Goal: Task Accomplishment & Management: Complete application form

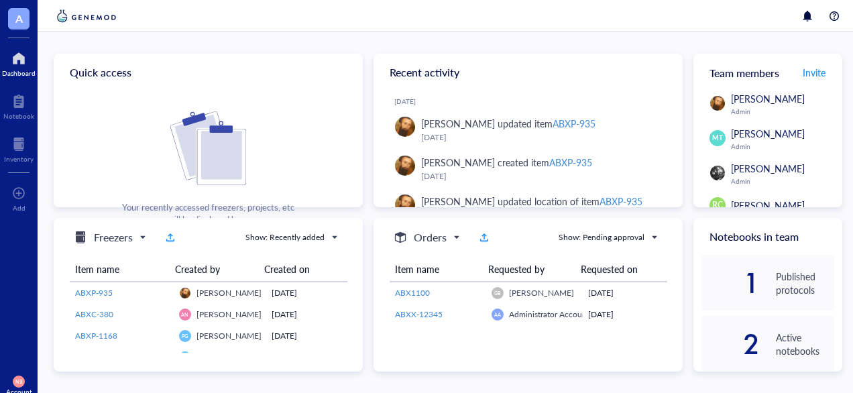
click at [18, 62] on div at bounding box center [19, 58] width 34 height 21
click at [14, 159] on div "Inventory" at bounding box center [19, 159] width 30 height 8
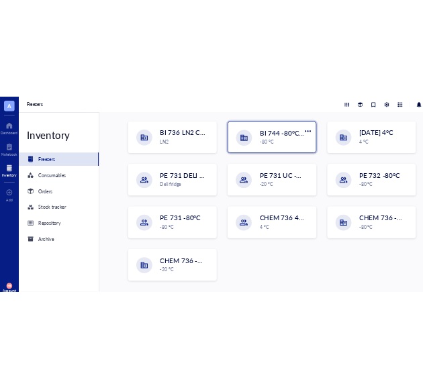
scroll to position [33, 0]
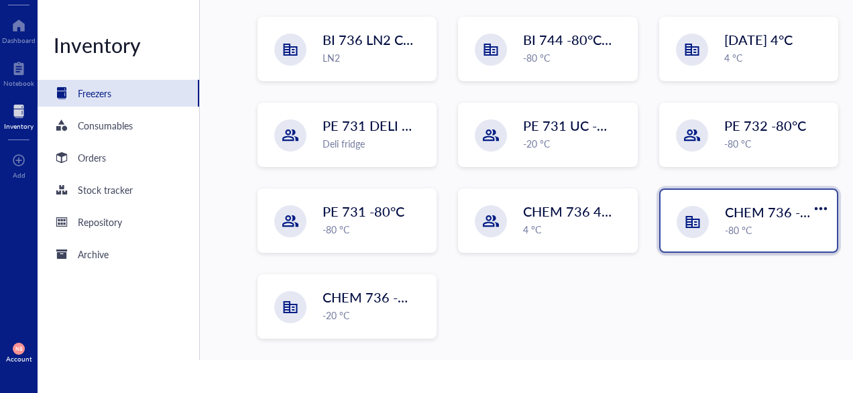
click at [725, 227] on div "-80 °C" at bounding box center [777, 230] width 104 height 15
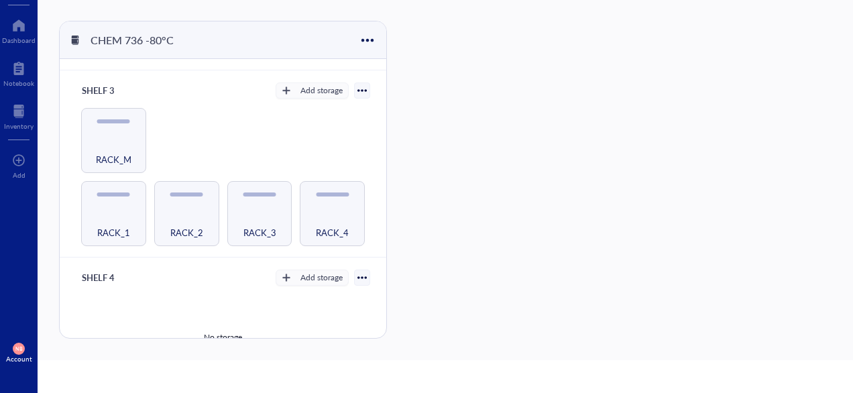
scroll to position [321, 0]
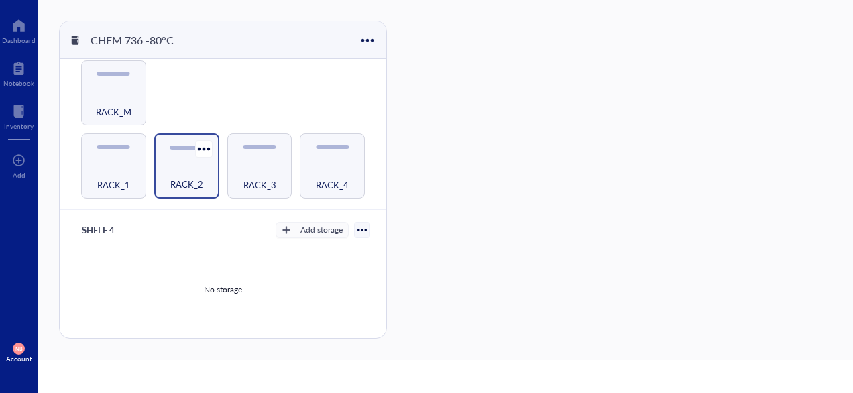
click at [194, 172] on div "RACK_2" at bounding box center [187, 177] width 52 height 30
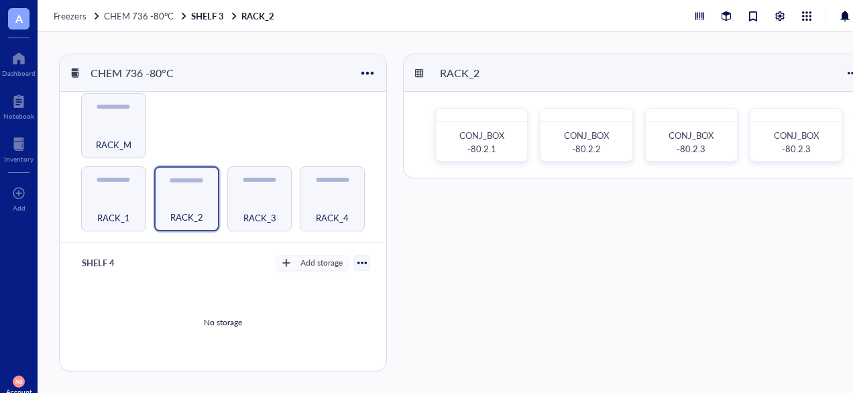
scroll to position [0, 5]
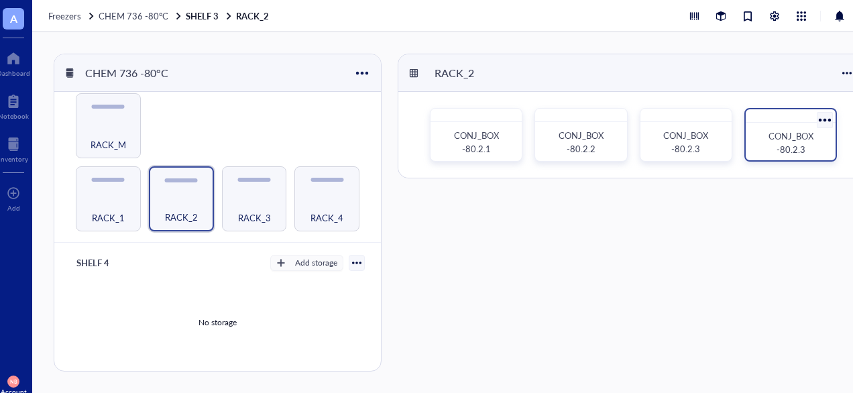
click at [779, 152] on span "CONJ_BOX -80.2.3" at bounding box center [792, 142] width 47 height 26
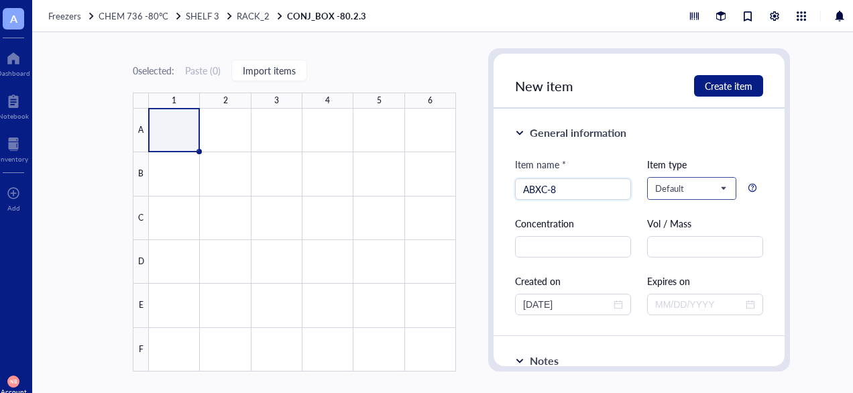
click at [667, 194] on span "Default" at bounding box center [690, 188] width 70 height 12
type input "ABXC-8"
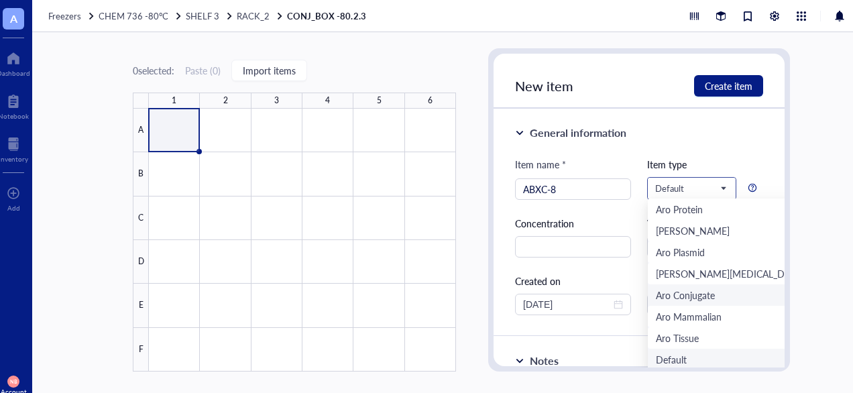
click at [661, 291] on div "Aro Conjugate" at bounding box center [685, 295] width 59 height 15
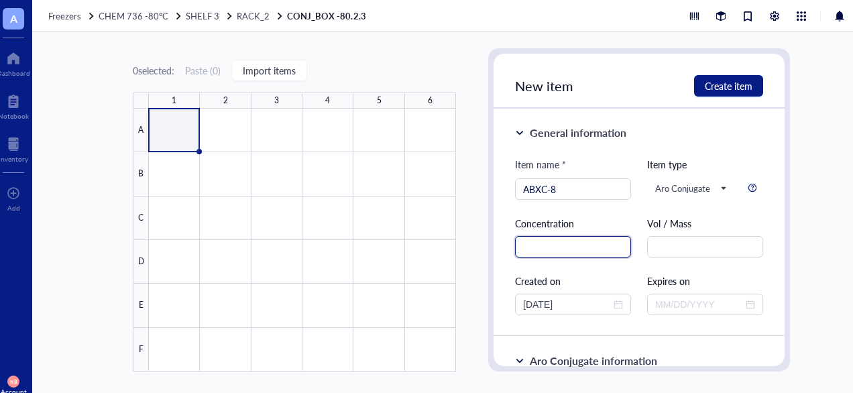
click at [581, 244] on input "text" at bounding box center [573, 246] width 116 height 21
click at [596, 249] on input "1.82m" at bounding box center [573, 246] width 116 height 21
type input "1.82mg/mL"
click at [676, 246] on input "text" at bounding box center [705, 246] width 116 height 21
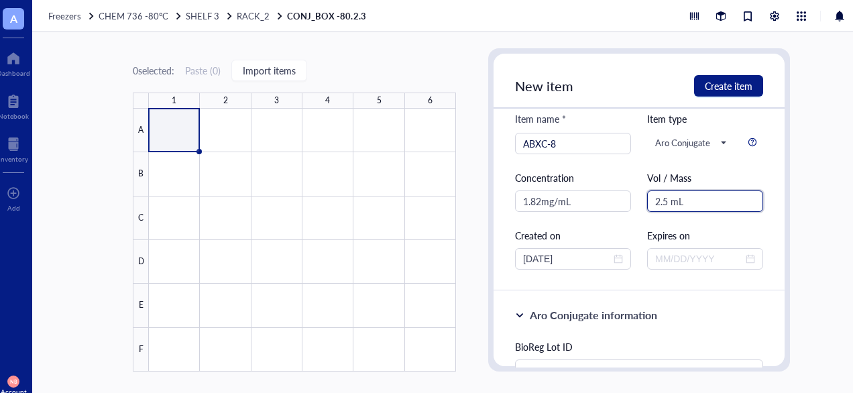
scroll to position [56, 0]
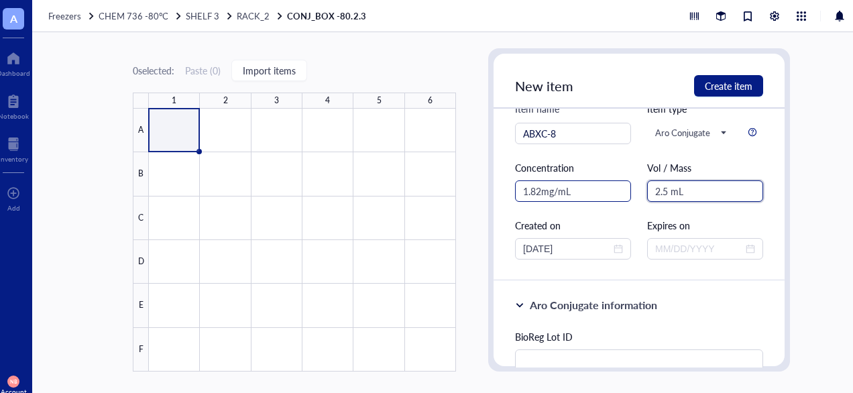
type input "2.5 mL"
click at [541, 191] on input "1.82mg/mL" at bounding box center [573, 190] width 116 height 21
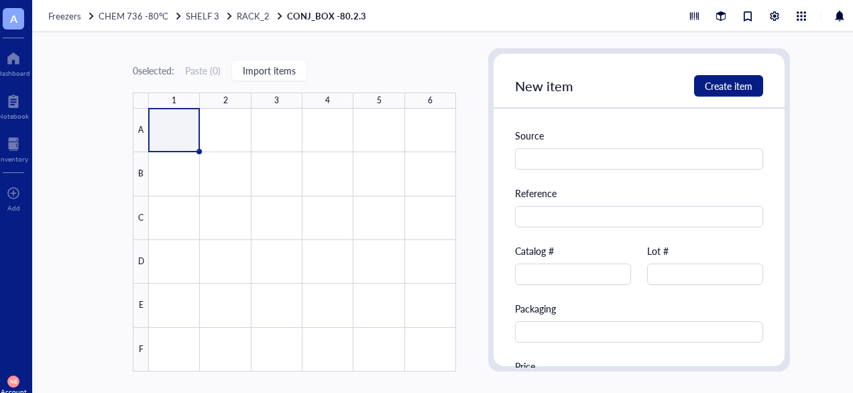
scroll to position [881, 0]
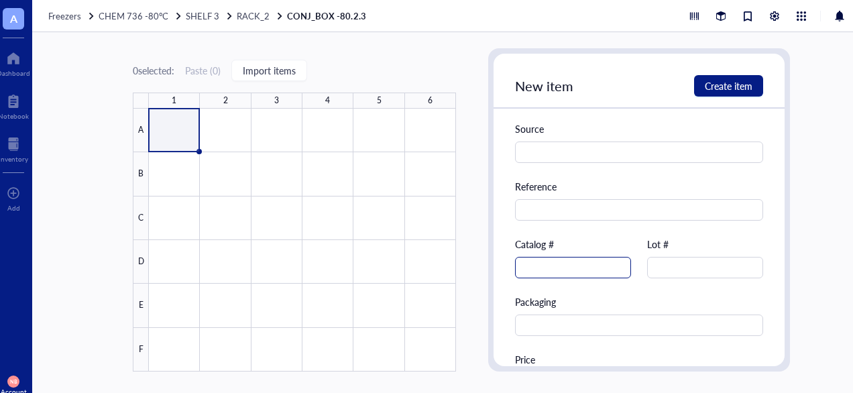
type input "1.82 mg/mL"
click at [567, 266] on input "text" at bounding box center [573, 267] width 116 height 21
type input "ABXC-8"
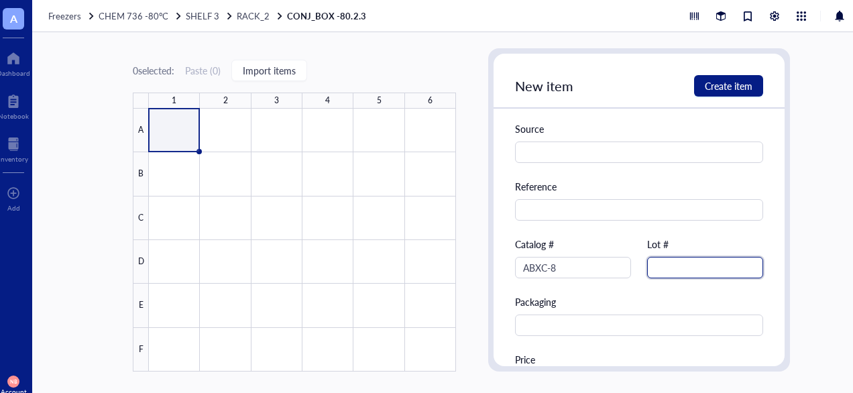
click at [678, 272] on input "text" at bounding box center [705, 267] width 116 height 21
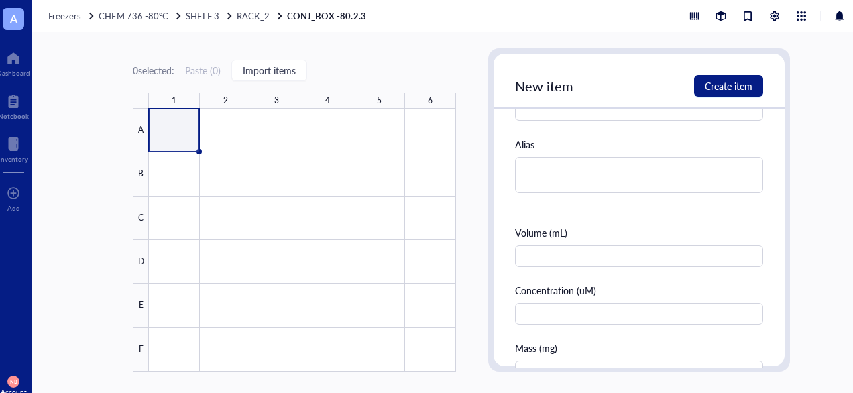
scroll to position [0, 0]
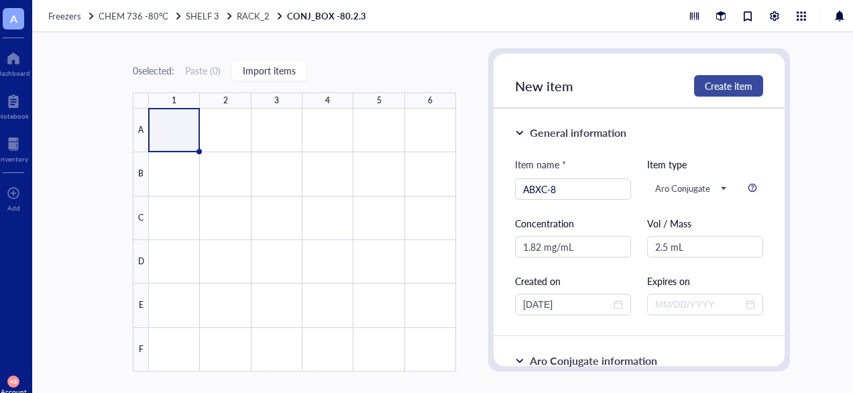
type input "4792"
click at [719, 86] on span "Create item" at bounding box center [729, 85] width 48 height 11
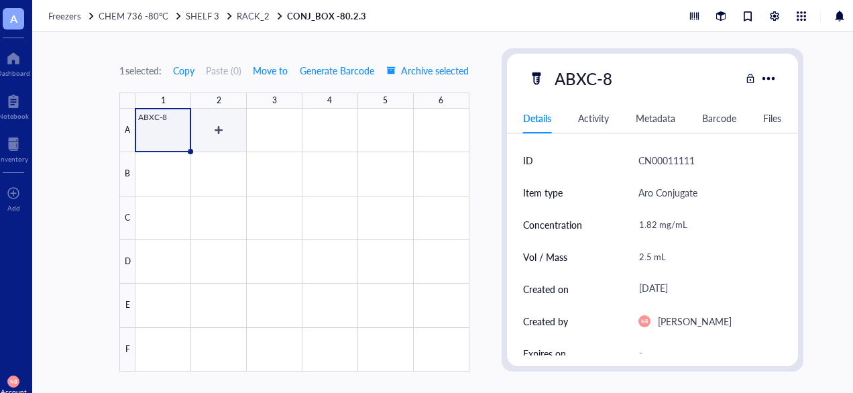
click at [216, 129] on div at bounding box center [301, 240] width 333 height 263
type textarea "Keep everyone on the same page…"
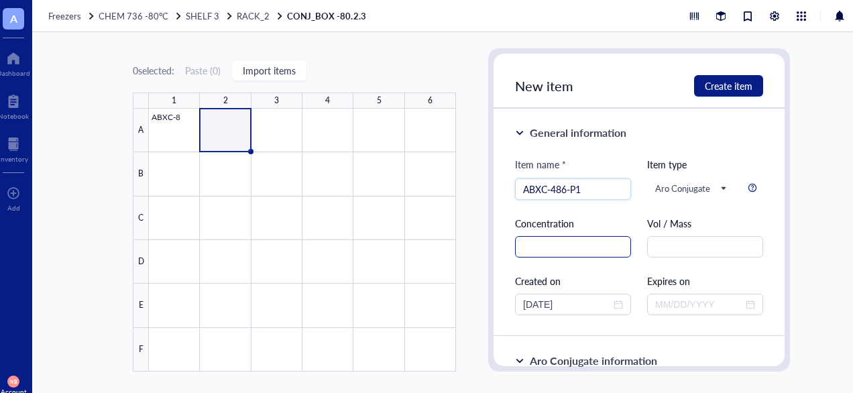
type input "ABXC-486-P1"
click at [573, 248] on input "text" at bounding box center [573, 246] width 116 height 21
click at [695, 243] on input "text" at bounding box center [705, 246] width 116 height 21
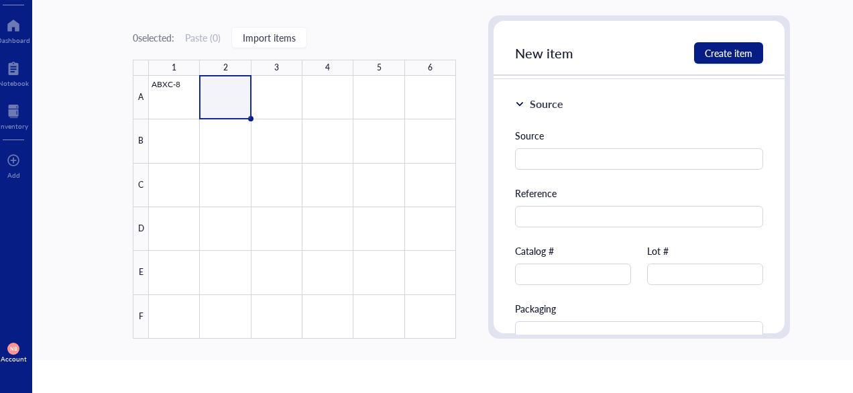
scroll to position [842, 0]
type input "6.4 mL"
click at [523, 265] on input "text" at bounding box center [573, 272] width 116 height 21
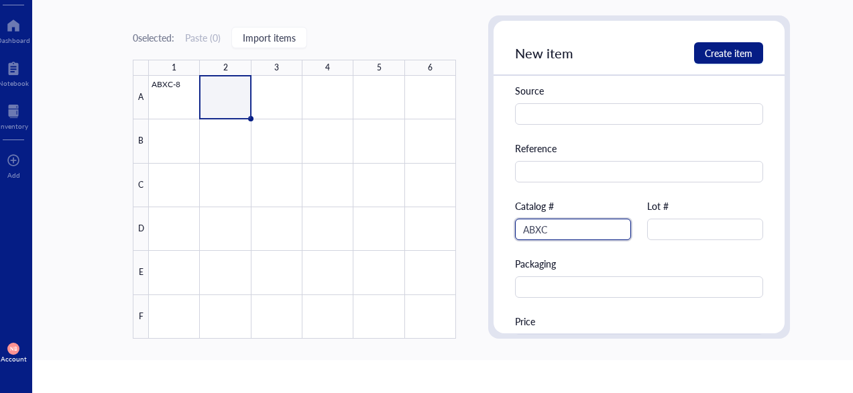
scroll to position [891, 0]
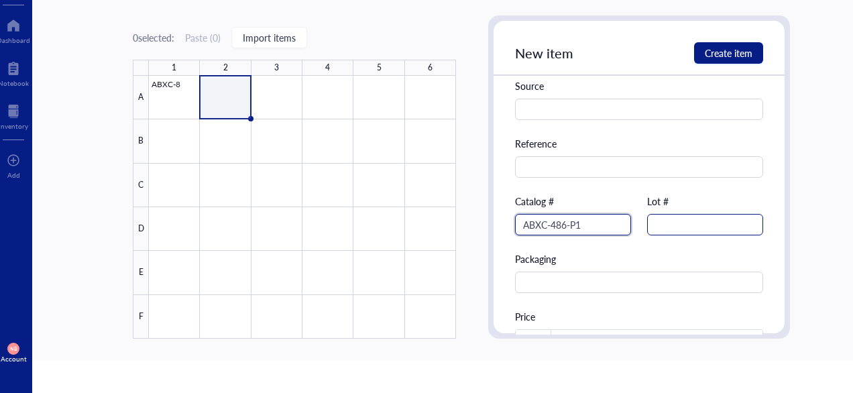
type input "ABXC-486-P1"
click at [670, 220] on input "text" at bounding box center [705, 224] width 116 height 21
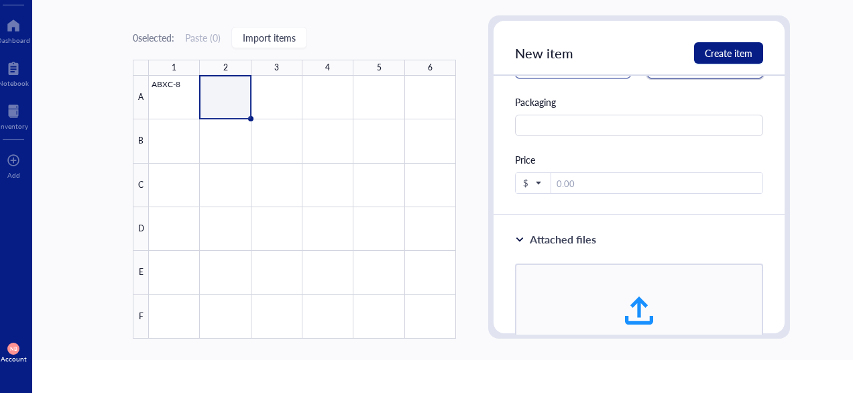
scroll to position [1105, 0]
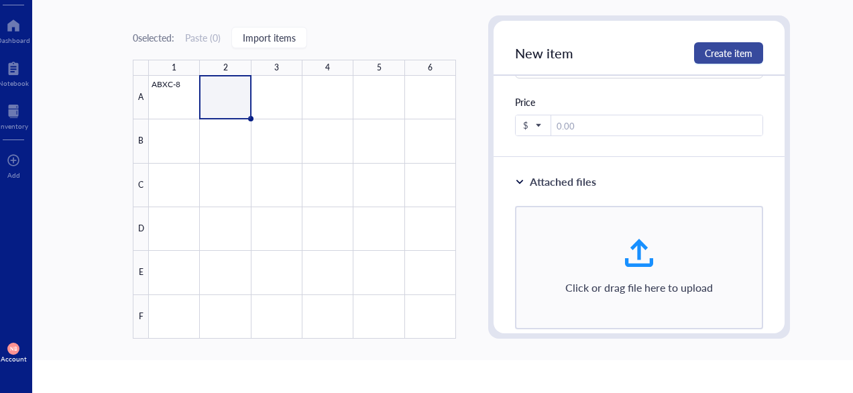
type input "8645"
click at [729, 51] on span "Create item" at bounding box center [729, 53] width 48 height 11
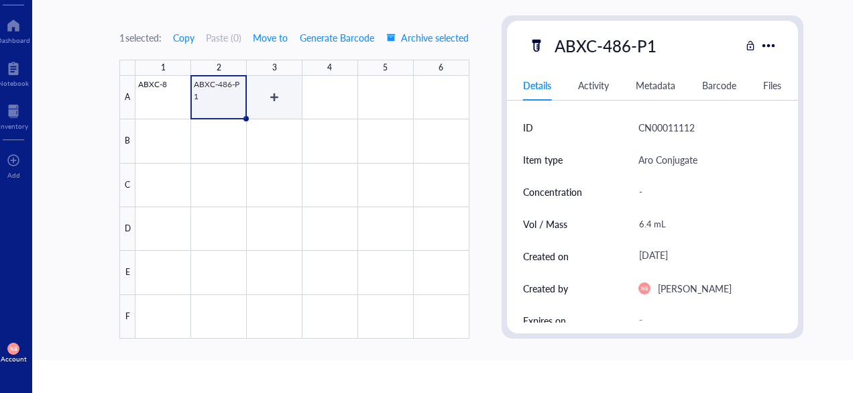
click at [280, 95] on div at bounding box center [301, 207] width 333 height 263
type textarea "Keep everyone on the same page…"
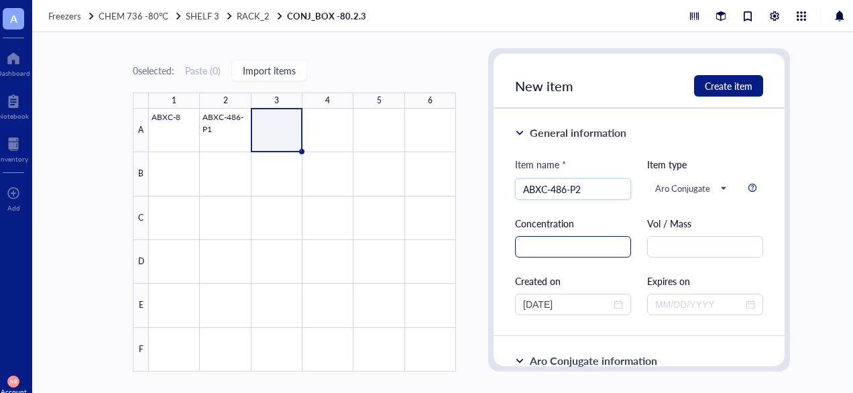
type input "ABXC-486-P2"
click at [553, 249] on input "text" at bounding box center [573, 246] width 116 height 21
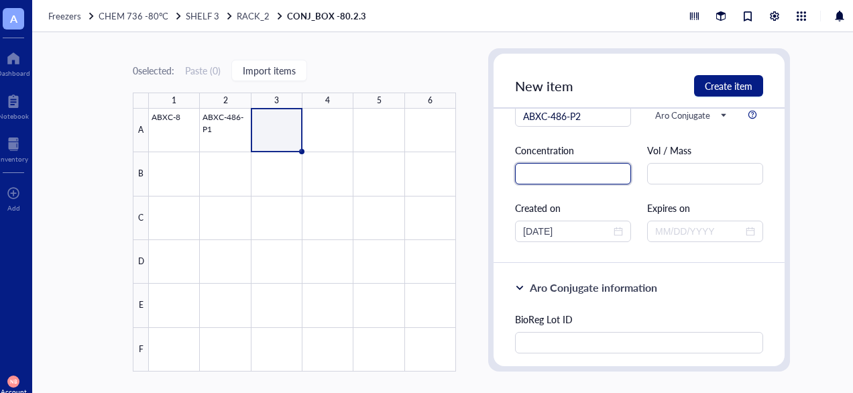
scroll to position [74, 0]
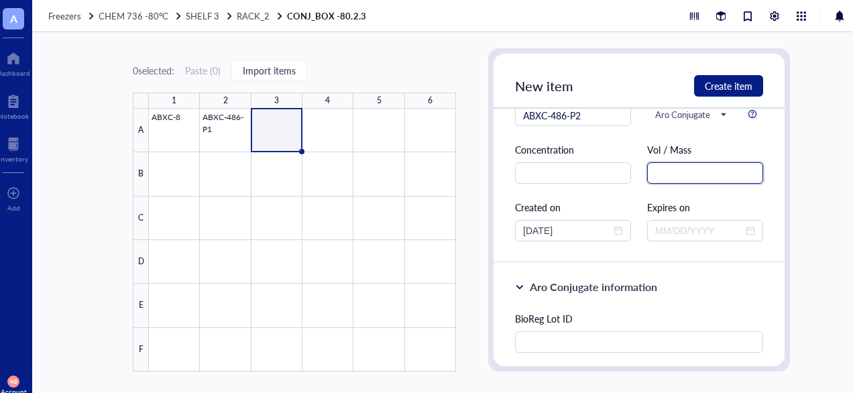
click at [668, 176] on input "text" at bounding box center [705, 172] width 116 height 21
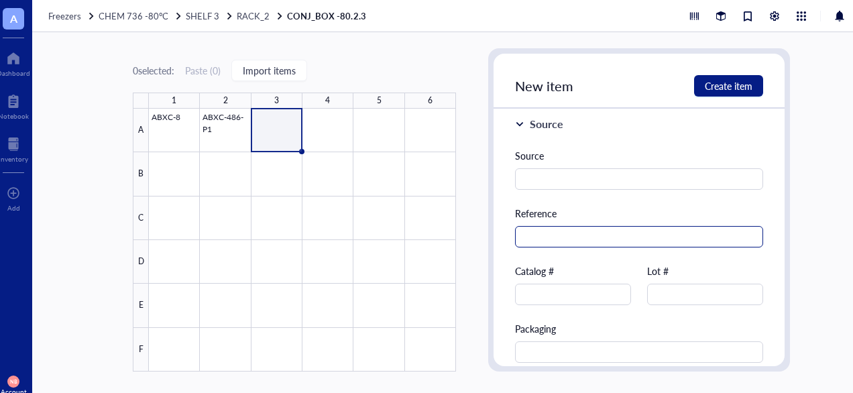
scroll to position [879, 0]
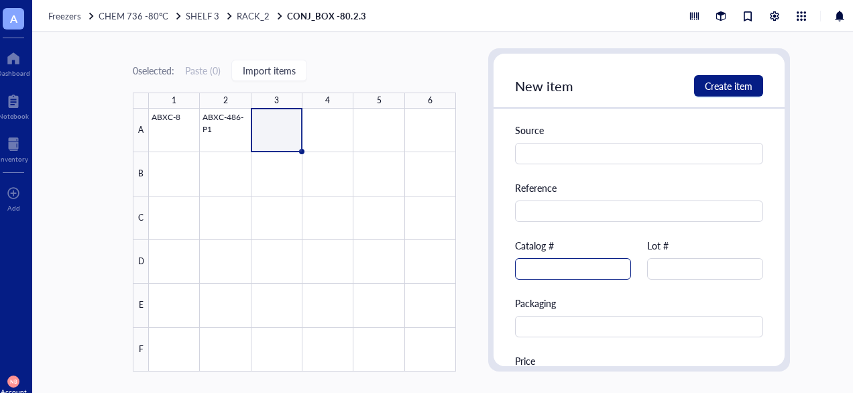
type input "6.6 mL"
click at [581, 266] on input "text" at bounding box center [573, 268] width 116 height 21
type input "ABXC-486-P2"
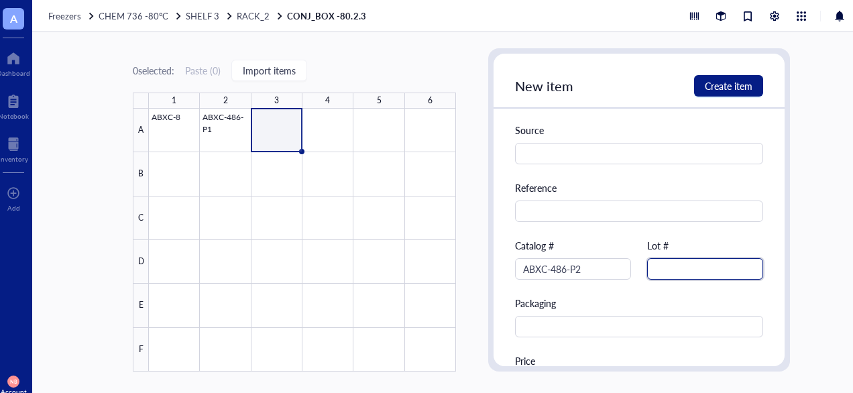
click at [670, 258] on input "text" at bounding box center [705, 268] width 116 height 21
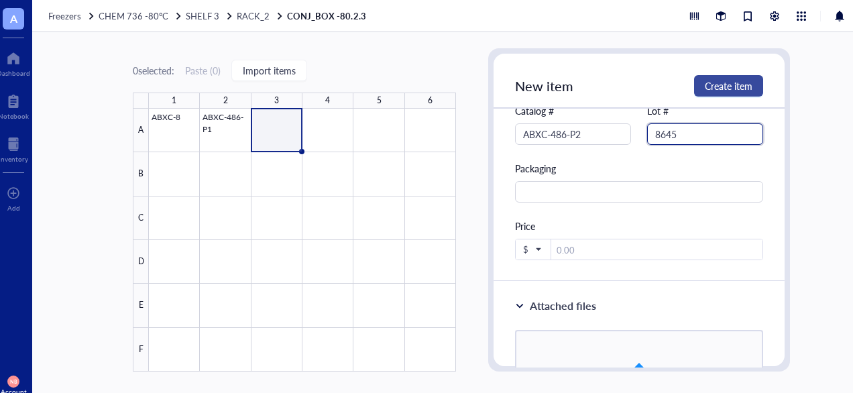
type input "8645"
click at [742, 87] on span "Create item" at bounding box center [729, 85] width 48 height 11
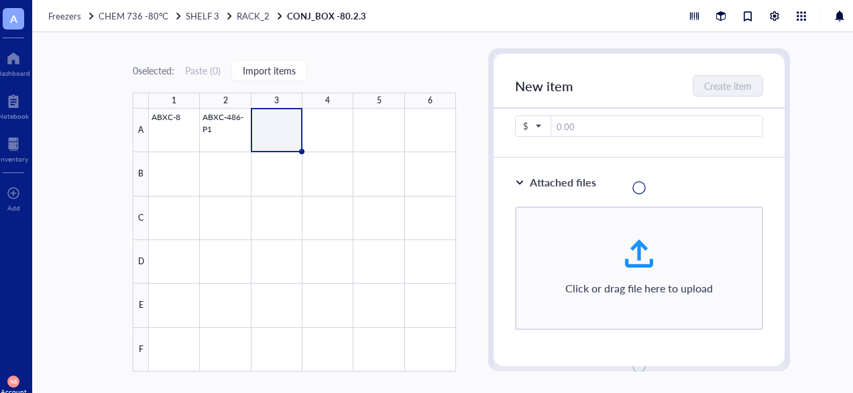
scroll to position [524, 0]
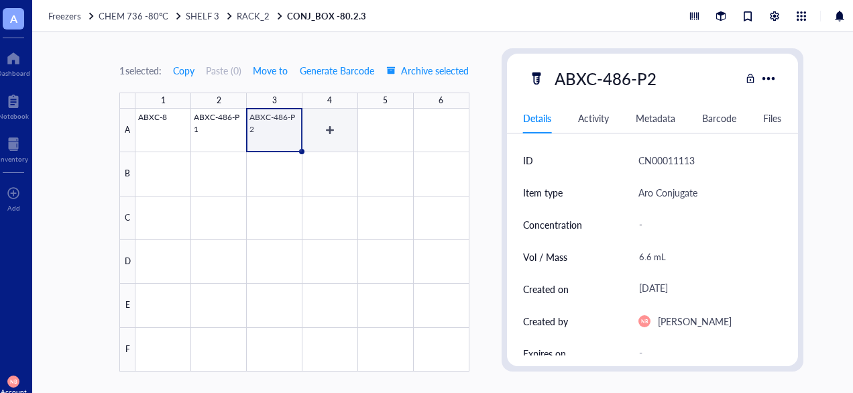
click at [329, 137] on div at bounding box center [301, 240] width 333 height 263
type textarea "Keep everyone on the same page…"
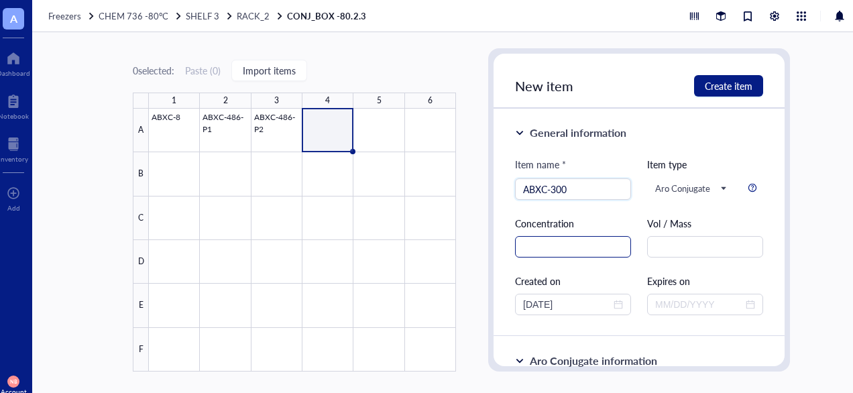
type input "ABXC-300"
click at [579, 241] on input "text" at bounding box center [573, 246] width 116 height 21
type input "8.3 mg/mL"
click at [687, 244] on input "text" at bounding box center [705, 246] width 116 height 21
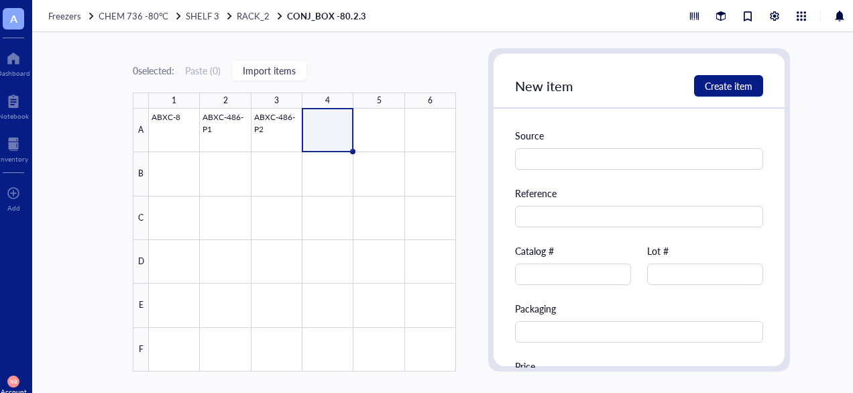
scroll to position [934, 0]
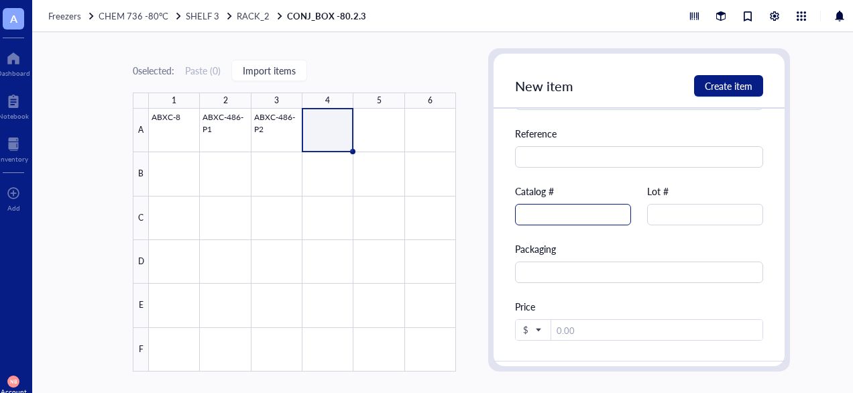
type input "100uL"
click at [567, 217] on input "text" at bounding box center [573, 214] width 116 height 21
type input "ABXC-300"
click at [694, 215] on input "text" at bounding box center [705, 214] width 116 height 21
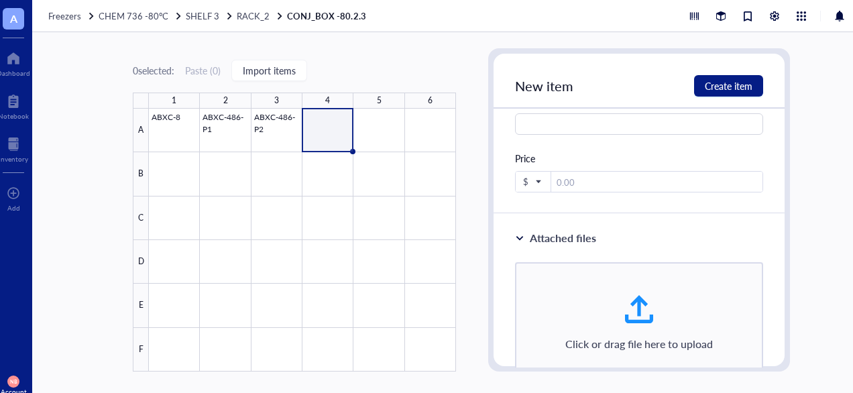
scroll to position [1083, 0]
type input "8005"
click at [732, 88] on span "Create item" at bounding box center [729, 85] width 48 height 11
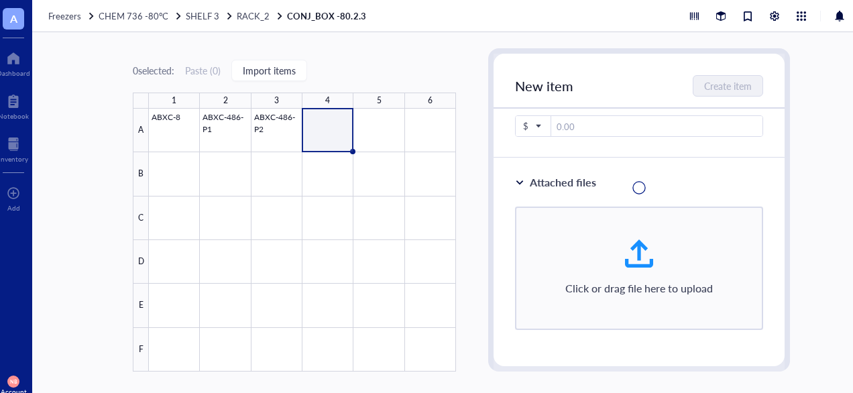
scroll to position [593, 0]
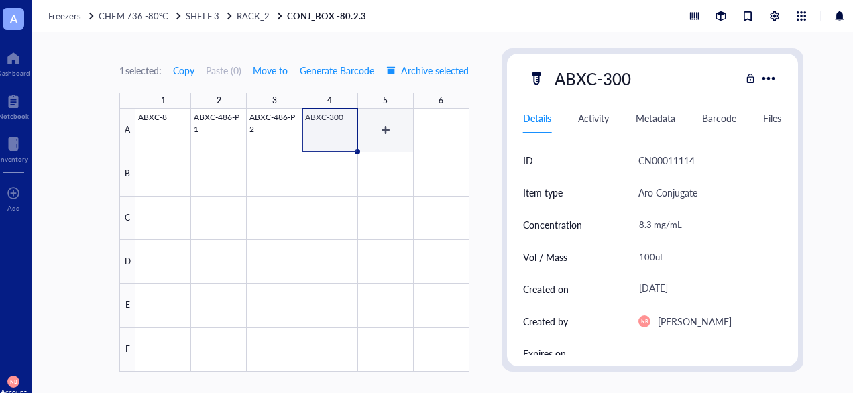
click at [386, 126] on div at bounding box center [301, 240] width 333 height 263
type textarea "Keep everyone on the same page…"
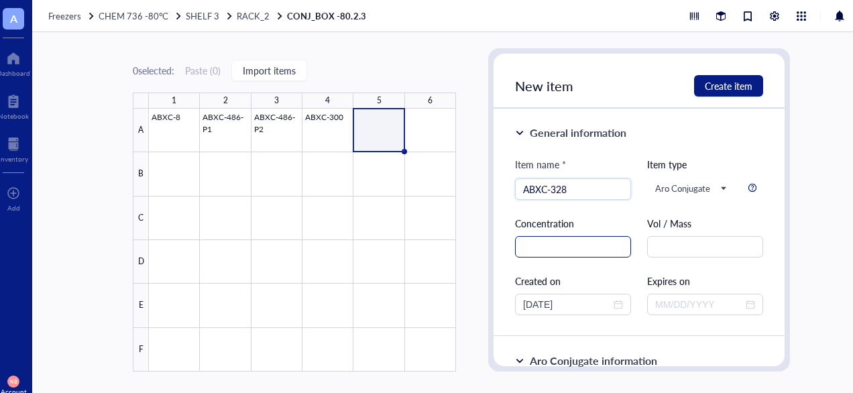
type input "ABXC-328"
click at [587, 248] on input "text" at bounding box center [573, 246] width 116 height 21
type input "5.67 mg/mL"
click at [657, 239] on input "text" at bounding box center [705, 246] width 116 height 21
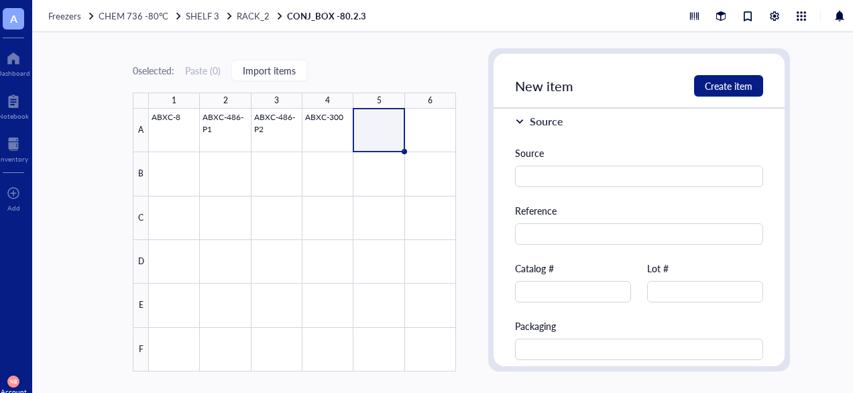
scroll to position [877, 0]
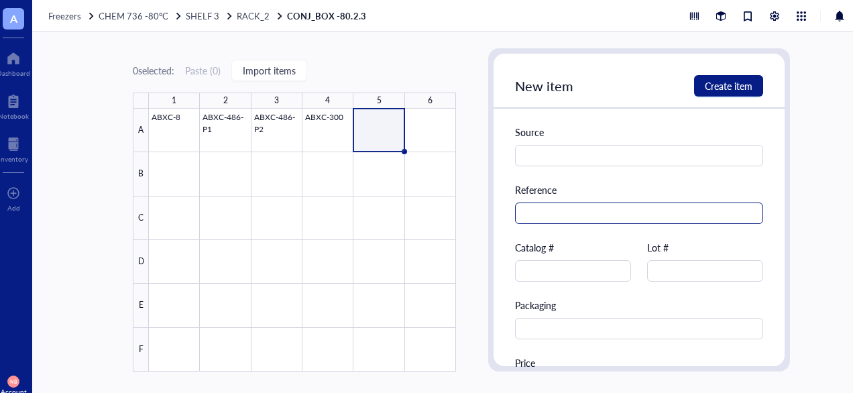
type input "3.5 mL"
click at [549, 211] on input "text" at bounding box center [639, 213] width 248 height 21
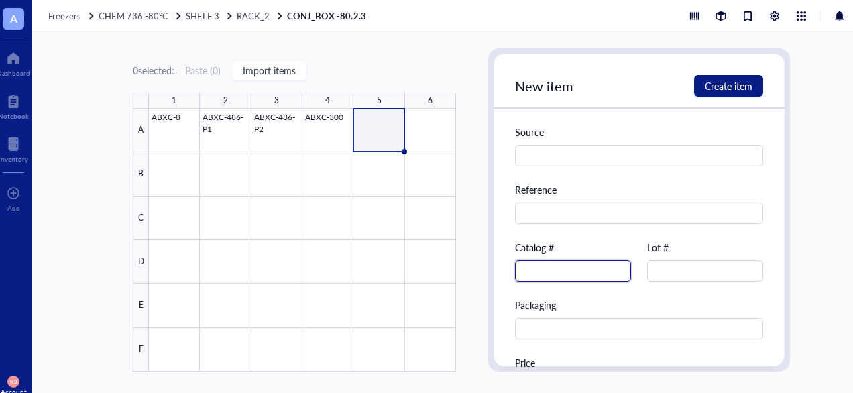
click at [536, 274] on input "text" at bounding box center [573, 270] width 116 height 21
type input "ABXC-328"
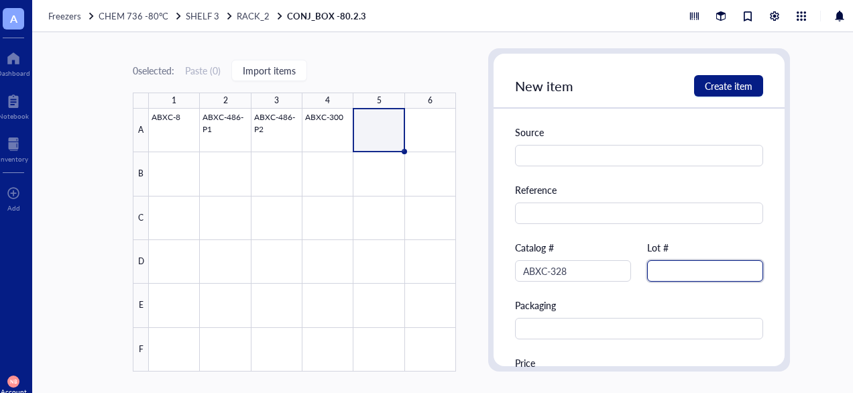
click at [681, 271] on input "text" at bounding box center [705, 270] width 116 height 21
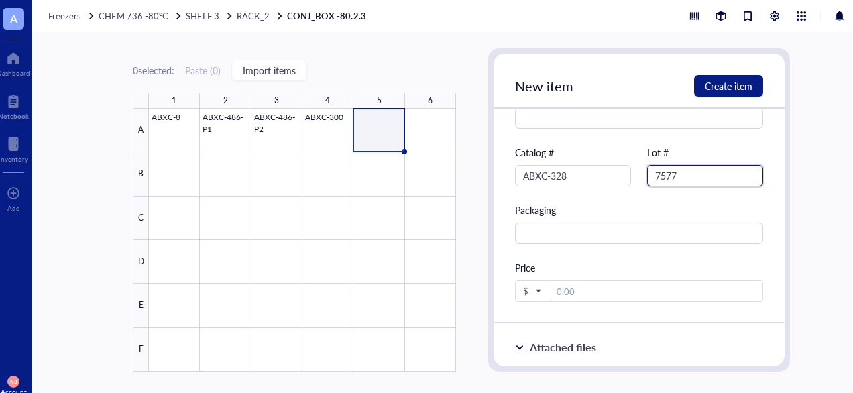
scroll to position [977, 0]
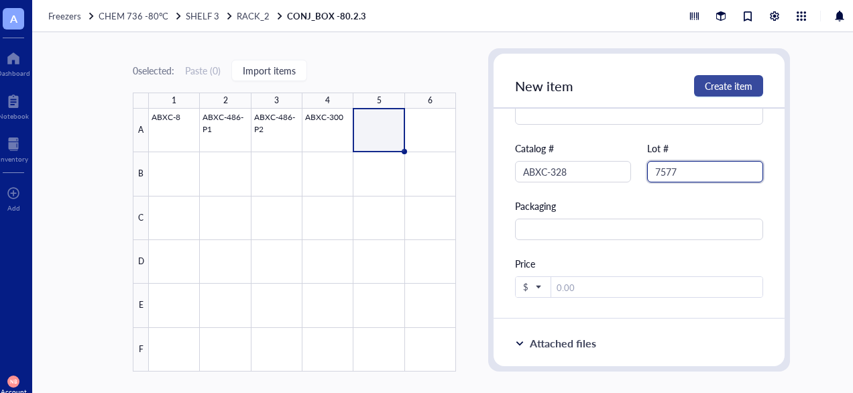
type input "7577"
click at [722, 83] on span "Create item" at bounding box center [729, 85] width 48 height 11
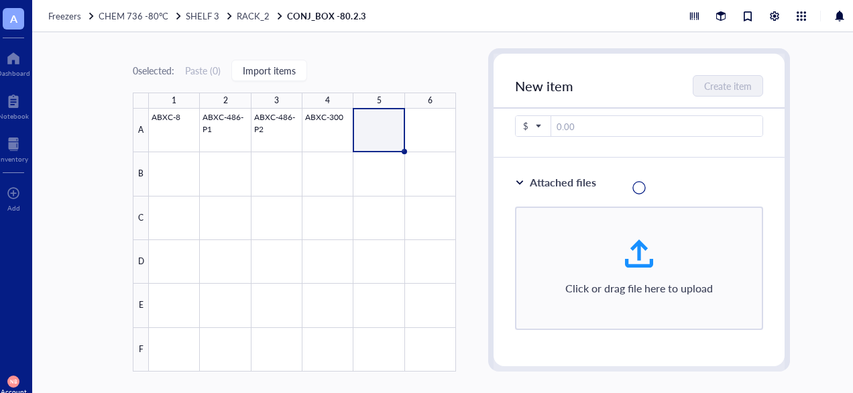
scroll to position [487, 0]
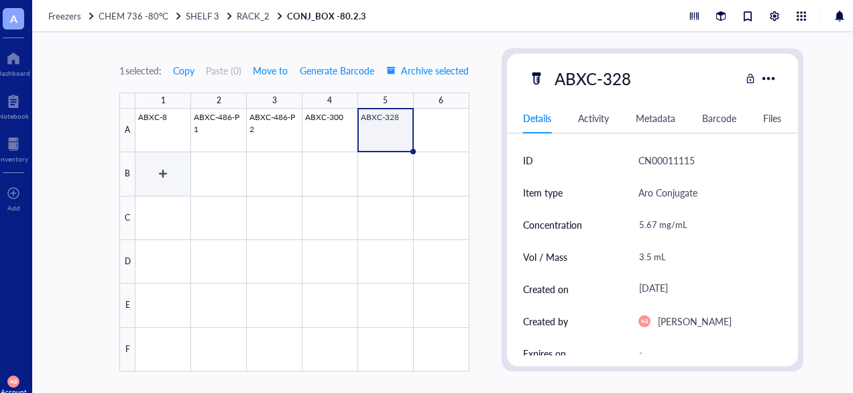
click at [158, 166] on div at bounding box center [301, 240] width 333 height 263
type textarea "Keep everyone on the same page…"
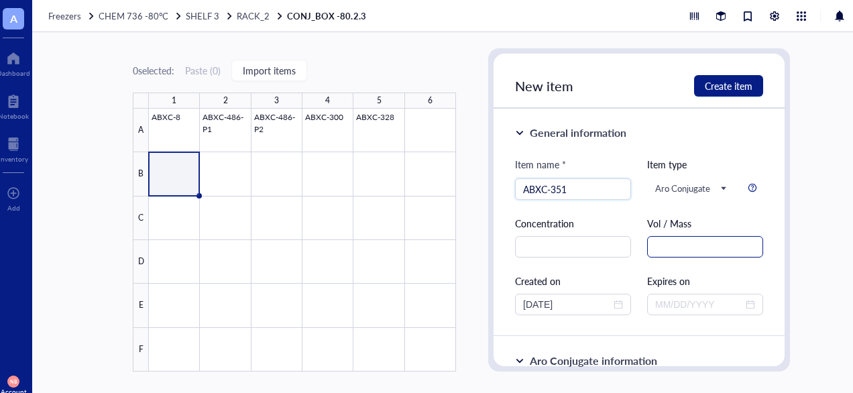
type input "ABXC-351"
click at [683, 243] on input "text" at bounding box center [705, 246] width 116 height 21
type input "0.5mL"
click at [547, 249] on input "text" at bounding box center [573, 246] width 116 height 21
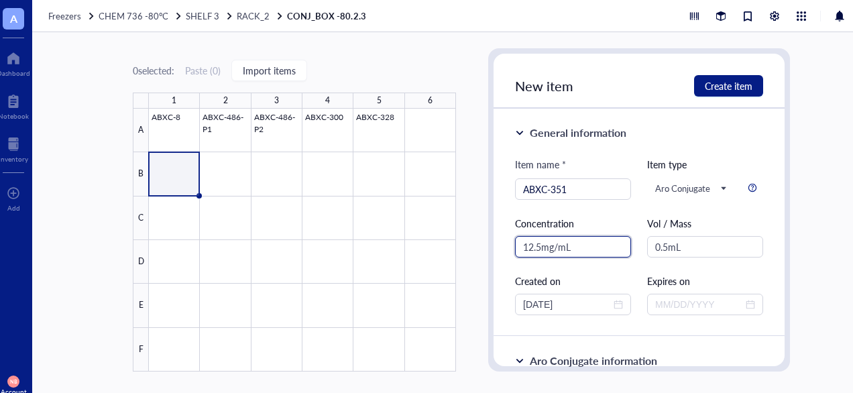
click at [547, 249] on input "12.5mg/mL" at bounding box center [573, 246] width 116 height 21
click at [542, 249] on input "12.5mg/mL" at bounding box center [573, 246] width 116 height 21
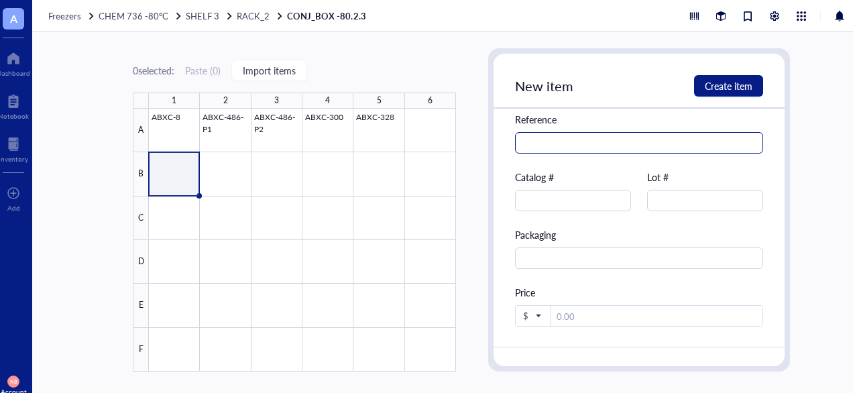
scroll to position [948, 0]
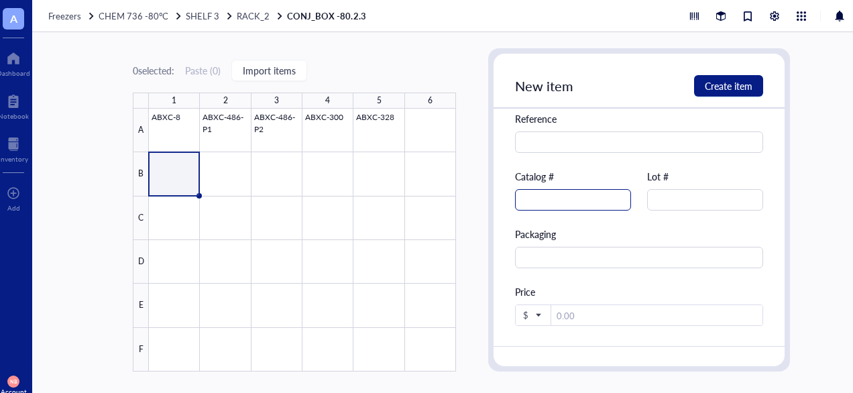
type input "12.5 mg/mL"
click at [541, 200] on input "text" at bounding box center [573, 199] width 116 height 21
type input "ABXC-351"
click at [689, 204] on input "text" at bounding box center [705, 199] width 116 height 21
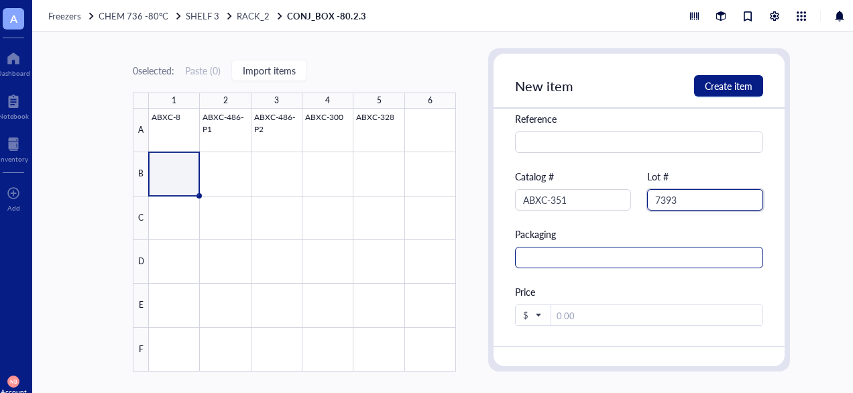
type input "7393"
click at [636, 265] on input "text" at bounding box center [639, 257] width 248 height 21
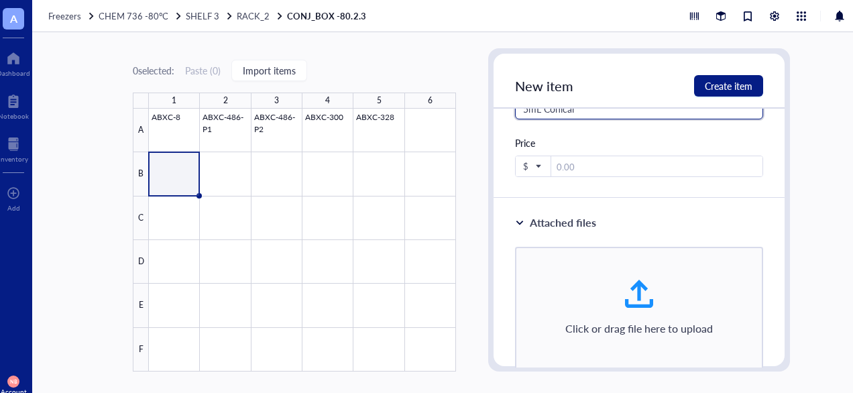
scroll to position [1098, 0]
type input "5mL Conical"
click at [722, 89] on span "Create item" at bounding box center [729, 85] width 48 height 11
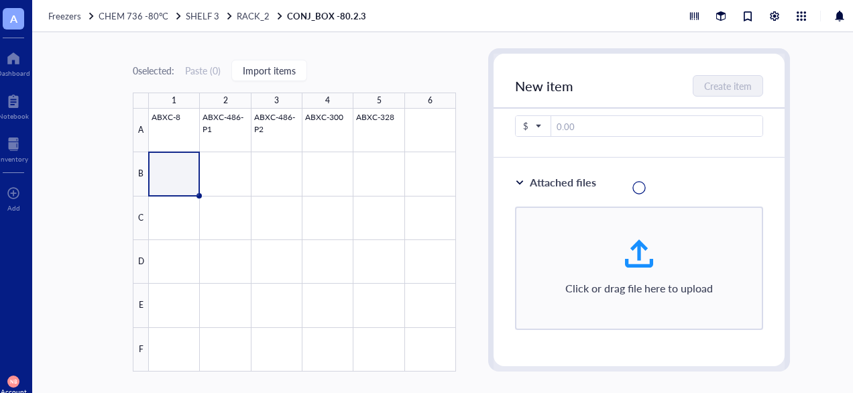
scroll to position [608, 0]
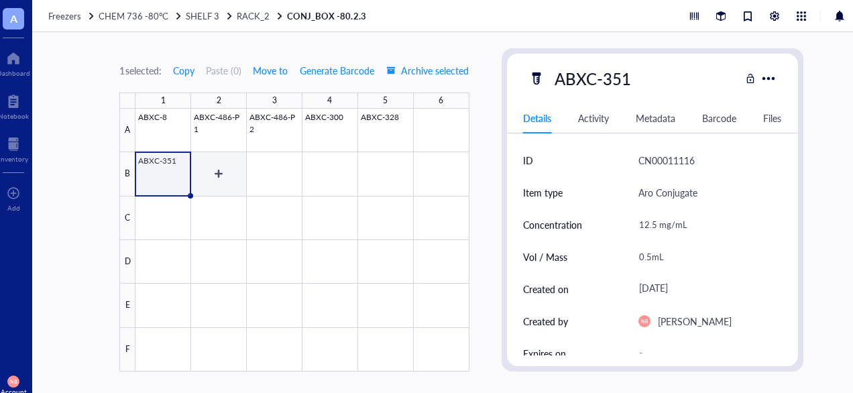
click at [211, 168] on div at bounding box center [301, 240] width 333 height 263
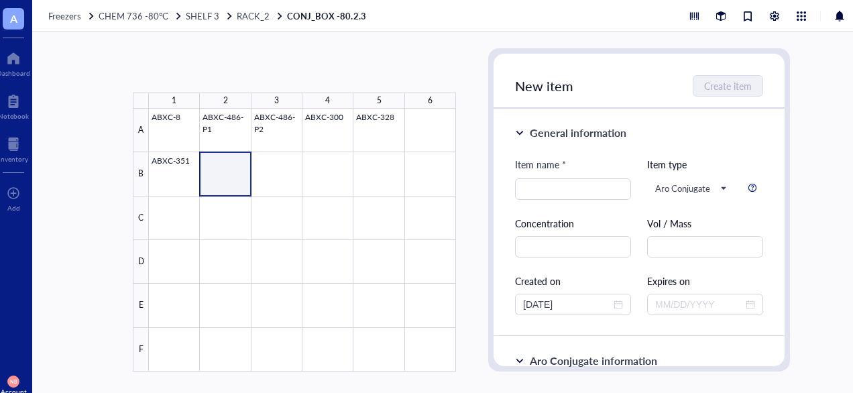
type textarea "Keep everyone on the same page…"
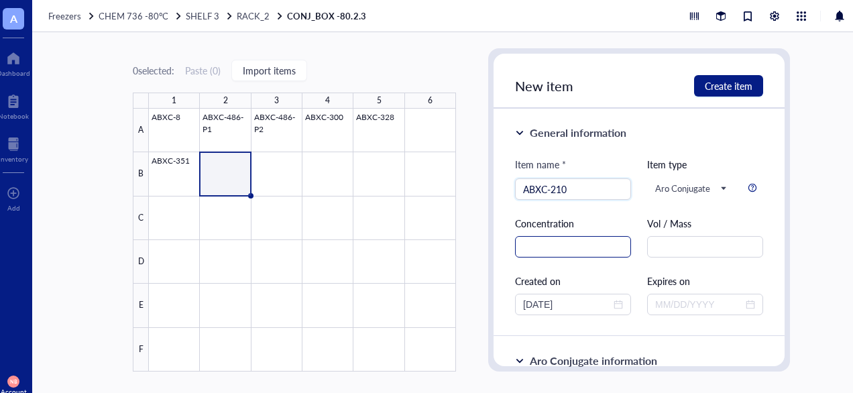
type input "ABXC-210"
click at [578, 241] on input "text" at bounding box center [573, 246] width 116 height 21
type input "21.59 mg/mL"
click at [677, 249] on input "text" at bounding box center [705, 246] width 116 height 21
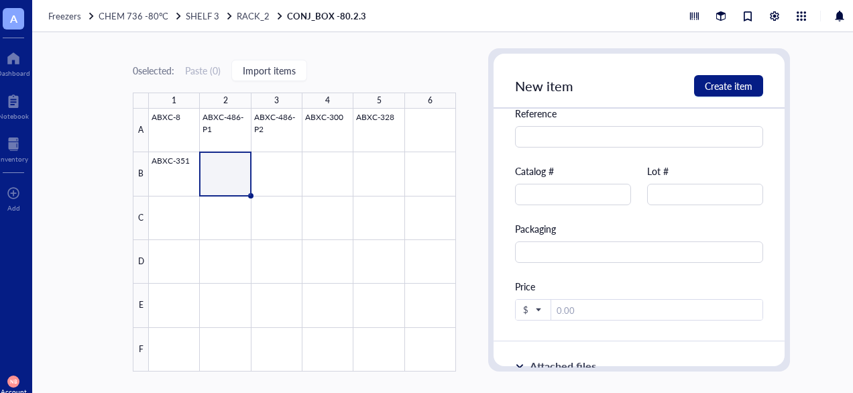
scroll to position [956, 0]
type input "50uL"
click at [561, 199] on input "text" at bounding box center [573, 192] width 116 height 21
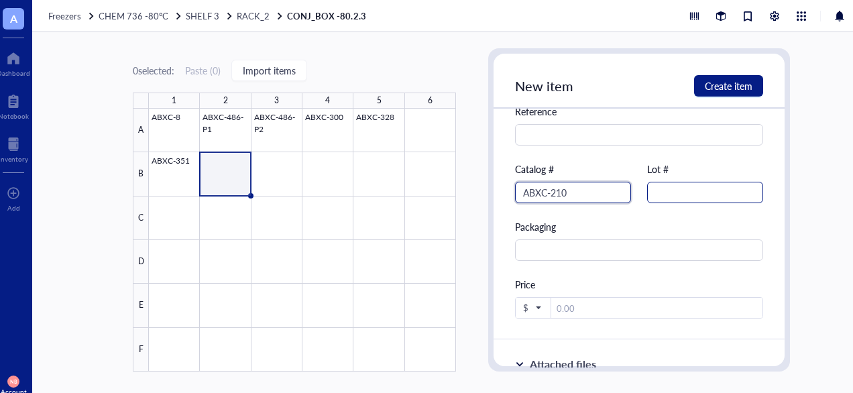
type input "ABXC-210"
click at [720, 184] on input "text" at bounding box center [705, 192] width 116 height 21
type input "7389"
click at [686, 229] on div "Packaging" at bounding box center [639, 226] width 248 height 15
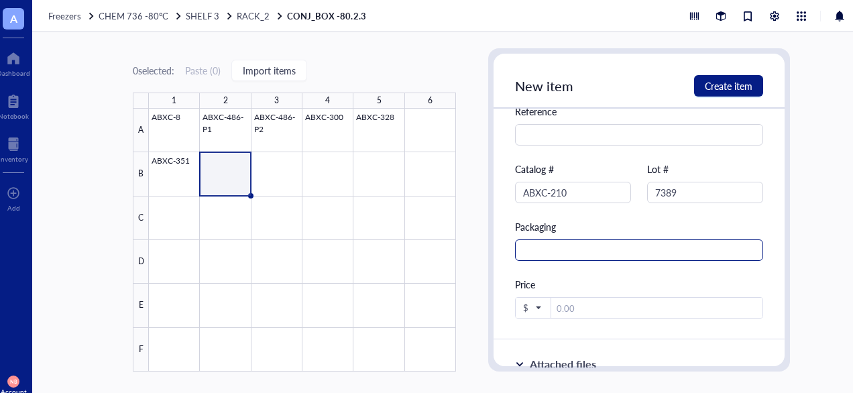
drag, startPoint x: 663, startPoint y: 236, endPoint x: 636, endPoint y: 252, distance: 30.7
click at [636, 252] on div "Packaging" at bounding box center [639, 240] width 248 height 42
click at [636, 252] on input "text" at bounding box center [639, 249] width 248 height 21
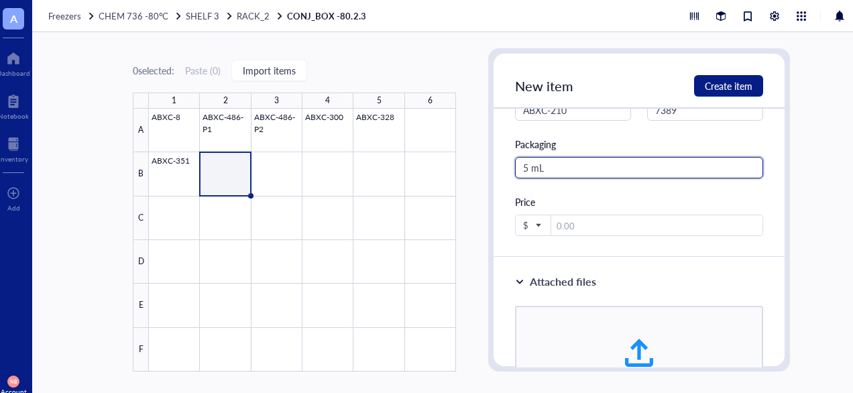
scroll to position [1039, 0]
type input "5 mL"
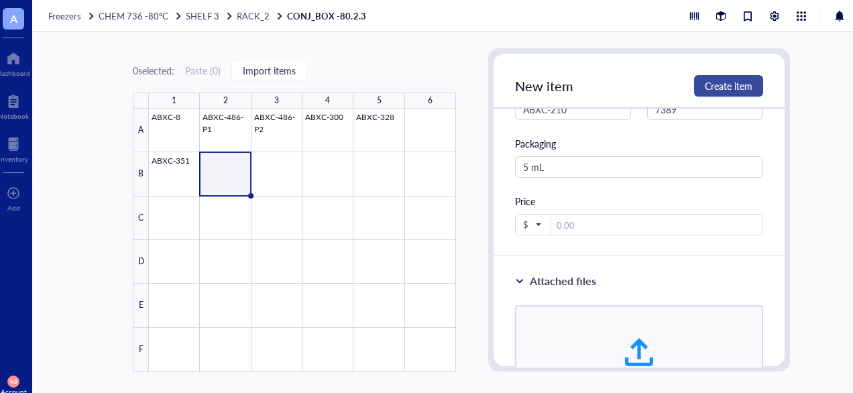
click at [709, 82] on span "Create item" at bounding box center [729, 85] width 48 height 11
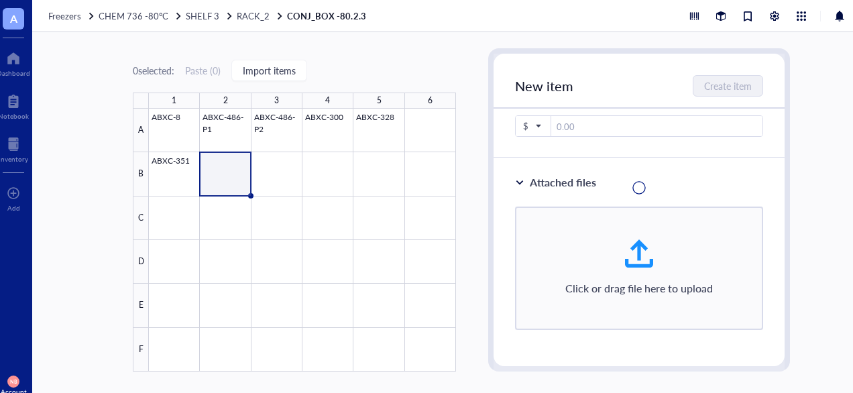
scroll to position [549, 0]
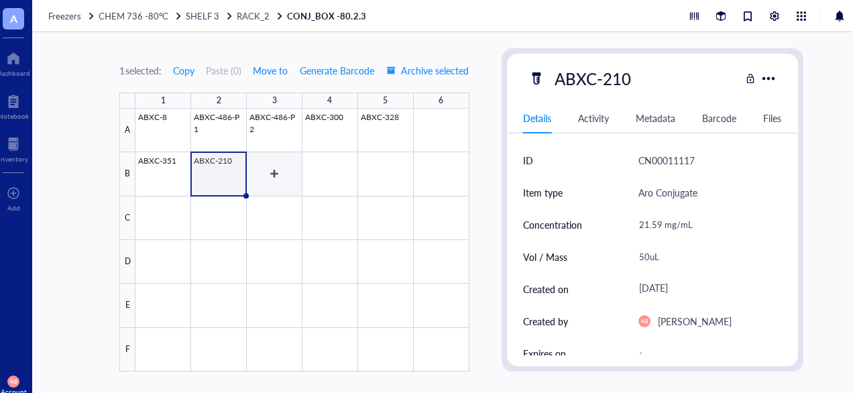
click at [261, 166] on div at bounding box center [301, 240] width 333 height 263
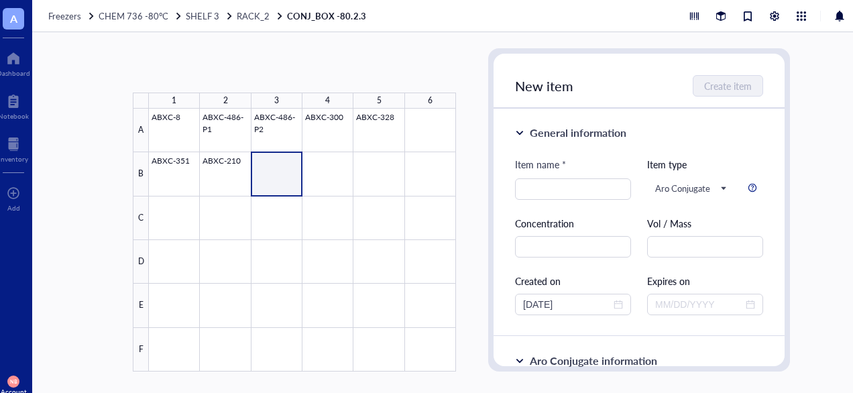
type textarea "Keep everyone on the same page…"
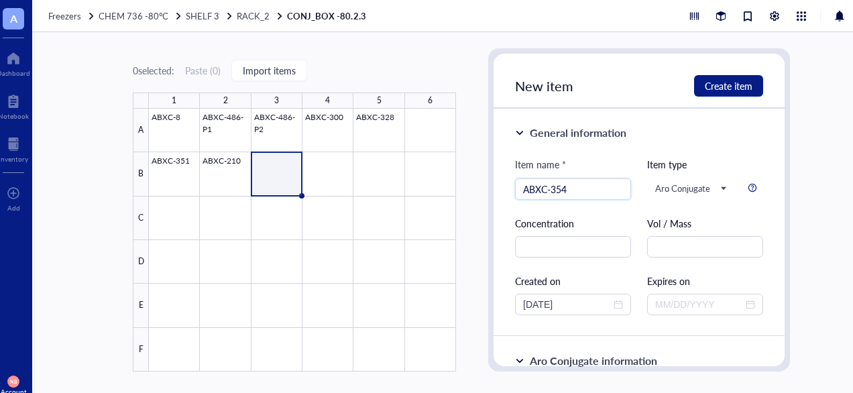
scroll to position [25, 0]
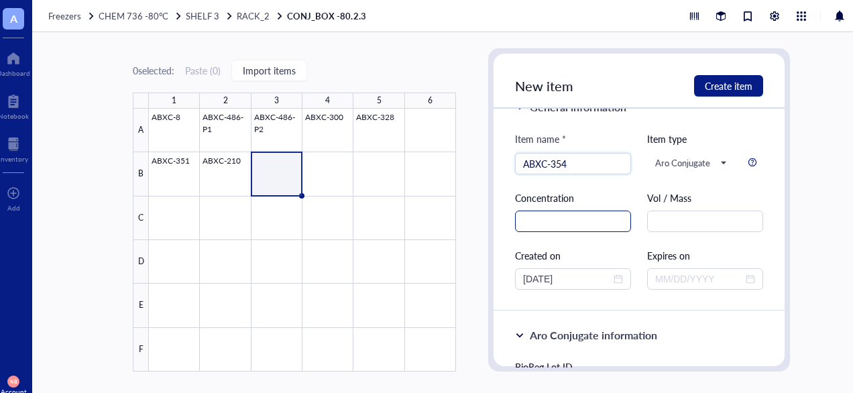
type input "ABXC-354"
click at [570, 229] on input "text" at bounding box center [573, 221] width 116 height 21
type input "8.35 mg/mL"
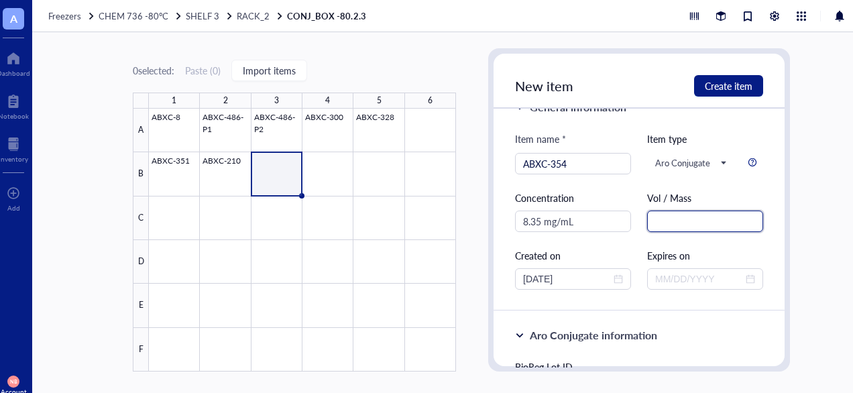
click at [675, 216] on input "text" at bounding box center [705, 221] width 116 height 21
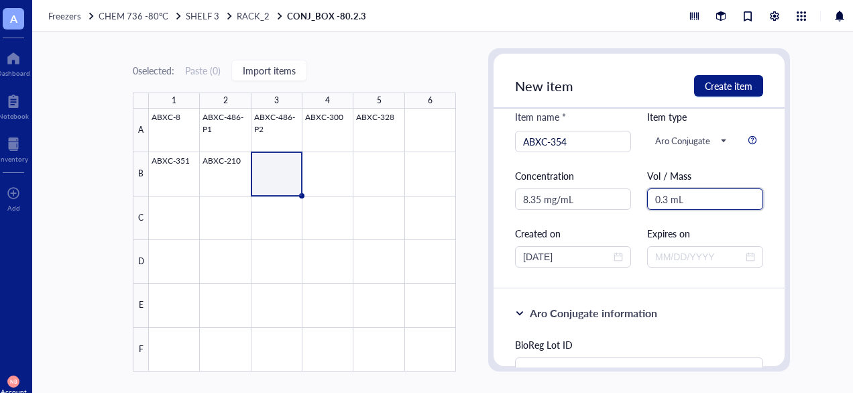
scroll to position [54, 0]
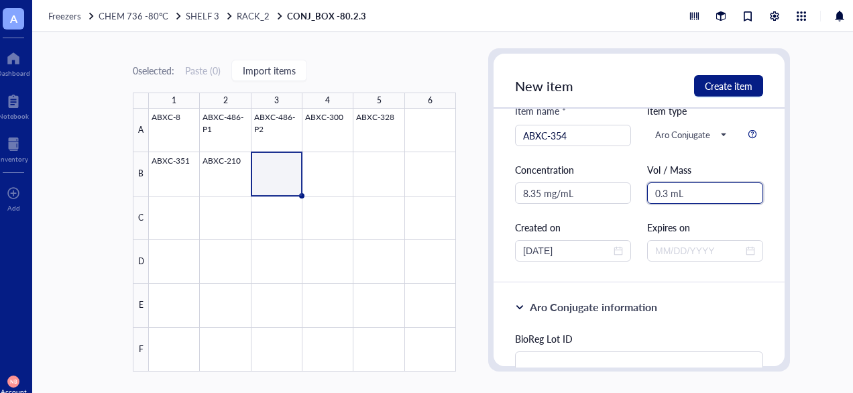
click at [662, 191] on input "0.3 mL" at bounding box center [705, 192] width 116 height 21
click at [680, 193] on input "0.3 mL" at bounding box center [705, 192] width 116 height 21
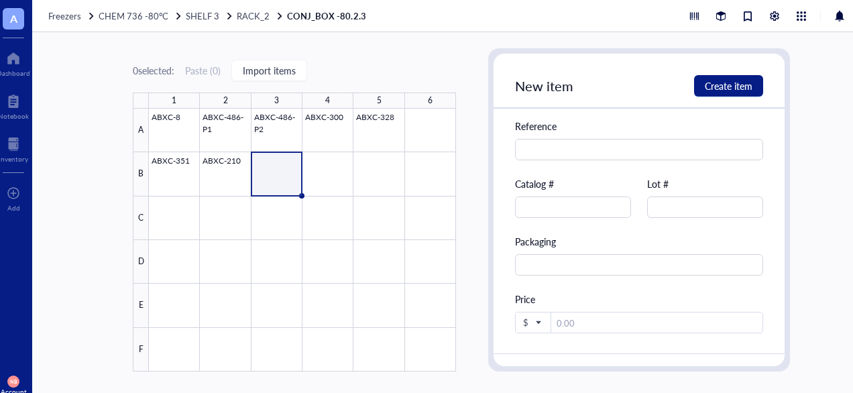
scroll to position [950, 0]
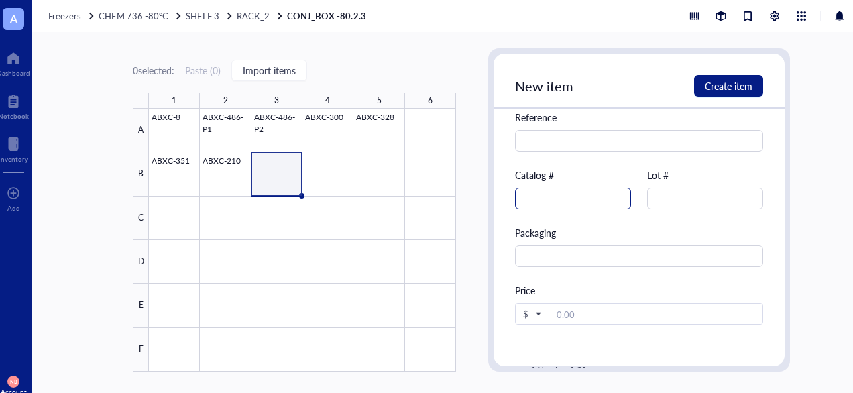
type input "300 uL"
click at [547, 197] on input "text" at bounding box center [573, 198] width 116 height 21
type input "ABXC-354"
click at [685, 192] on input "text" at bounding box center [705, 198] width 116 height 21
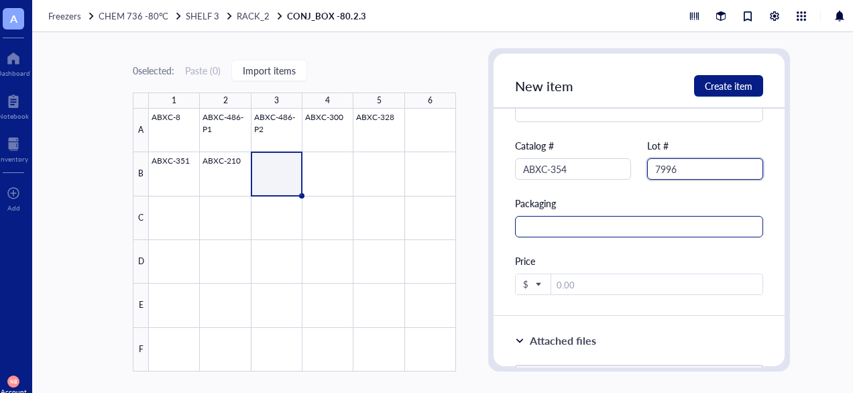
scroll to position [1033, 0]
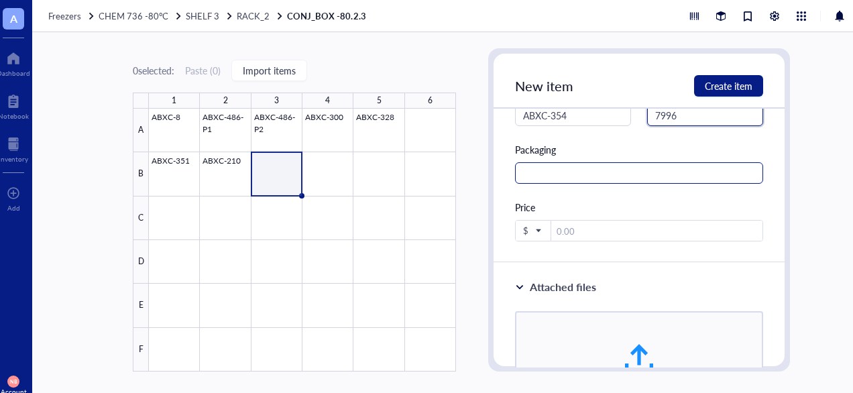
type input "7996"
click at [584, 173] on input "text" at bounding box center [639, 172] width 248 height 21
click at [584, 173] on input "5 mL Conical Tube" at bounding box center [639, 172] width 248 height 21
type input "5 mL Conical"
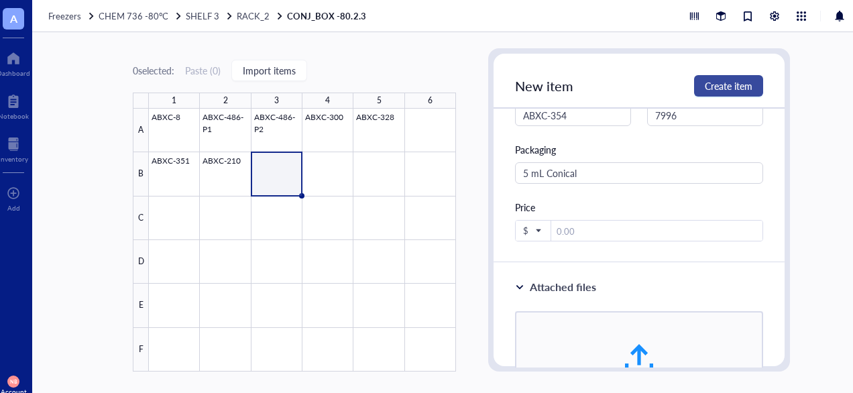
click at [749, 85] on span "Create item" at bounding box center [729, 85] width 48 height 11
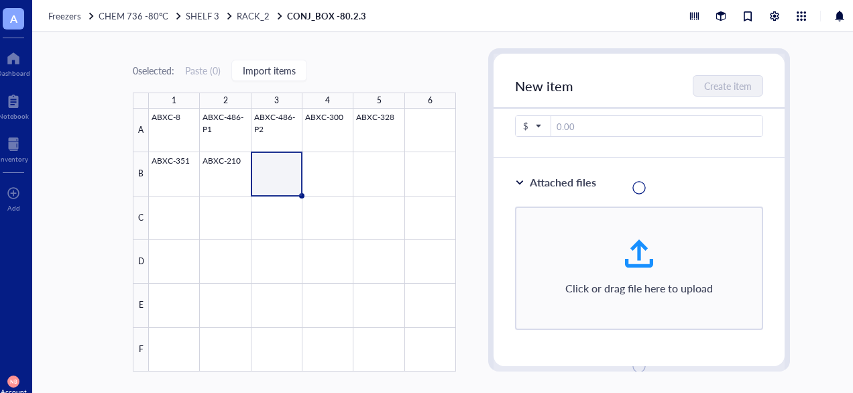
scroll to position [543, 0]
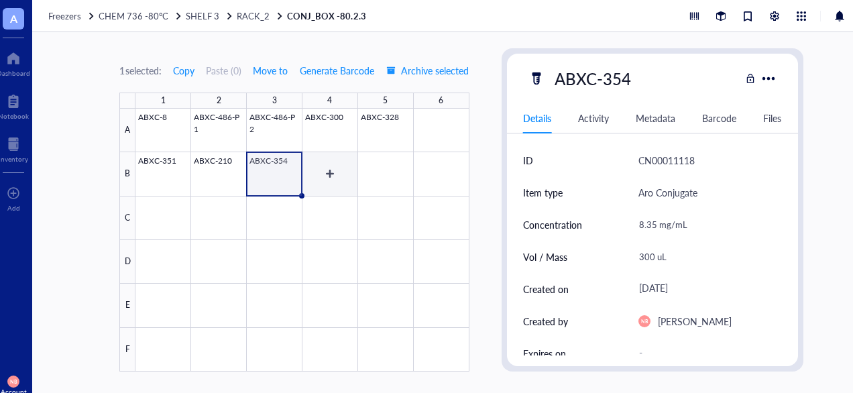
click at [336, 170] on div at bounding box center [301, 240] width 333 height 263
type textarea "Keep everyone on the same page…"
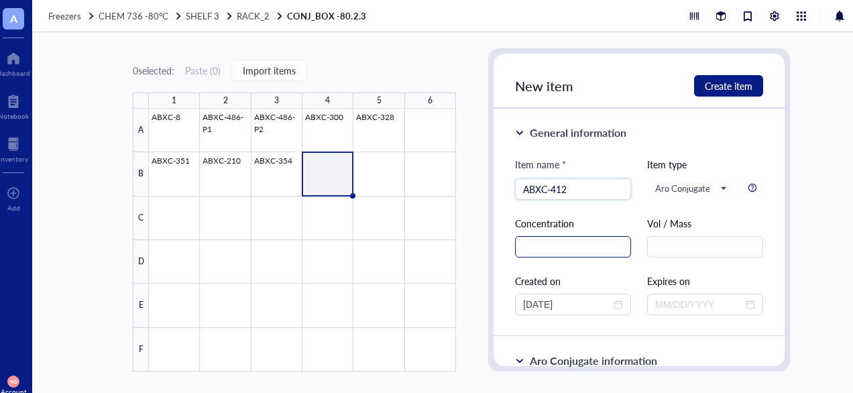
type input "ABXC-412"
click at [591, 237] on input "text" at bounding box center [573, 246] width 116 height 21
type input "8.9 mg/mL"
click at [680, 248] on input "text" at bounding box center [705, 246] width 116 height 21
click at [665, 247] on input "250uL" at bounding box center [705, 246] width 116 height 21
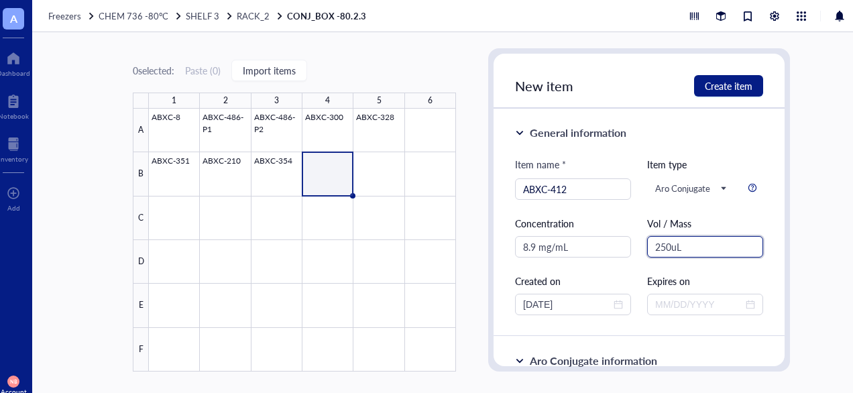
click at [665, 247] on input "250uL" at bounding box center [705, 246] width 116 height 21
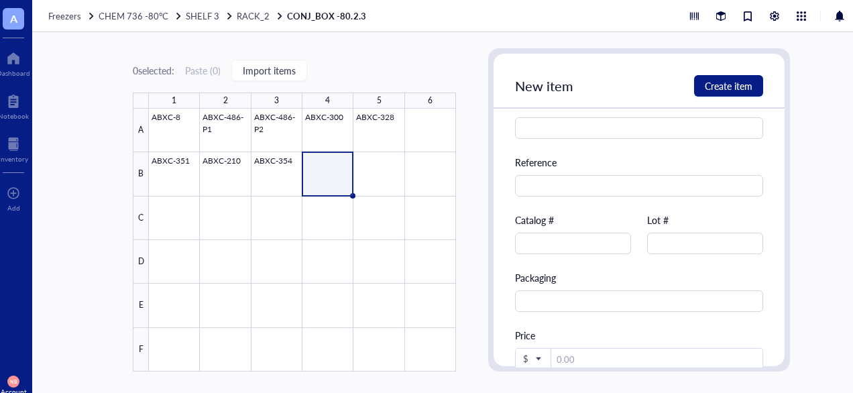
scroll to position [905, 0]
type input "250uL"
click at [575, 242] on input "text" at bounding box center [573, 242] width 116 height 21
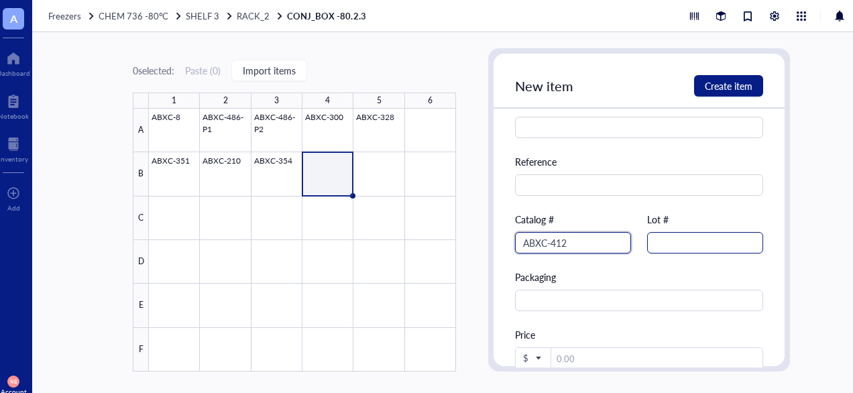
type input "ABXC-412"
click at [677, 245] on input "text" at bounding box center [705, 242] width 116 height 21
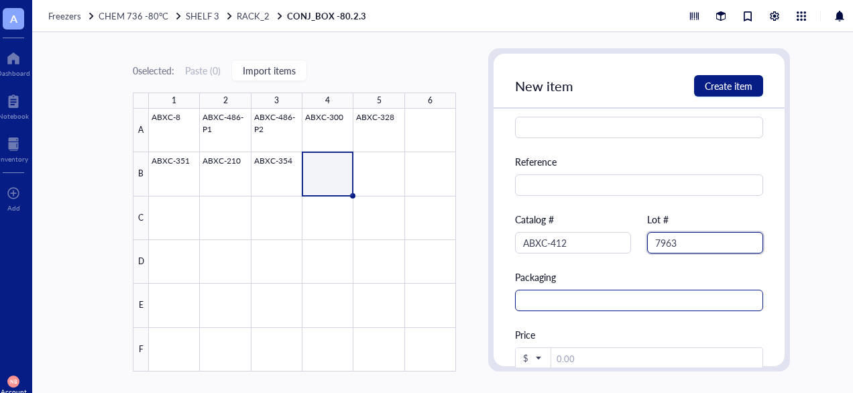
type input "7963"
click at [667, 292] on input "text" at bounding box center [639, 300] width 248 height 21
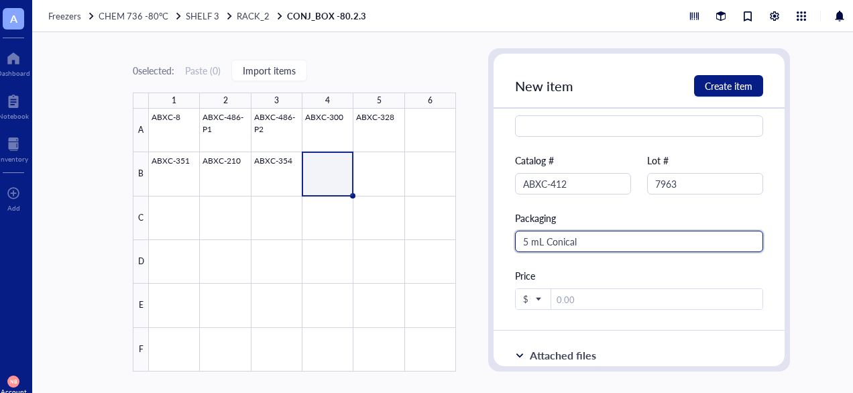
scroll to position [965, 0]
type input "5 mL Conical"
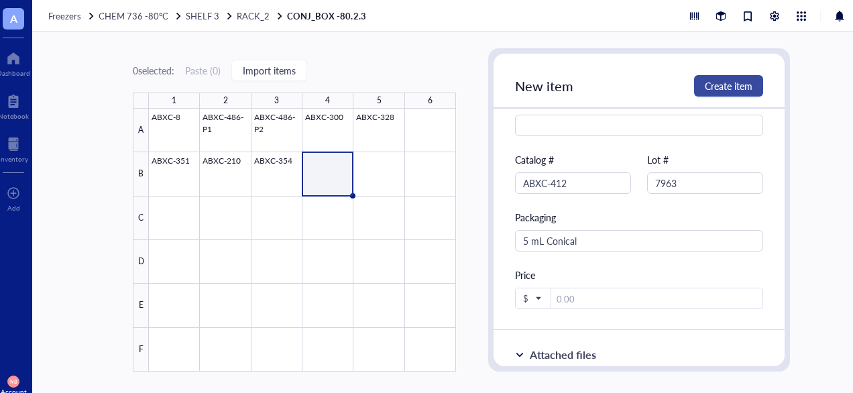
click at [738, 89] on span "Create item" at bounding box center [729, 85] width 48 height 11
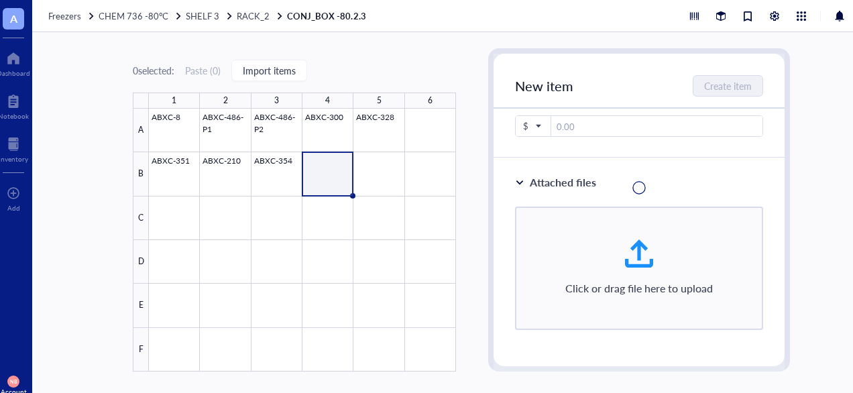
scroll to position [476, 0]
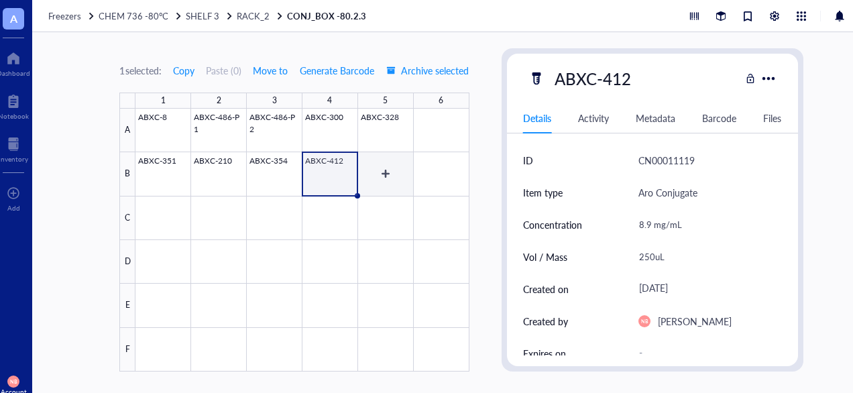
click at [372, 170] on div at bounding box center [301, 240] width 333 height 263
type textarea "Keep everyone on the same page…"
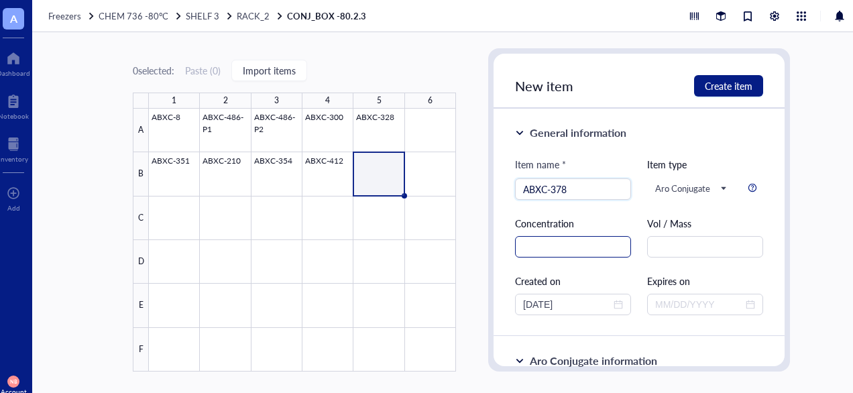
type input "ABXC-378"
click at [559, 252] on input "text" at bounding box center [573, 246] width 116 height 21
type input "`"
type input "13.4 mg/mL"
click at [675, 246] on input "text" at bounding box center [705, 246] width 116 height 21
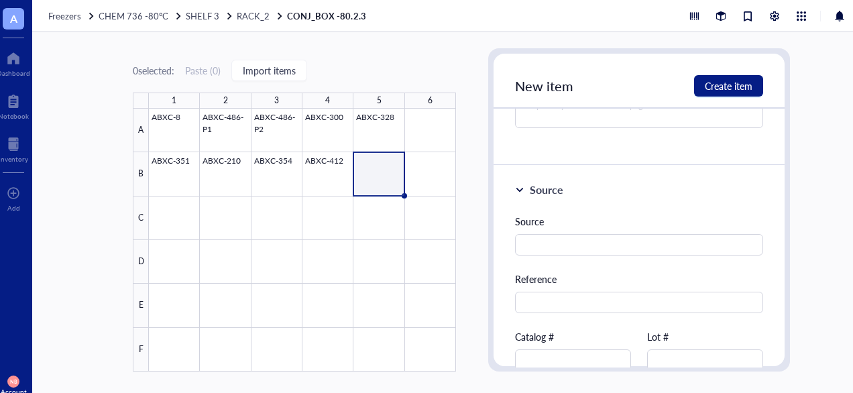
scroll to position [868, 0]
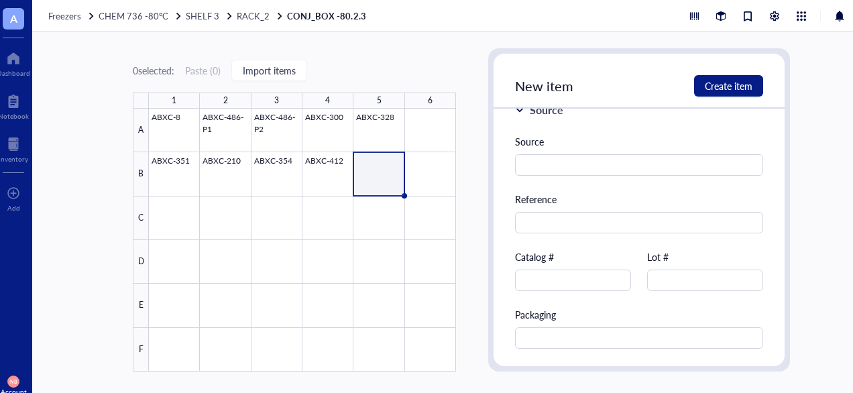
type input "2 mL"
click at [583, 266] on div "Catalog #" at bounding box center [573, 270] width 116 height 42
click at [577, 284] on input "text" at bounding box center [573, 280] width 116 height 21
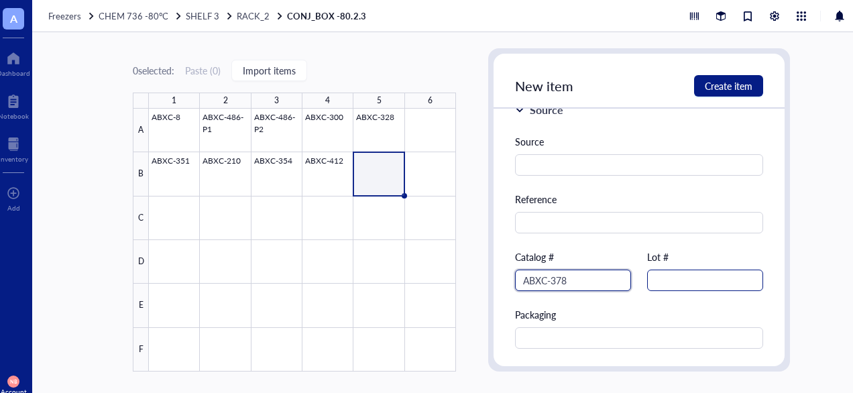
type input "ABXC-378"
click at [671, 285] on input "text" at bounding box center [705, 280] width 116 height 21
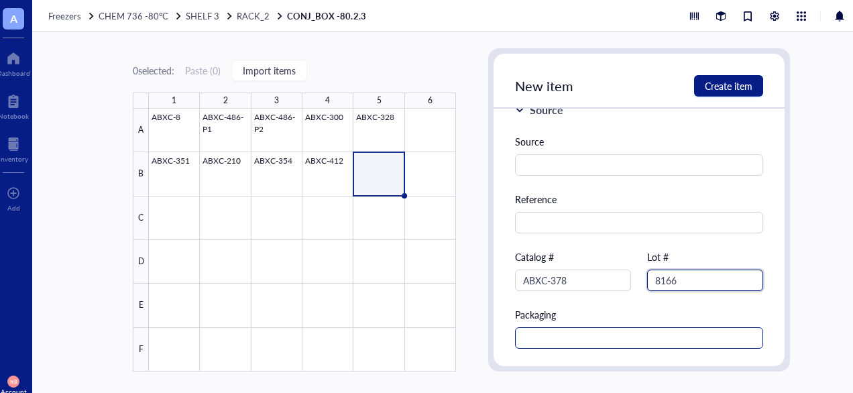
type input "8166"
click at [606, 330] on input "text" at bounding box center [639, 337] width 248 height 21
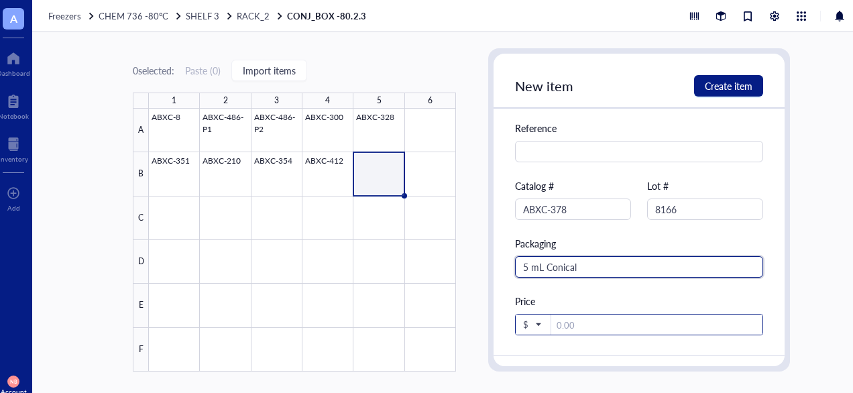
scroll to position [949, 0]
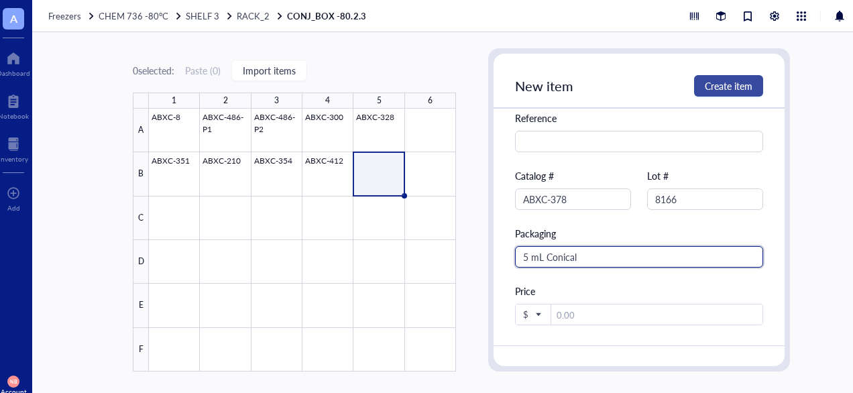
type input "5 mL Conical"
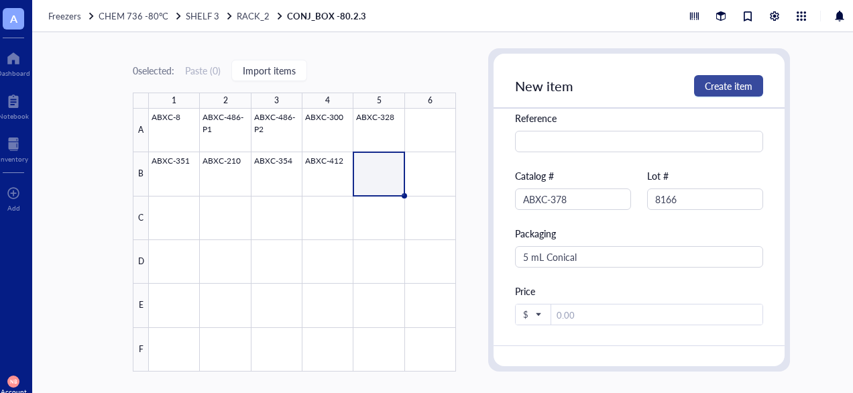
click at [721, 80] on span "Create item" at bounding box center [729, 85] width 48 height 11
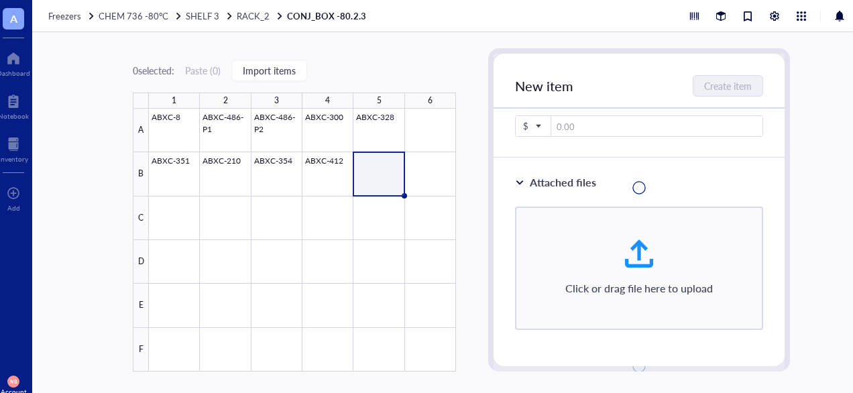
scroll to position [459, 0]
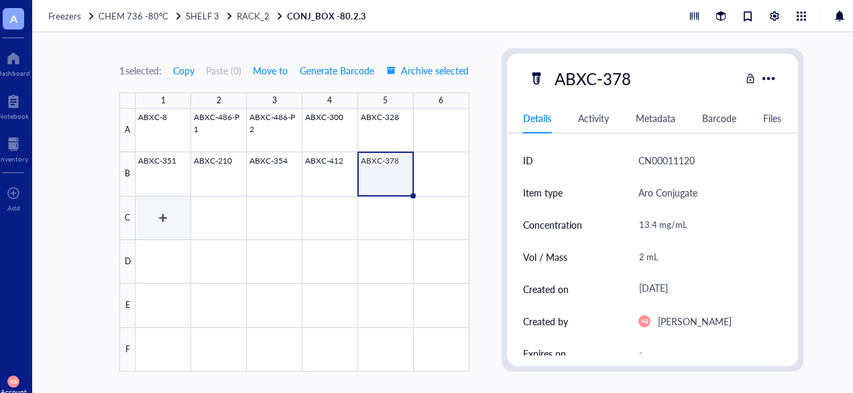
click at [161, 225] on div at bounding box center [301, 240] width 333 height 263
type textarea "Keep everyone on the same page…"
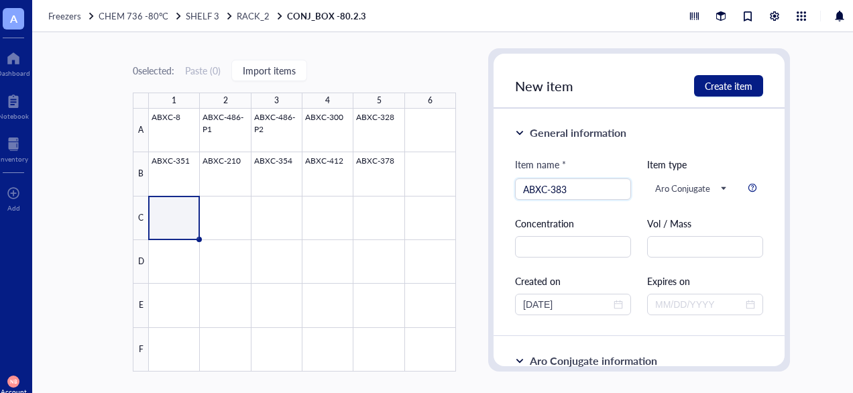
scroll to position [19, 0]
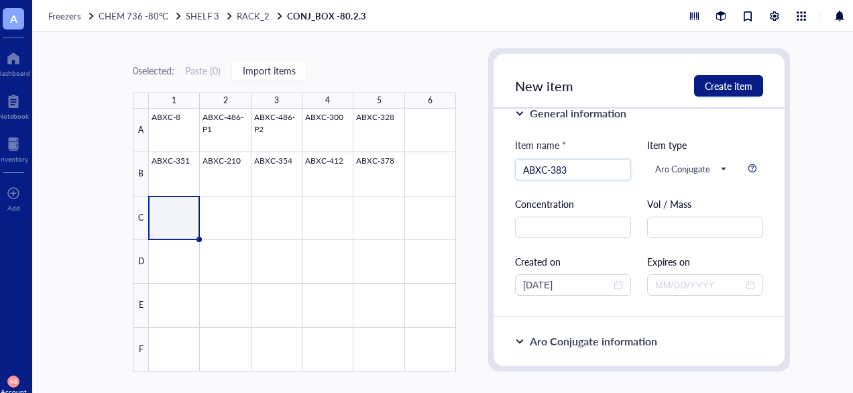
type input "ABXC-383"
click at [540, 226] on input "text" at bounding box center [573, 227] width 116 height 21
type input "94.6 uM"
click at [697, 247] on div "Item name * ABXC-383 Item type Aro Conjugate Concentration 94.6 uM Vol / Mass C…" at bounding box center [639, 216] width 248 height 158
click at [667, 229] on input "text" at bounding box center [705, 227] width 116 height 21
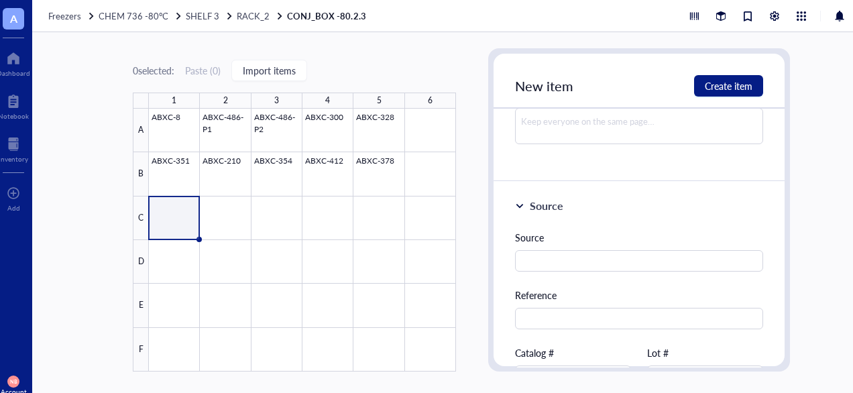
scroll to position [862, 0]
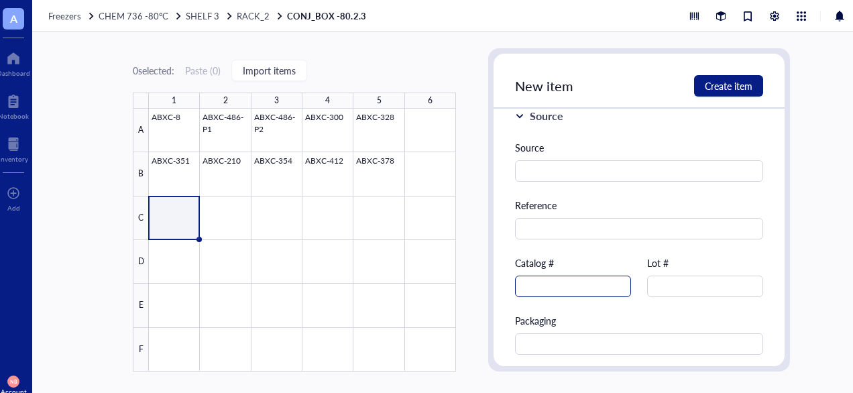
type input "3 mL"
click at [569, 288] on input "text" at bounding box center [573, 286] width 116 height 21
type input "ABXC-383"
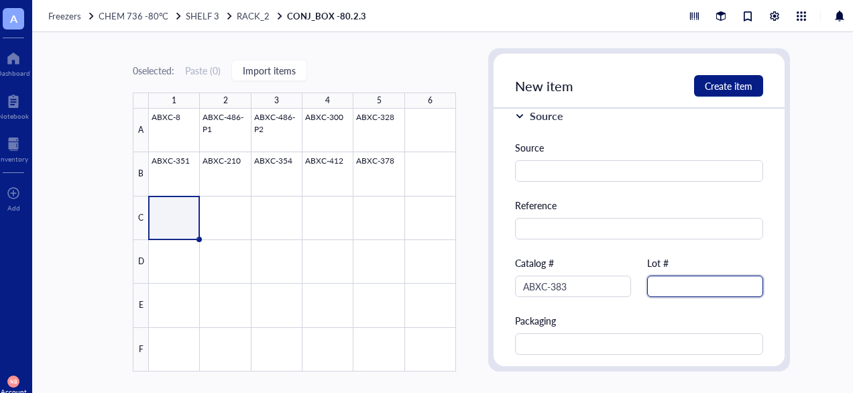
click at [698, 284] on input "text" at bounding box center [705, 286] width 116 height 21
type input "7663"
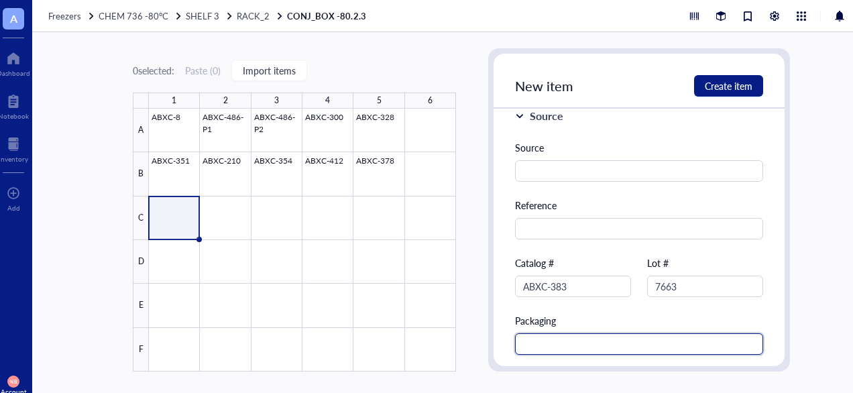
click at [619, 343] on input "text" at bounding box center [639, 343] width 248 height 21
type input "5 mL Conical"
click at [745, 68] on div "New item Create item" at bounding box center [639, 81] width 291 height 55
click at [742, 74] on div "New item Create item" at bounding box center [639, 81] width 291 height 55
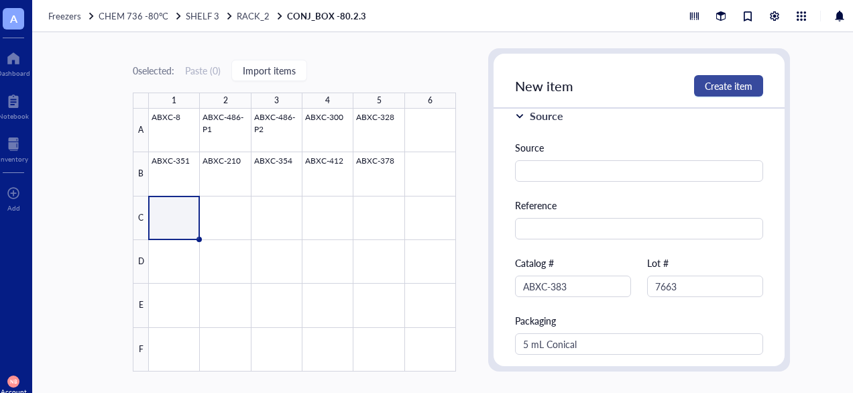
click at [732, 92] on button "Create item" at bounding box center [728, 85] width 69 height 21
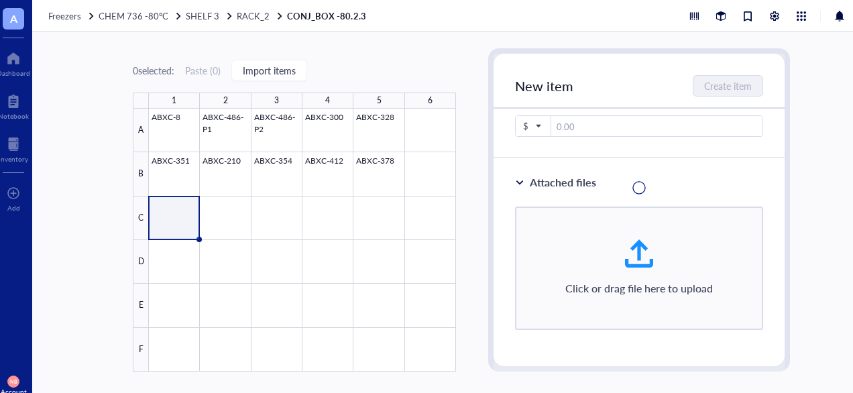
scroll to position [372, 0]
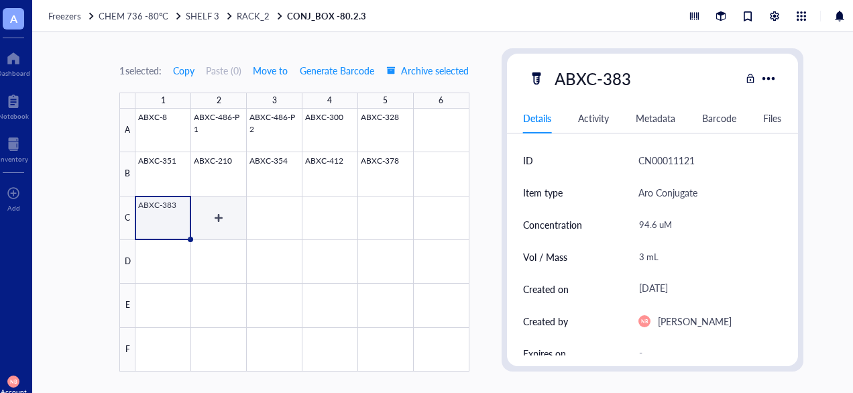
click at [219, 215] on div at bounding box center [301, 240] width 333 height 263
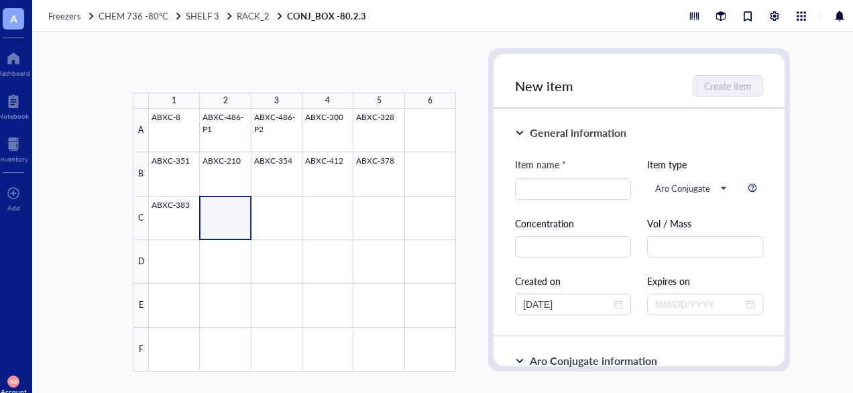
type textarea "Keep everyone on the same page…"
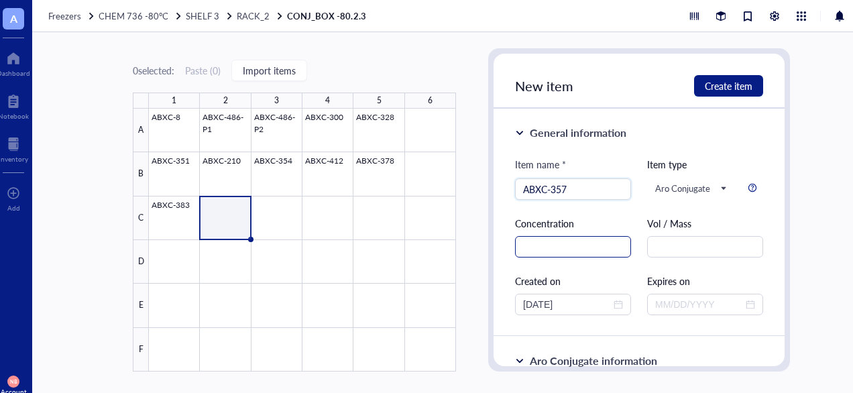
type input "ABXC-357"
click at [569, 245] on input "text" at bounding box center [573, 246] width 116 height 21
type input "1"
type input "8.9 mg/mL"
click at [675, 260] on div "Item name * ABXC-357 Item type Aro Conjugate Concentration 8.9 mg/mL Vol / Mass…" at bounding box center [639, 236] width 248 height 158
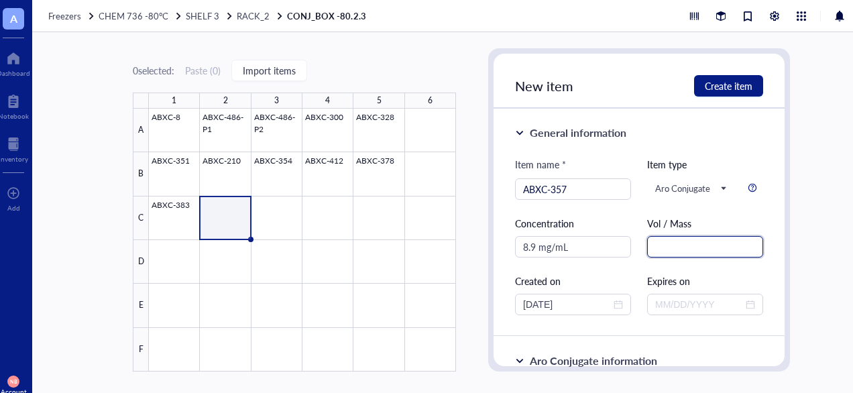
click at [668, 252] on input "text" at bounding box center [705, 246] width 116 height 21
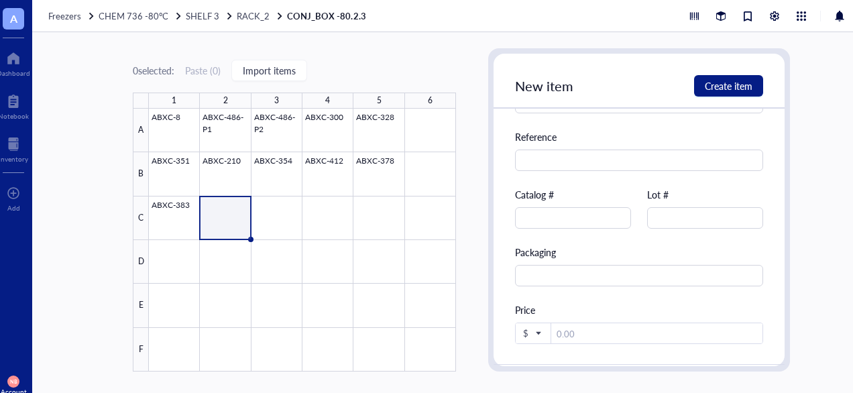
scroll to position [935, 0]
type input "250 uL"
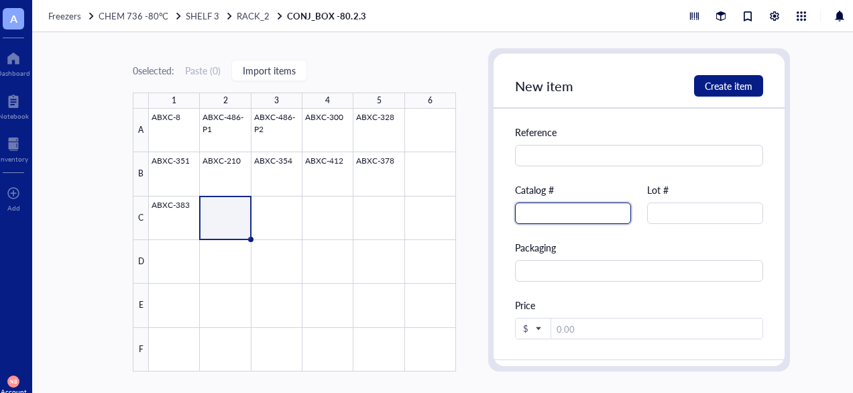
click at [582, 217] on input "text" at bounding box center [573, 213] width 116 height 21
type input "ABXC-357"
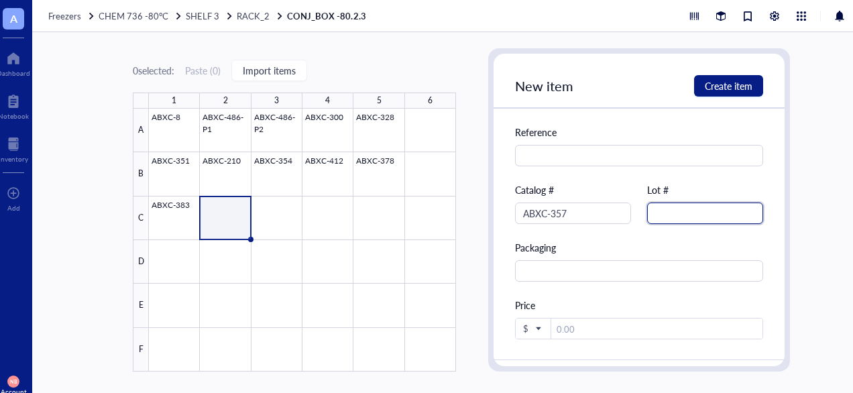
click at [677, 214] on input "text" at bounding box center [705, 213] width 116 height 21
type input "7962"
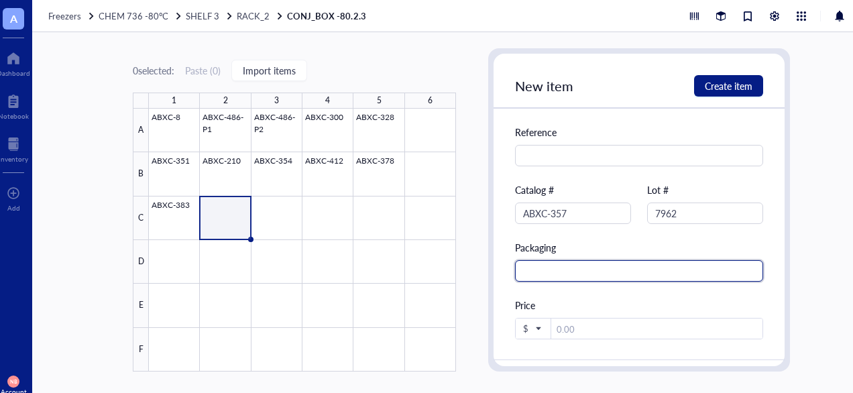
click at [565, 270] on input "text" at bounding box center [639, 270] width 248 height 21
type input "5 mL Conical"
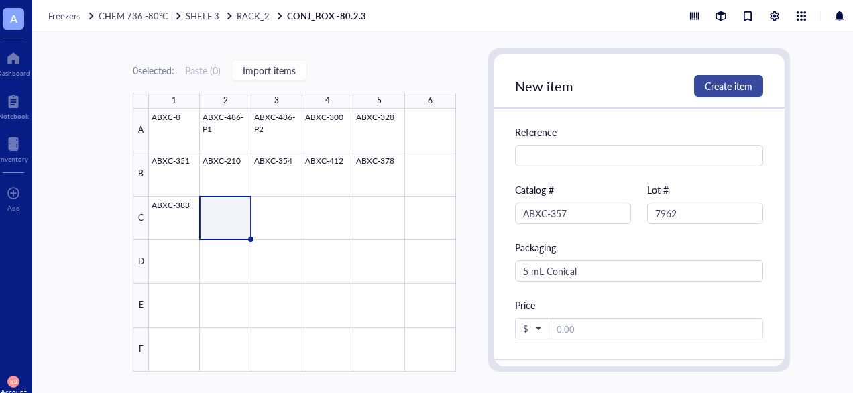
click at [718, 85] on span "Create item" at bounding box center [729, 85] width 48 height 11
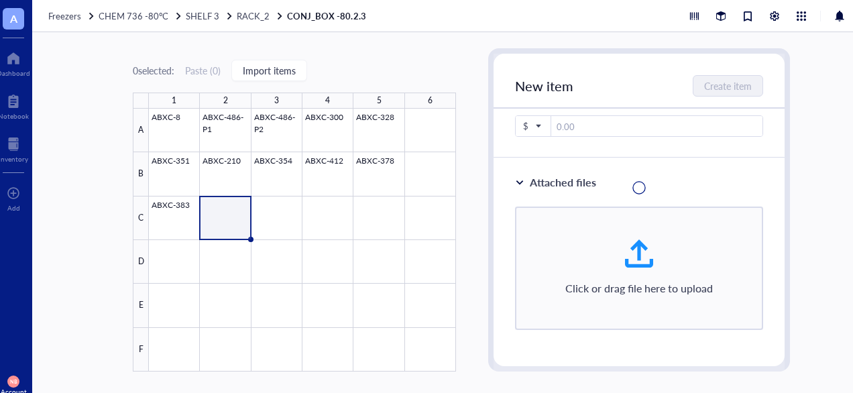
scroll to position [445, 0]
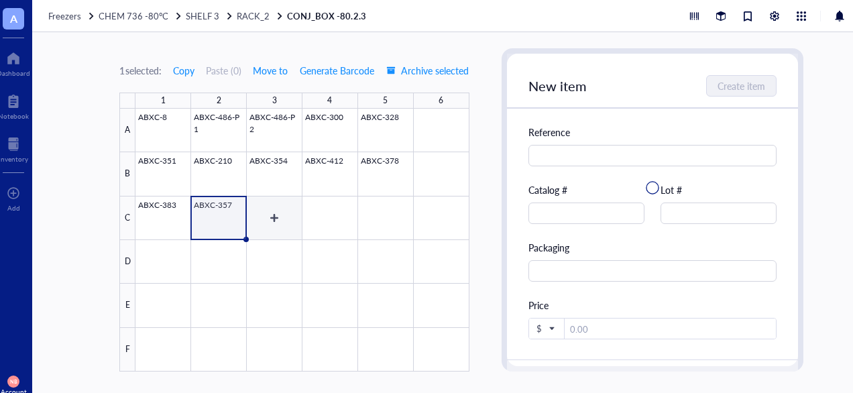
click at [274, 219] on div at bounding box center [301, 240] width 333 height 263
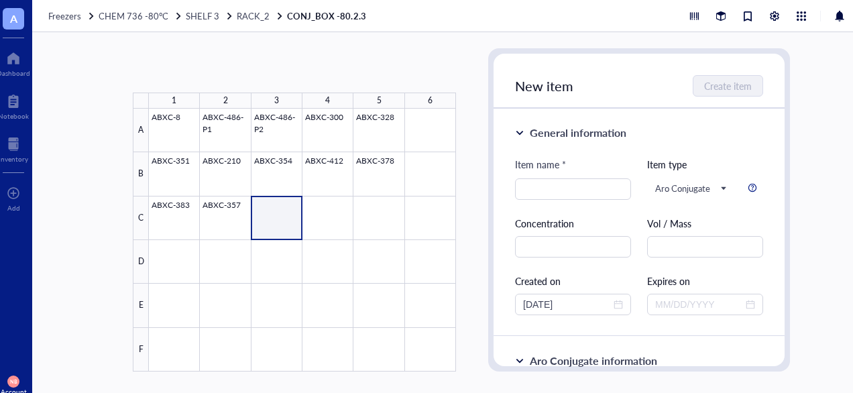
type textarea "Keep everyone on the same page…"
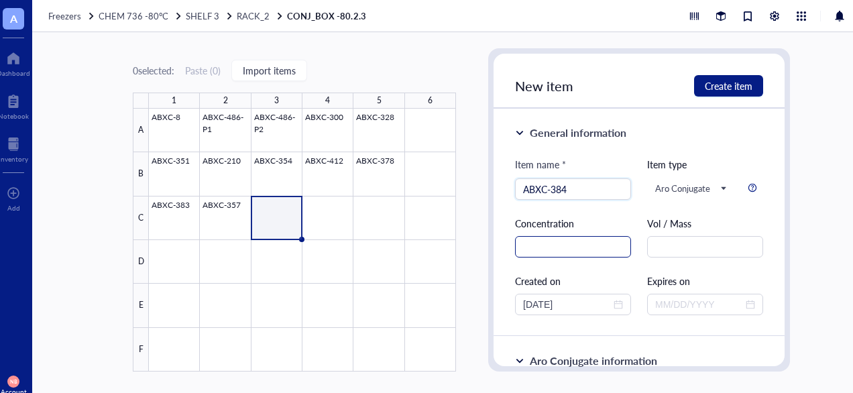
type input "ABXC-384"
click at [581, 249] on input "text" at bounding box center [573, 246] width 116 height 21
type input "135.8 uM"
click at [675, 241] on input "text" at bounding box center [705, 246] width 116 height 21
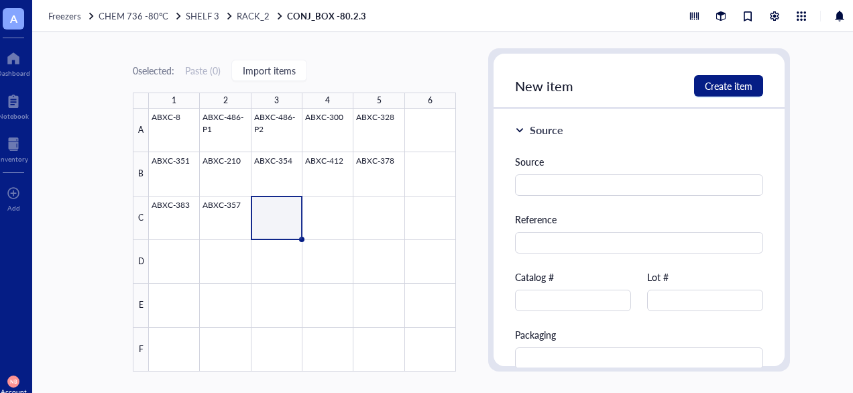
scroll to position [851, 0]
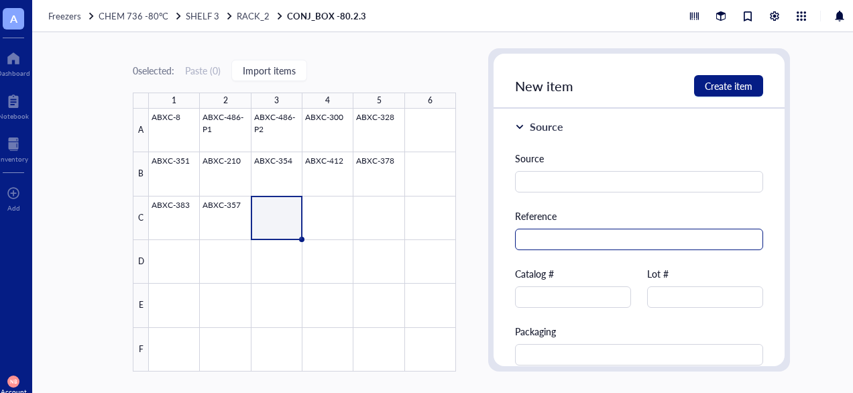
type input "2 mL"
click at [573, 235] on input "text" at bounding box center [639, 239] width 248 height 21
click at [564, 285] on div "Catalog #" at bounding box center [573, 287] width 116 height 42
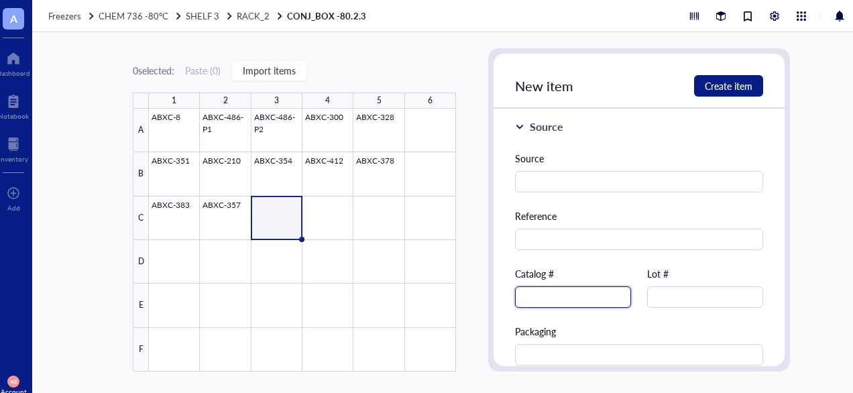
click at [540, 298] on input "text" at bounding box center [573, 296] width 116 height 21
type input "ABXC-384"
click at [684, 295] on input "text" at bounding box center [705, 296] width 116 height 21
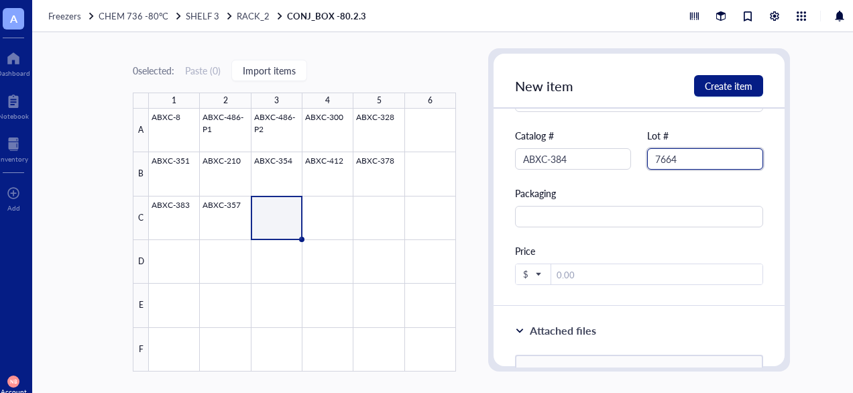
scroll to position [993, 0]
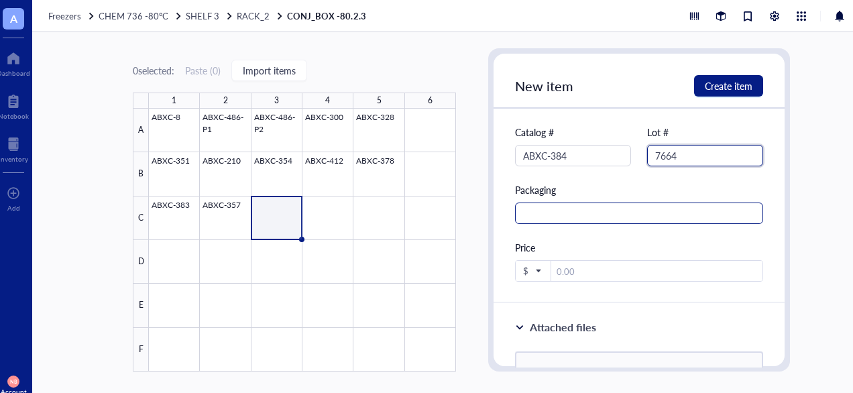
type input "7664"
click at [571, 209] on input "text" at bounding box center [639, 213] width 248 height 21
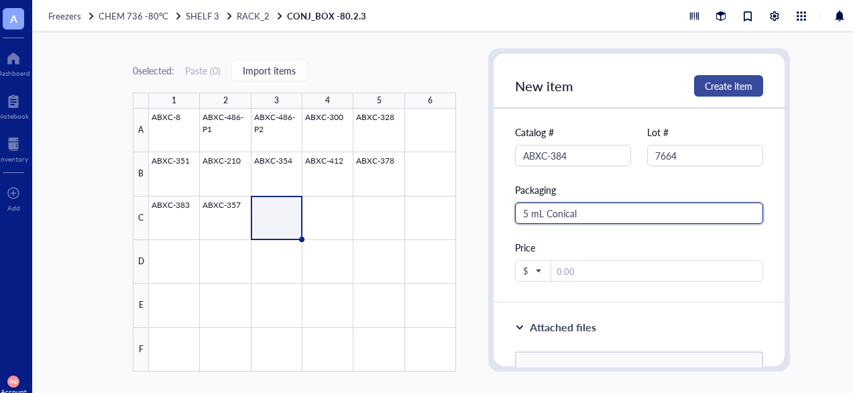
type input "5 mL Conical"
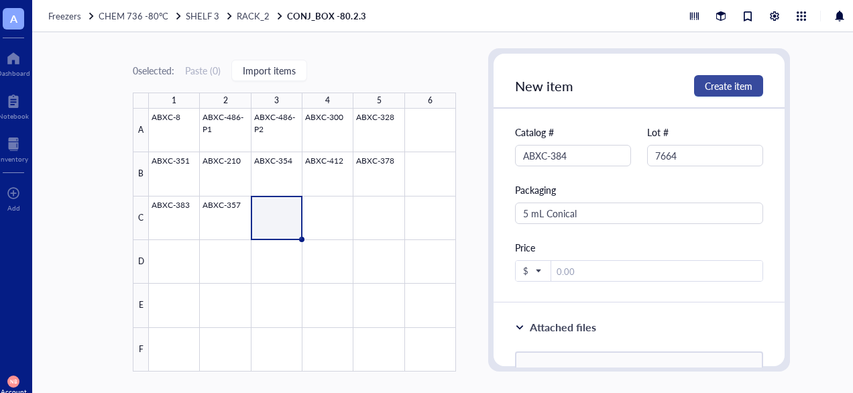
click at [753, 86] on button "Create item" at bounding box center [728, 85] width 69 height 21
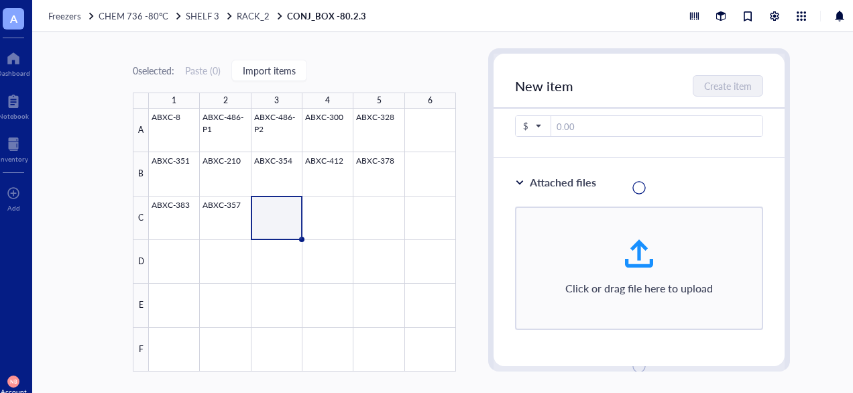
scroll to position [503, 0]
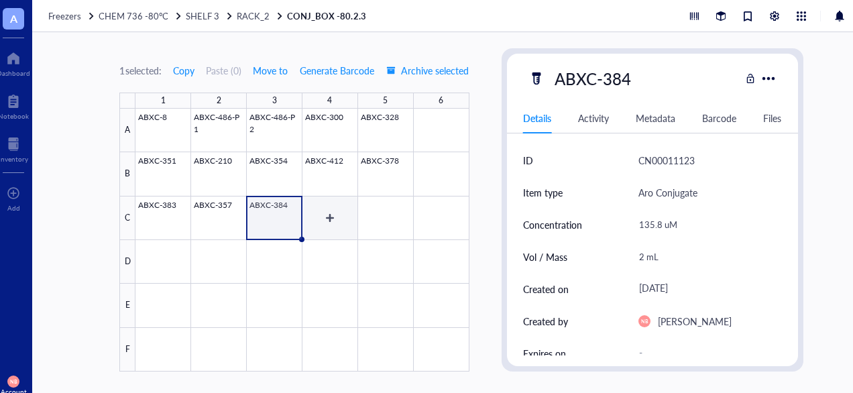
click at [339, 222] on div at bounding box center [301, 240] width 333 height 263
type textarea "Keep everyone on the same page…"
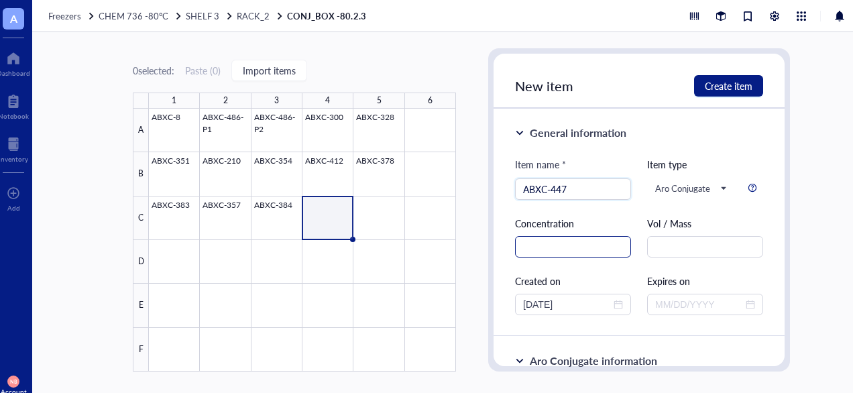
type input "ABXC-447"
click at [591, 239] on input "text" at bounding box center [573, 246] width 116 height 21
click at [673, 247] on input "text" at bounding box center [705, 246] width 116 height 21
click at [535, 247] on input "1.98 mg/mL" at bounding box center [573, 246] width 116 height 21
type input "19.8 mg/mL"
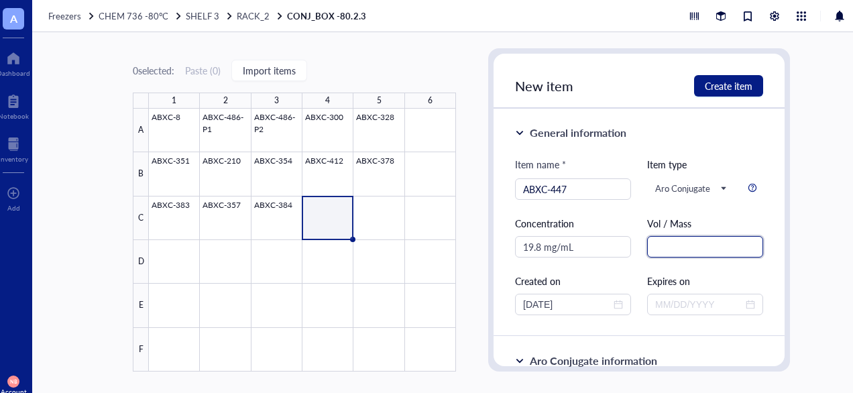
click at [667, 253] on input "text" at bounding box center [705, 246] width 116 height 21
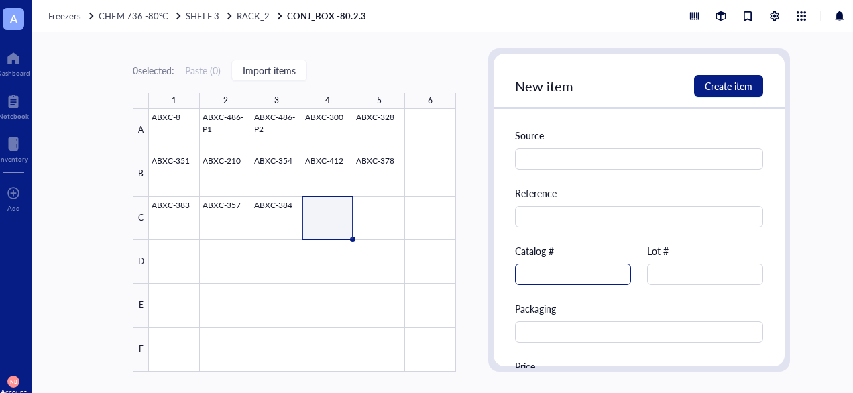
scroll to position [875, 0]
type input "0.5 mL"
click at [571, 271] on input "text" at bounding box center [573, 273] width 116 height 21
type input "ABXC-447"
click at [688, 272] on input "text" at bounding box center [705, 273] width 116 height 21
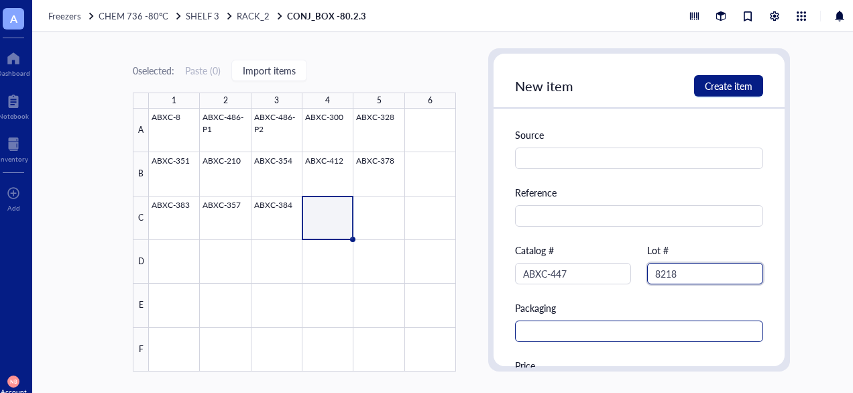
type input "8218"
click at [614, 333] on input "text" at bounding box center [639, 331] width 248 height 21
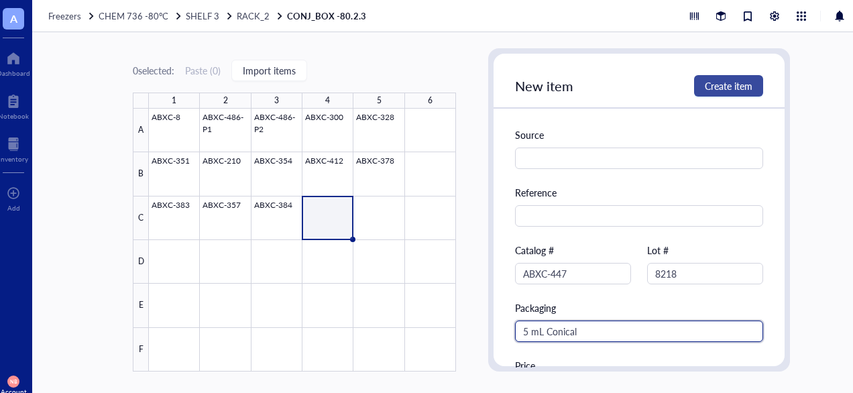
type input "5 mL Conical"
click at [736, 82] on span "Create item" at bounding box center [729, 85] width 48 height 11
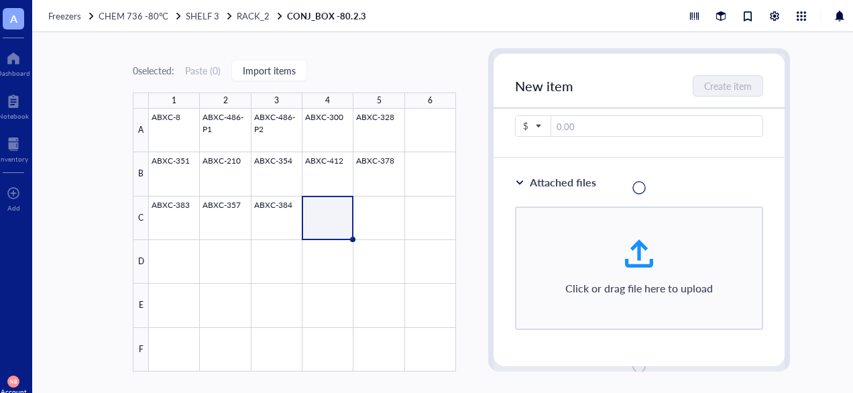
scroll to position [385, 0]
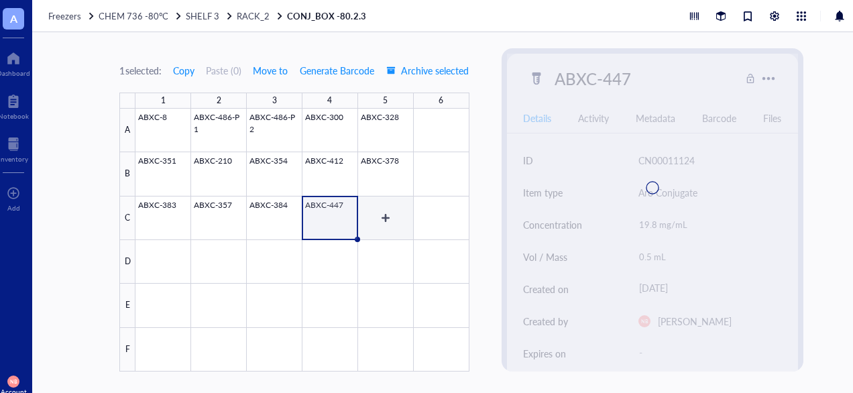
click at [376, 212] on div at bounding box center [301, 240] width 333 height 263
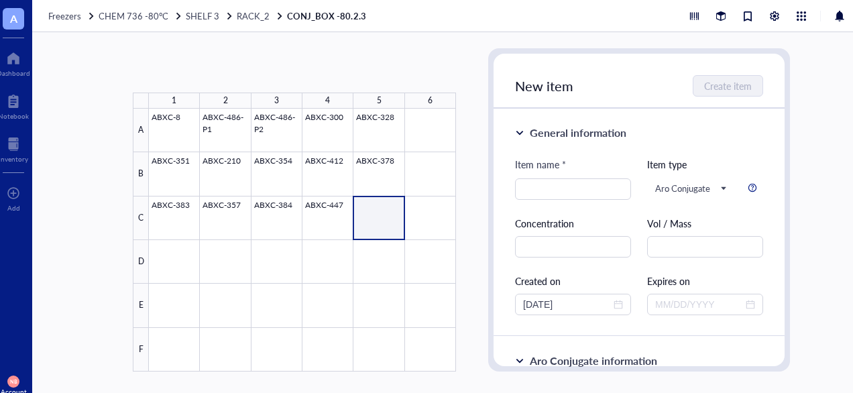
type textarea "Keep everyone on the same page…"
click at [526, 192] on input "search" at bounding box center [573, 189] width 100 height 20
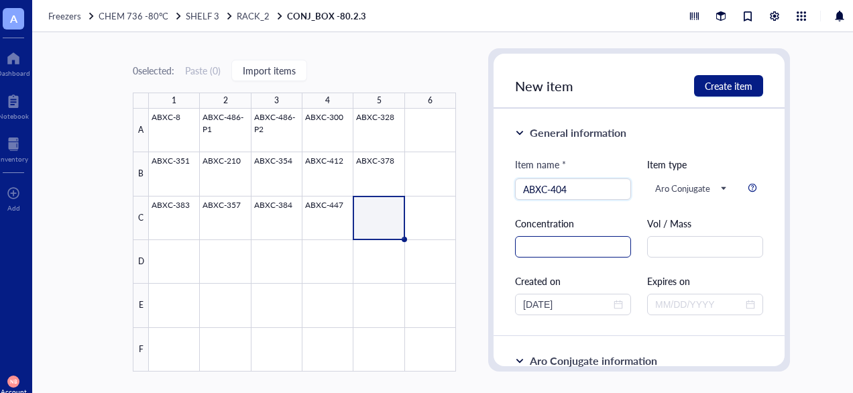
type input "ABXC-404"
click at [584, 253] on input "text" at bounding box center [573, 246] width 116 height 21
type input "8.9 mg/mL"
click at [659, 256] on input "text" at bounding box center [705, 246] width 116 height 21
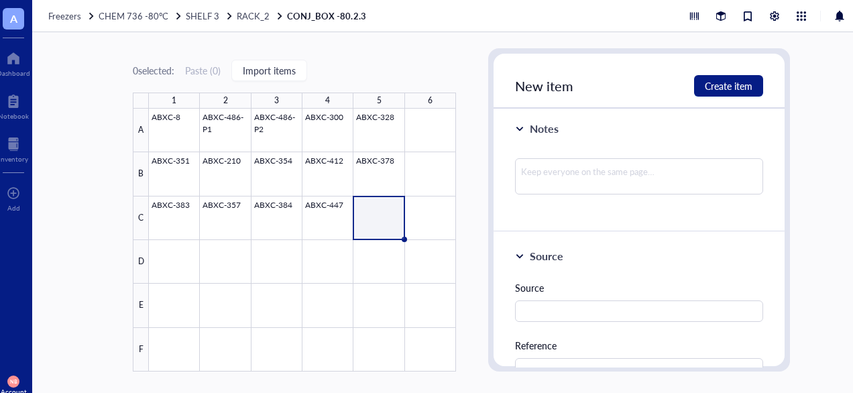
type input "250 uL"
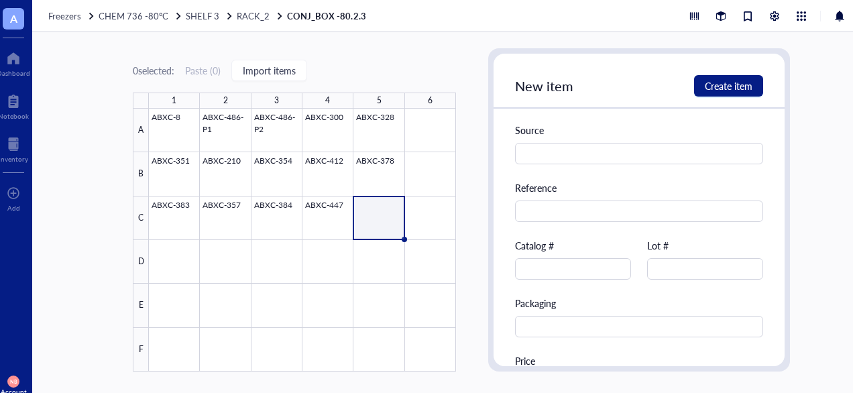
scroll to position [973, 0]
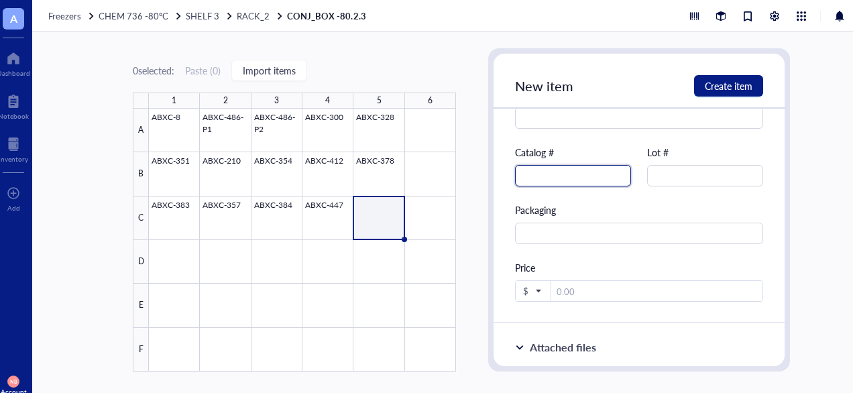
click at [564, 186] on input "text" at bounding box center [573, 175] width 116 height 21
type input "ABXC-404"
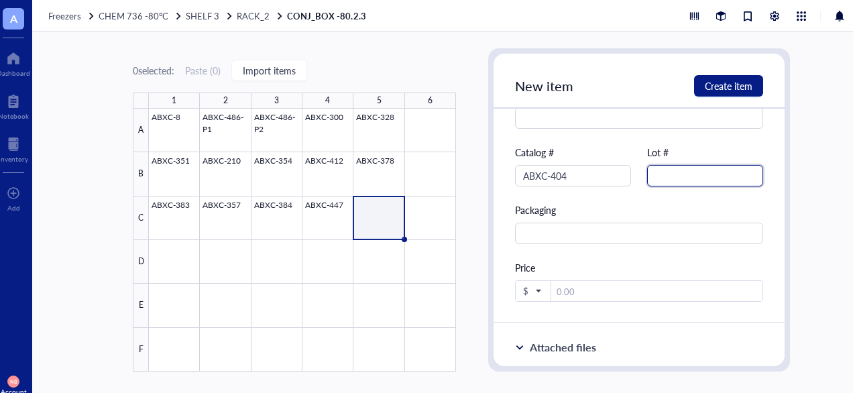
click at [706, 166] on input "text" at bounding box center [705, 175] width 116 height 21
type input "9"
type input "7966"
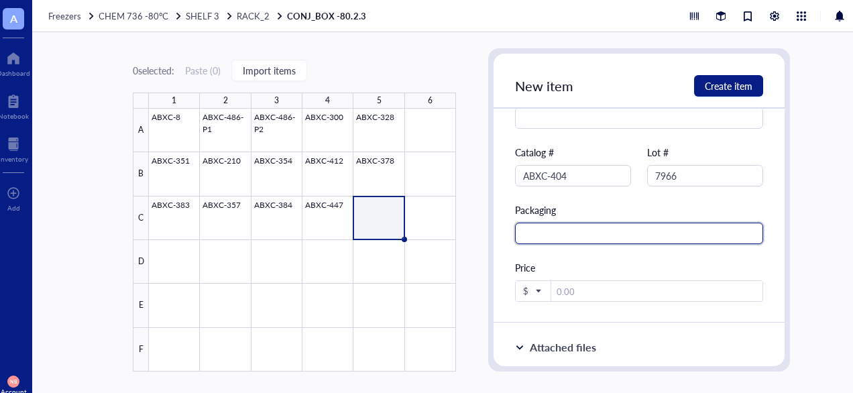
click at [553, 231] on input "text" at bounding box center [639, 233] width 248 height 21
type input "5 mL Conical"
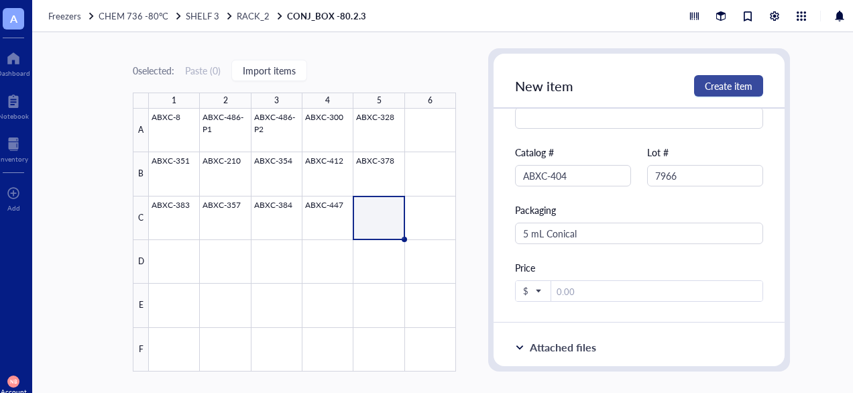
click at [740, 84] on span "Create item" at bounding box center [729, 85] width 48 height 11
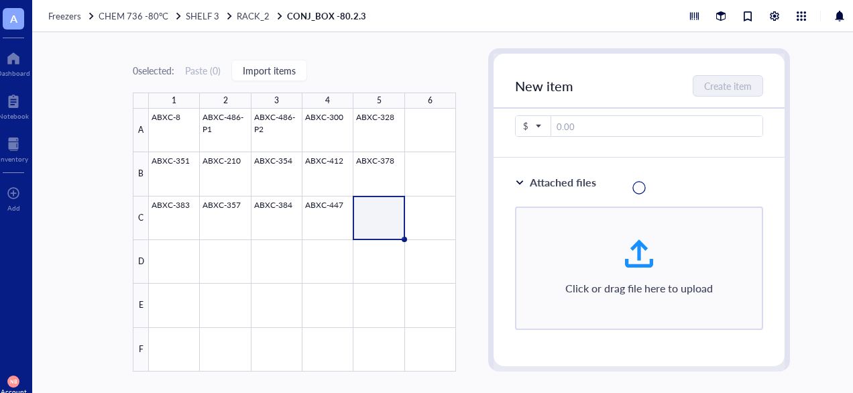
scroll to position [483, 0]
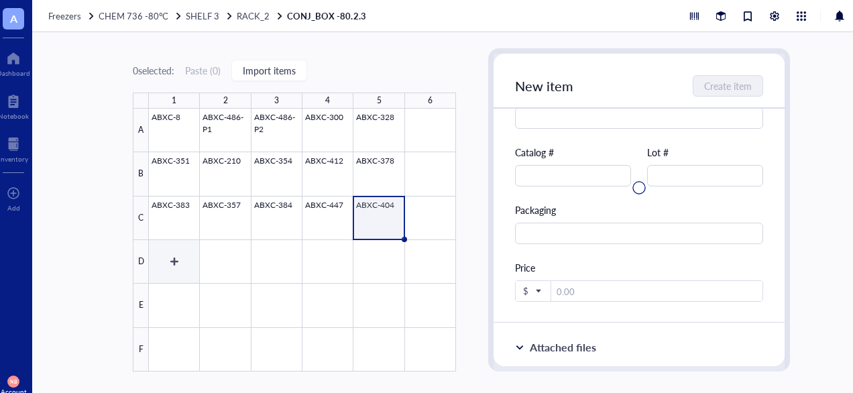
click at [174, 260] on div at bounding box center [302, 240] width 307 height 263
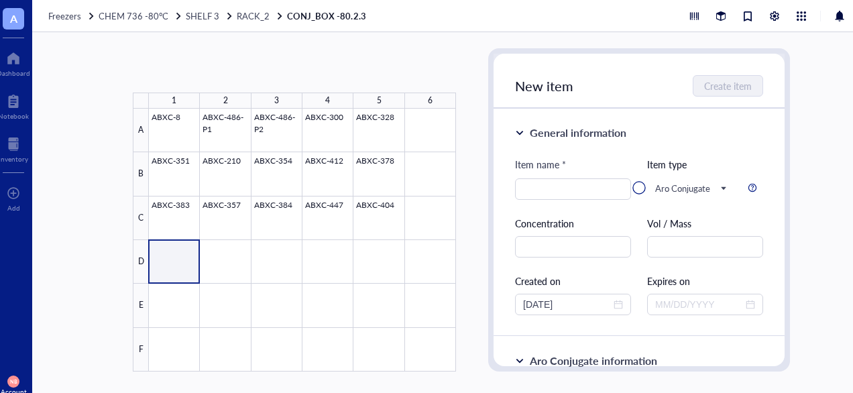
type textarea "Keep everyone on the same page…"
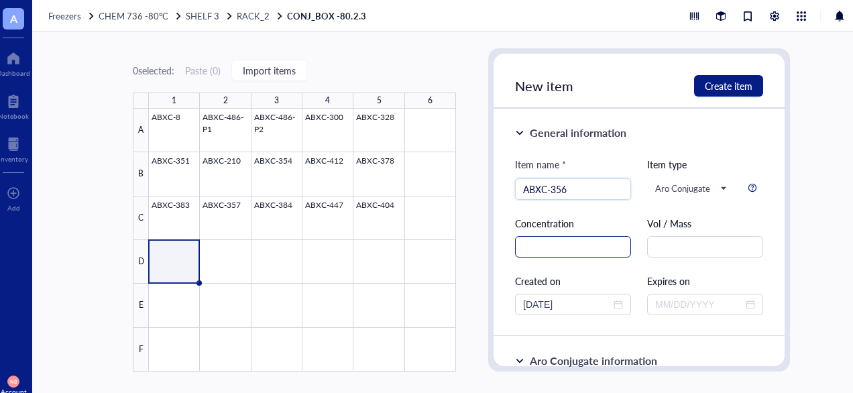
type input "ABXC-356"
click at [582, 245] on input "text" at bounding box center [573, 246] width 116 height 21
click at [641, 248] on div "Item name * ABXC-356 Item type Aro Conjugate Concentration Vol / Mass Created o…" at bounding box center [639, 236] width 248 height 158
click at [662, 252] on input "text" at bounding box center [705, 246] width 116 height 21
type input "1 mL"
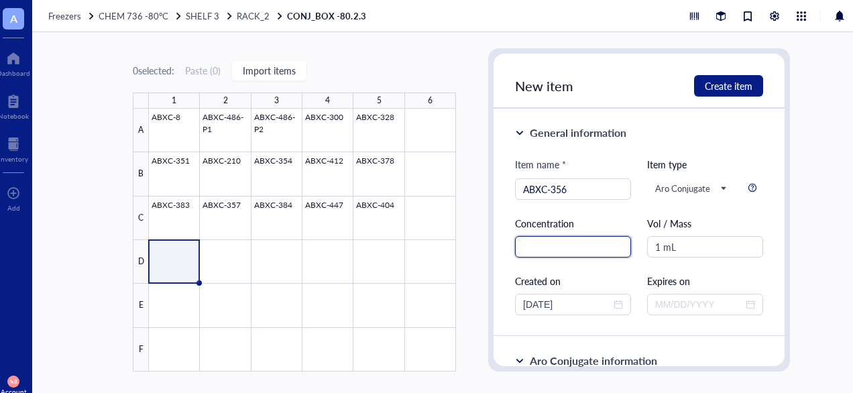
click at [596, 252] on input "text" at bounding box center [573, 246] width 116 height 21
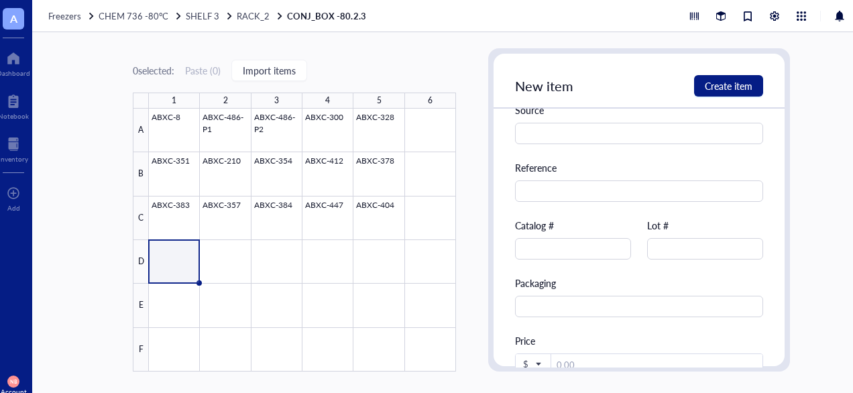
scroll to position [900, 0]
type input "8.8 mg/mL"
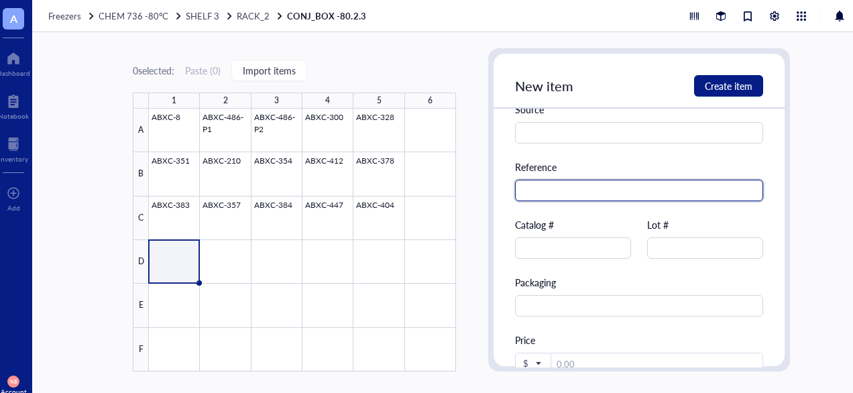
click at [543, 197] on input "text" at bounding box center [639, 190] width 248 height 21
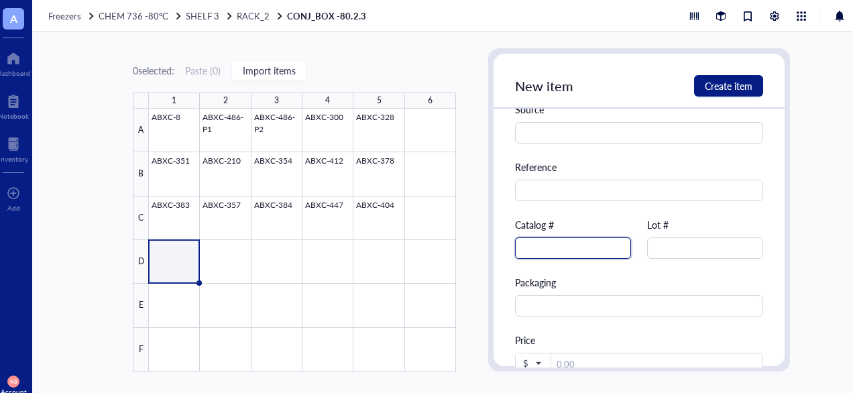
click at [543, 255] on input "text" at bounding box center [573, 247] width 116 height 21
type input "ABXC-356"
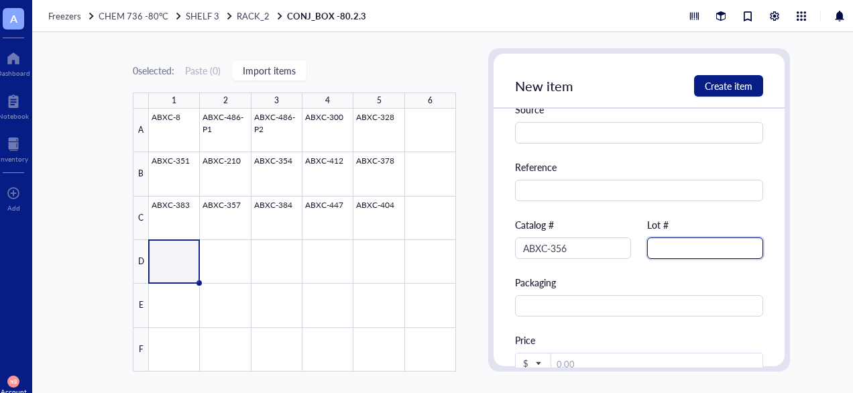
click at [673, 250] on input "text" at bounding box center [705, 247] width 116 height 21
type input "7961"
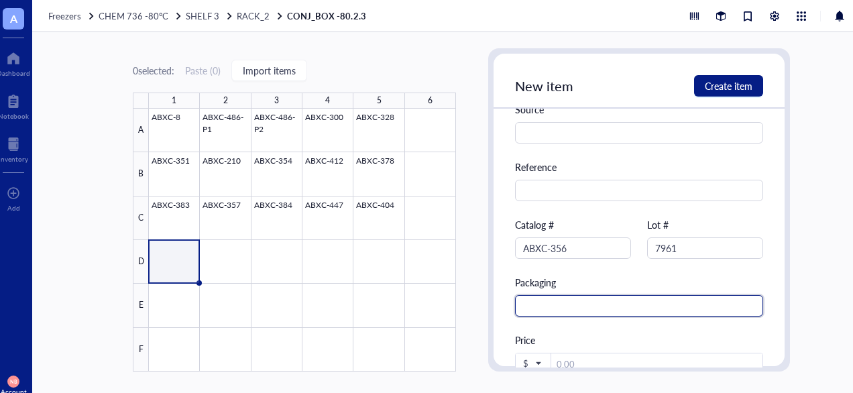
click at [631, 304] on input "text" at bounding box center [639, 305] width 248 height 21
type input "5 mL Conical"
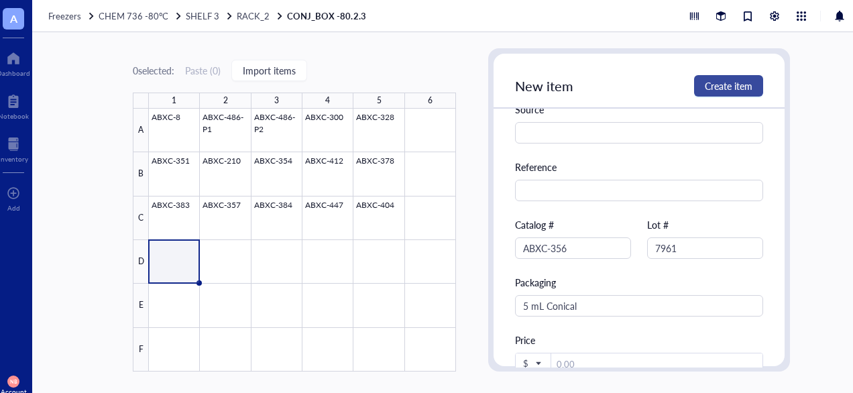
click at [708, 76] on button "Create item" at bounding box center [728, 85] width 69 height 21
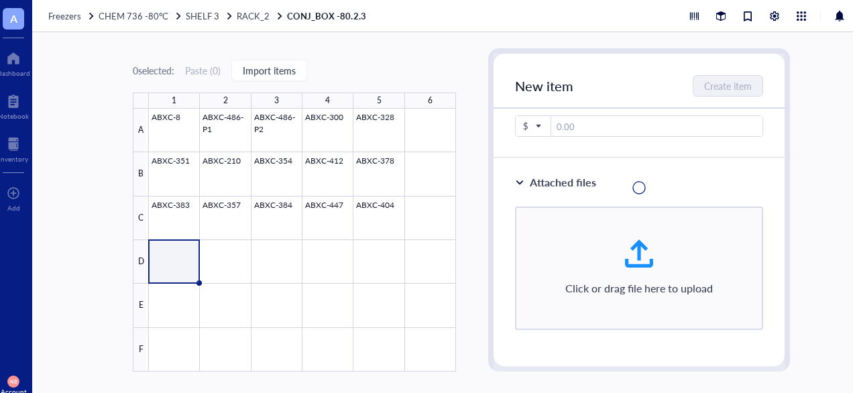
scroll to position [410, 0]
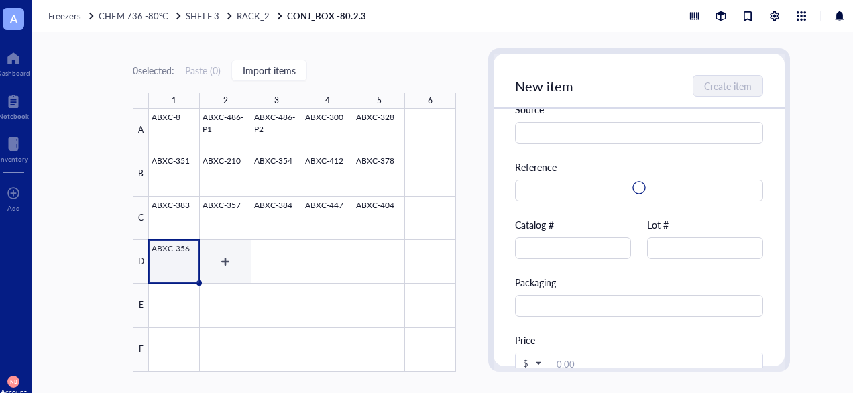
click at [225, 256] on div at bounding box center [302, 240] width 307 height 263
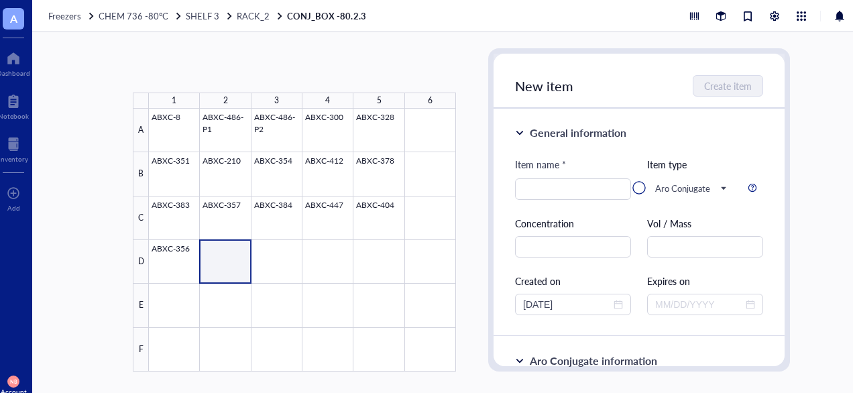
type textarea "Keep everyone on the same page…"
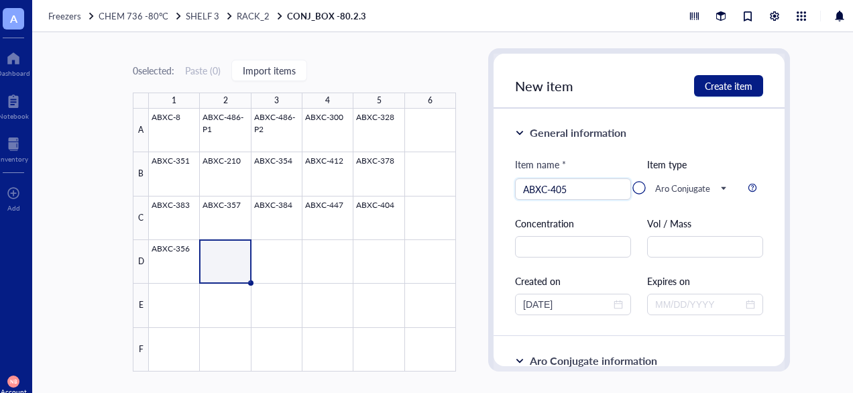
type input "ABXC-405"
click at [527, 253] on div at bounding box center [639, 188] width 291 height 268
click at [567, 241] on div at bounding box center [639, 188] width 291 height 268
click at [552, 247] on div at bounding box center [639, 188] width 291 height 268
click at [535, 249] on div at bounding box center [639, 188] width 291 height 268
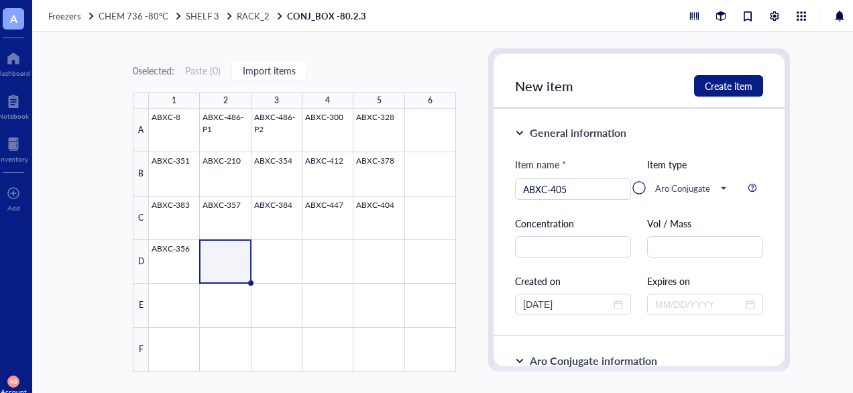
click at [535, 246] on div at bounding box center [639, 188] width 291 height 268
drag, startPoint x: 535, startPoint y: 246, endPoint x: 624, endPoint y: 234, distance: 90.0
click at [624, 234] on div at bounding box center [639, 188] width 291 height 268
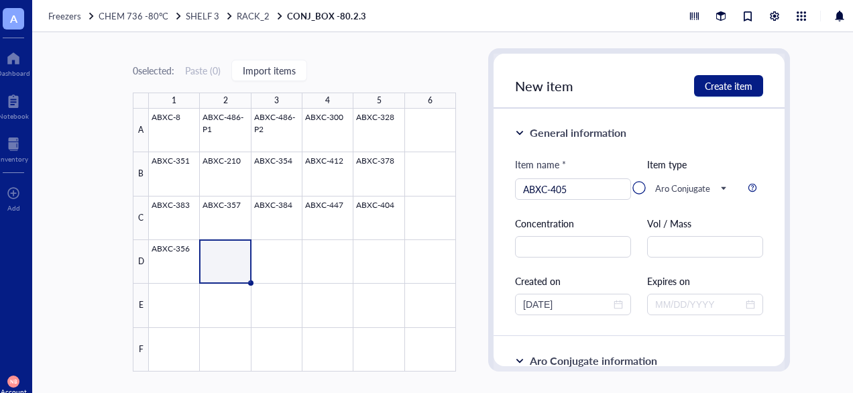
click at [592, 241] on div at bounding box center [639, 188] width 291 height 268
click at [571, 187] on div at bounding box center [639, 188] width 291 height 268
click at [575, 239] on div at bounding box center [639, 188] width 291 height 268
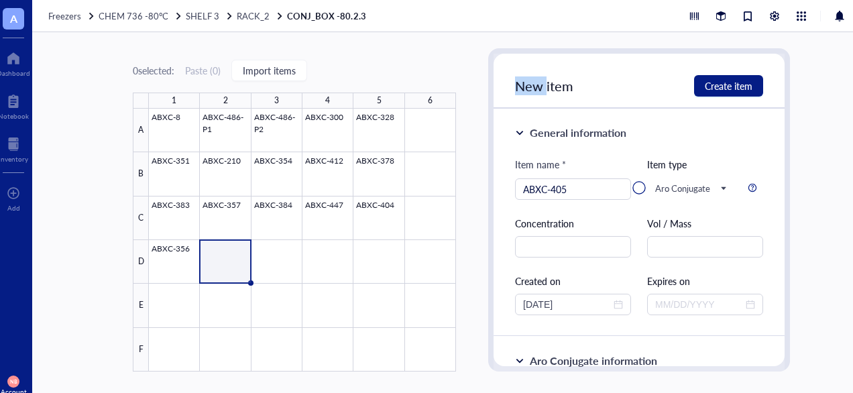
click at [575, 239] on div at bounding box center [639, 188] width 291 height 268
drag, startPoint x: 575, startPoint y: 239, endPoint x: 567, endPoint y: 197, distance: 42.2
click at [567, 197] on div at bounding box center [639, 188] width 291 height 268
click at [239, 252] on div at bounding box center [302, 240] width 307 height 263
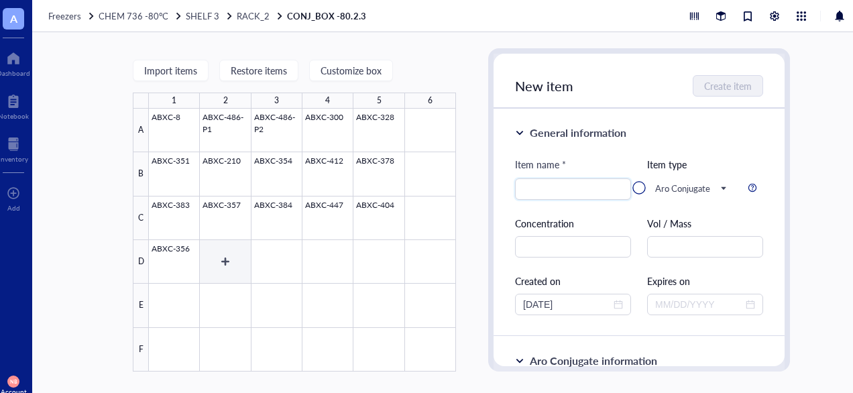
click at [231, 252] on div at bounding box center [302, 240] width 307 height 263
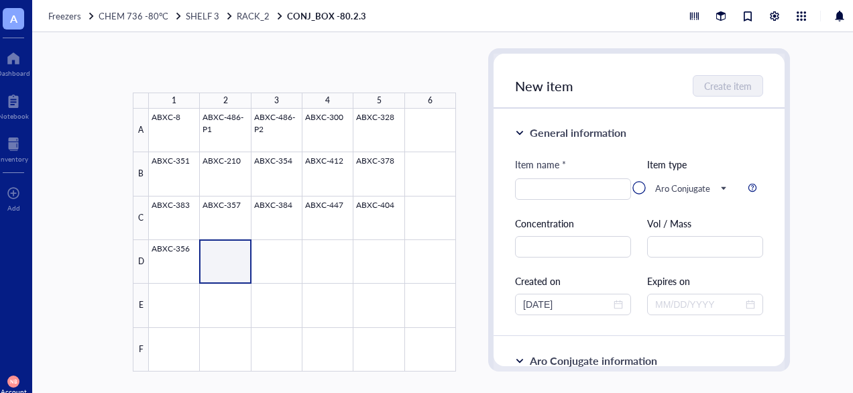
type textarea "Keep everyone on the same page…"
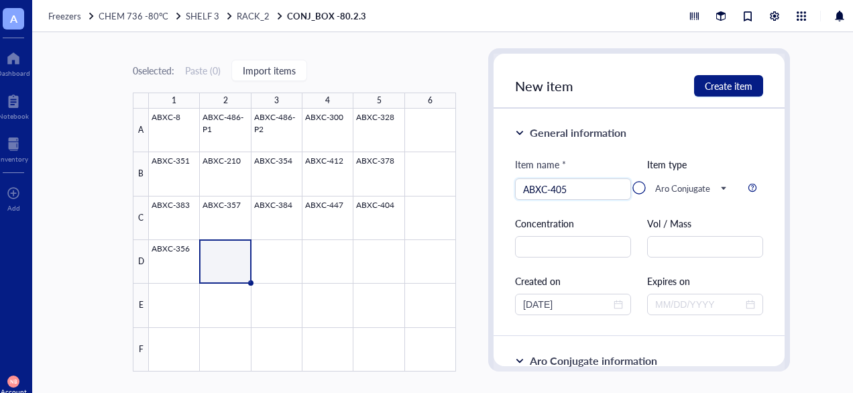
type input "ABXC-405"
click at [570, 254] on div at bounding box center [639, 188] width 291 height 268
click at [559, 243] on div at bounding box center [639, 188] width 291 height 268
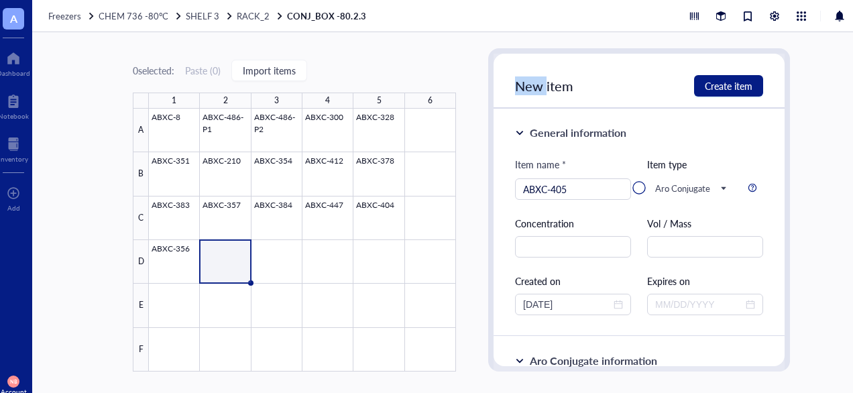
click at [559, 243] on div at bounding box center [639, 188] width 291 height 268
drag, startPoint x: 559, startPoint y: 243, endPoint x: 577, endPoint y: 240, distance: 18.3
click at [577, 240] on div at bounding box center [639, 188] width 291 height 268
drag, startPoint x: 577, startPoint y: 240, endPoint x: 739, endPoint y: 230, distance: 162.6
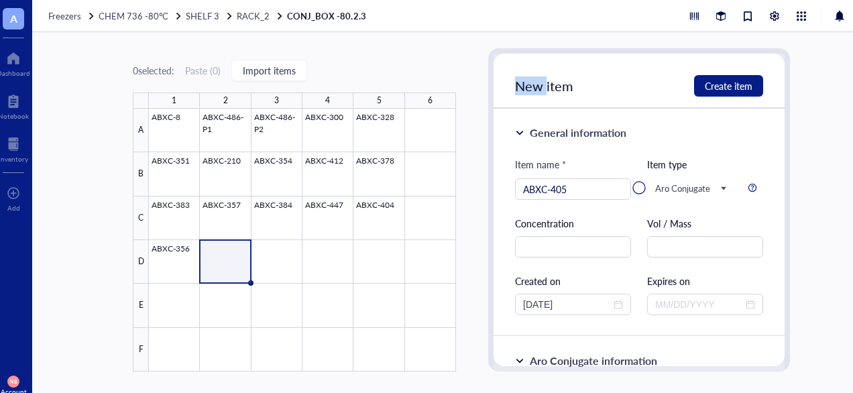
click at [739, 230] on div at bounding box center [639, 188] width 291 height 268
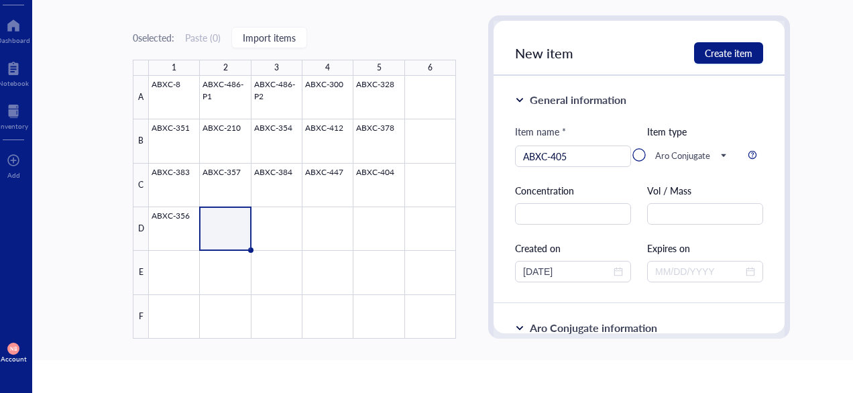
click at [562, 210] on div at bounding box center [639, 155] width 291 height 268
drag, startPoint x: 562, startPoint y: 210, endPoint x: 808, endPoint y: 184, distance: 247.5
click at [808, 184] on div "0 selected: Paste ( 0 ) Import items 1 2 3 4 5 6 A B C D E F ABXC-8 ABXC-486-P1…" at bounding box center [461, 179] width 858 height 361
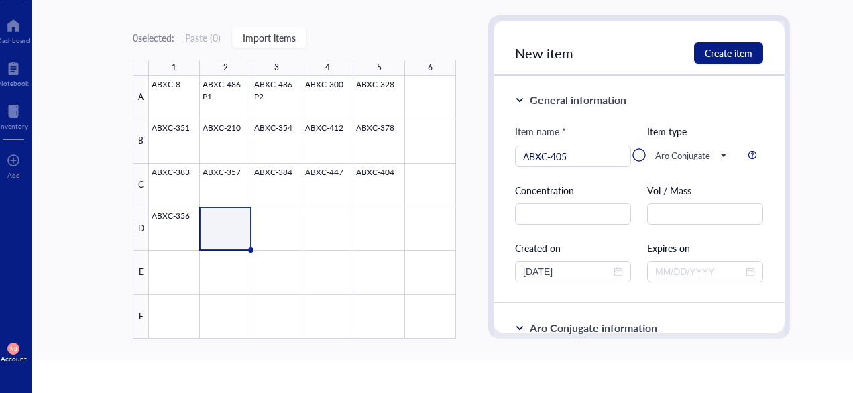
scroll to position [0, 0]
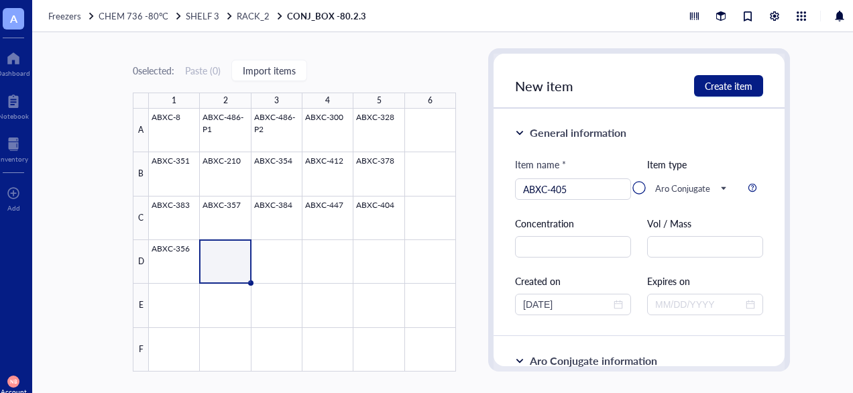
click at [573, 249] on div at bounding box center [639, 188] width 291 height 268
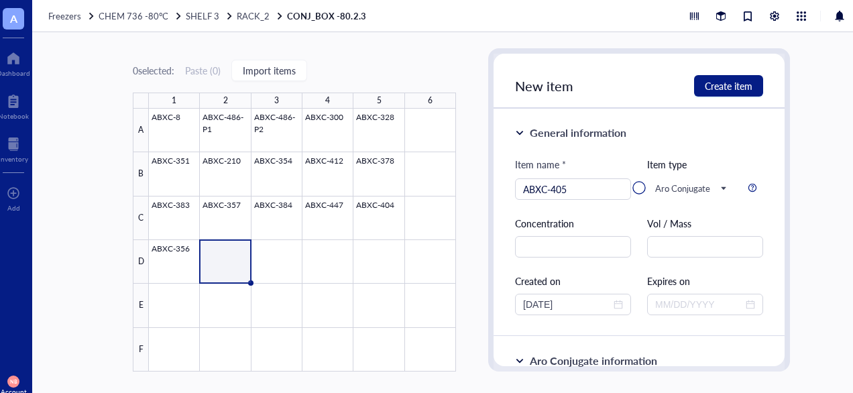
click at [564, 248] on div at bounding box center [639, 188] width 291 height 268
drag, startPoint x: 564, startPoint y: 248, endPoint x: 549, endPoint y: 246, distance: 14.9
click at [549, 246] on div at bounding box center [639, 188] width 291 height 268
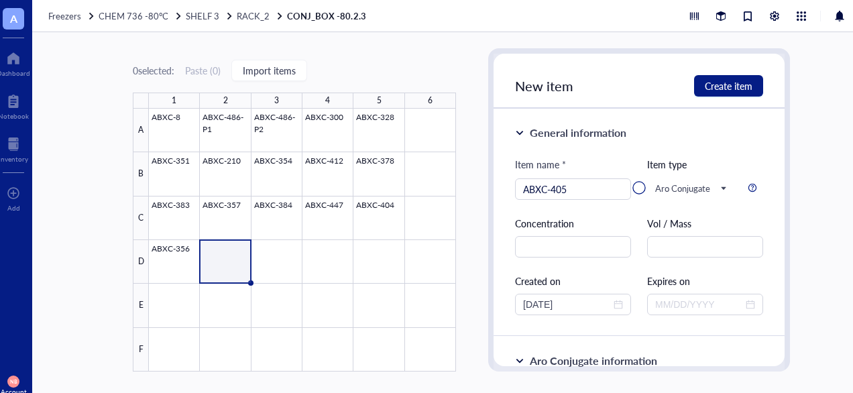
click at [575, 187] on div at bounding box center [639, 188] width 291 height 268
click at [730, 88] on div at bounding box center [639, 188] width 291 height 268
drag, startPoint x: 730, startPoint y: 88, endPoint x: 640, endPoint y: 89, distance: 90.5
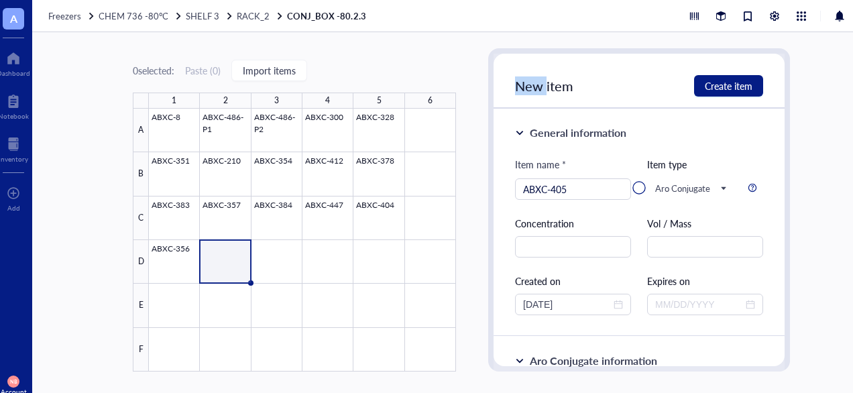
click at [640, 89] on div at bounding box center [639, 188] width 291 height 268
click at [710, 87] on div at bounding box center [639, 188] width 291 height 268
drag, startPoint x: 710, startPoint y: 87, endPoint x: 688, endPoint y: 99, distance: 24.9
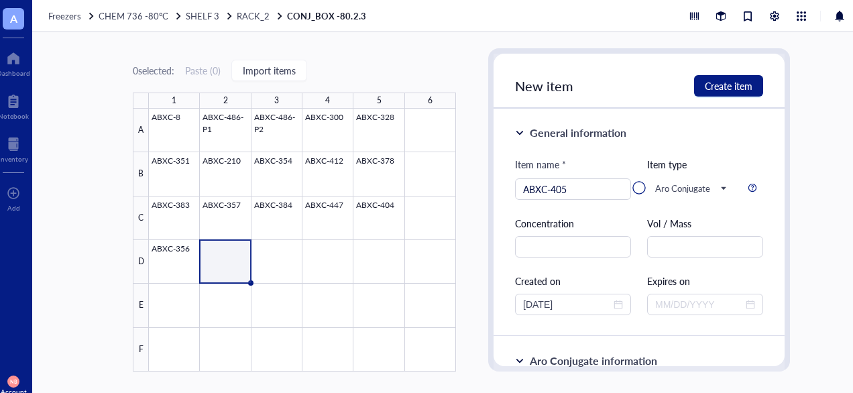
click at [688, 99] on div at bounding box center [639, 188] width 291 height 268
click at [718, 86] on div at bounding box center [639, 188] width 291 height 268
drag, startPoint x: 718, startPoint y: 86, endPoint x: 700, endPoint y: 89, distance: 18.3
click at [700, 89] on div at bounding box center [639, 188] width 291 height 268
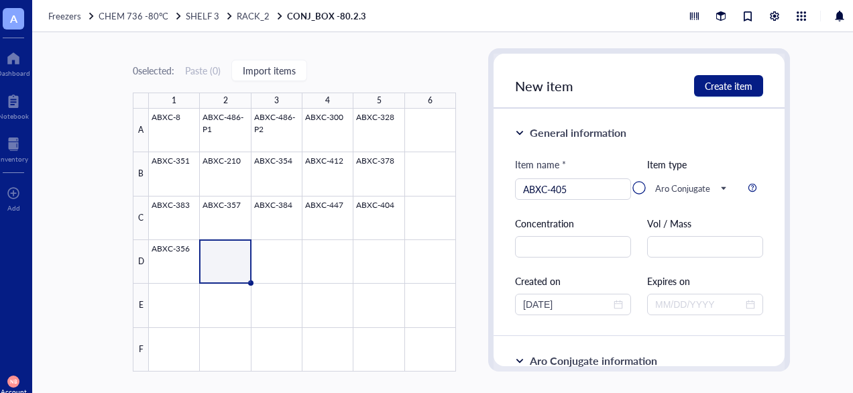
drag, startPoint x: 638, startPoint y: 91, endPoint x: 610, endPoint y: 203, distance: 115.5
click at [610, 203] on div at bounding box center [639, 188] width 291 height 268
click at [720, 82] on div at bounding box center [639, 188] width 291 height 268
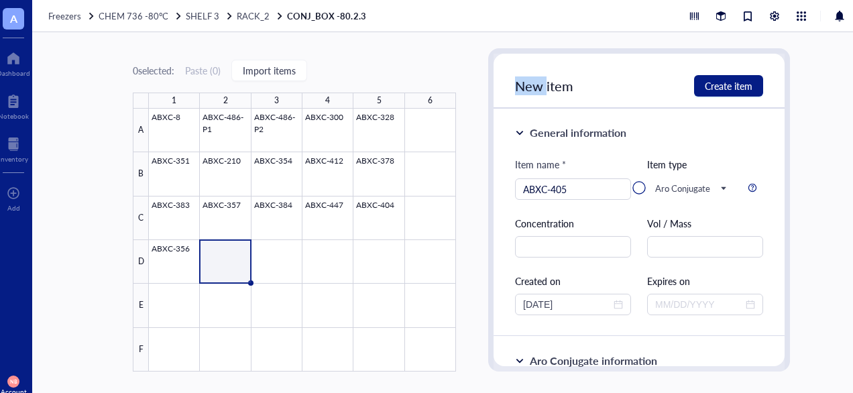
drag, startPoint x: 720, startPoint y: 82, endPoint x: 663, endPoint y: 102, distance: 60.9
click at [663, 102] on div at bounding box center [639, 188] width 291 height 268
click at [711, 93] on div at bounding box center [639, 188] width 291 height 268
drag, startPoint x: 711, startPoint y: 93, endPoint x: 681, endPoint y: 95, distance: 29.5
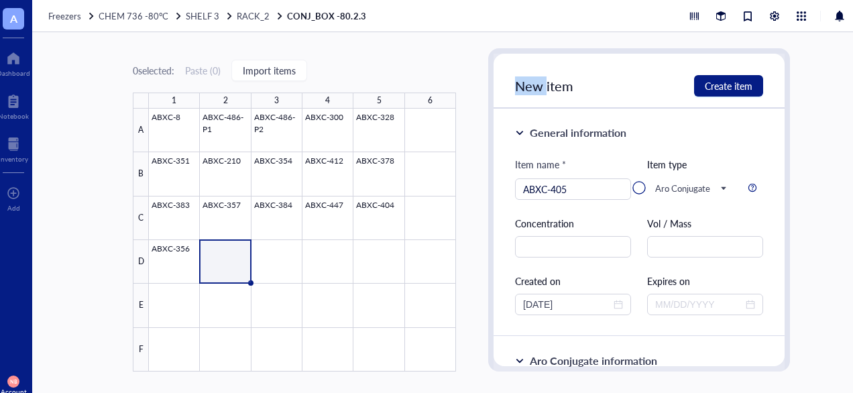
click at [681, 95] on div at bounding box center [639, 188] width 291 height 268
click at [706, 95] on div at bounding box center [639, 188] width 291 height 268
drag, startPoint x: 706, startPoint y: 95, endPoint x: 622, endPoint y: 109, distance: 85.1
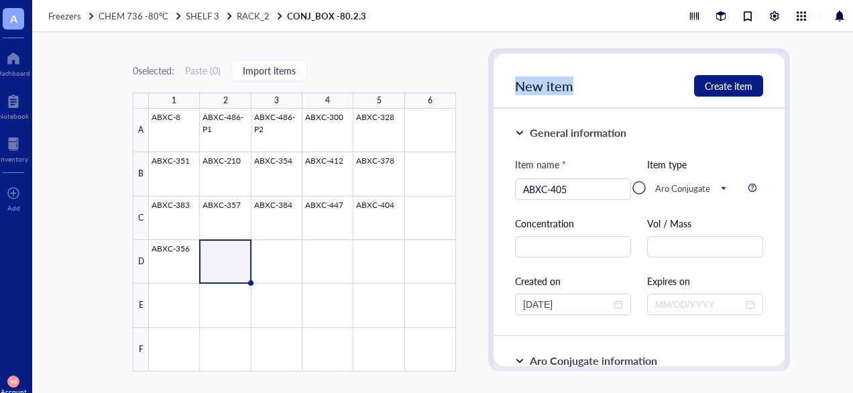
click at [622, 109] on div at bounding box center [639, 188] width 291 height 268
click at [643, 192] on div at bounding box center [639, 188] width 291 height 268
click at [597, 188] on div at bounding box center [639, 188] width 291 height 268
click at [584, 249] on div at bounding box center [639, 188] width 291 height 268
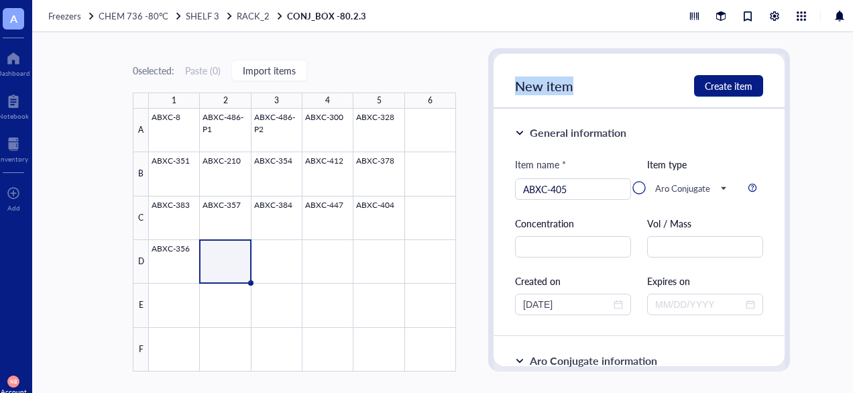
click at [584, 249] on div at bounding box center [639, 188] width 291 height 268
click at [276, 252] on div at bounding box center [302, 240] width 307 height 263
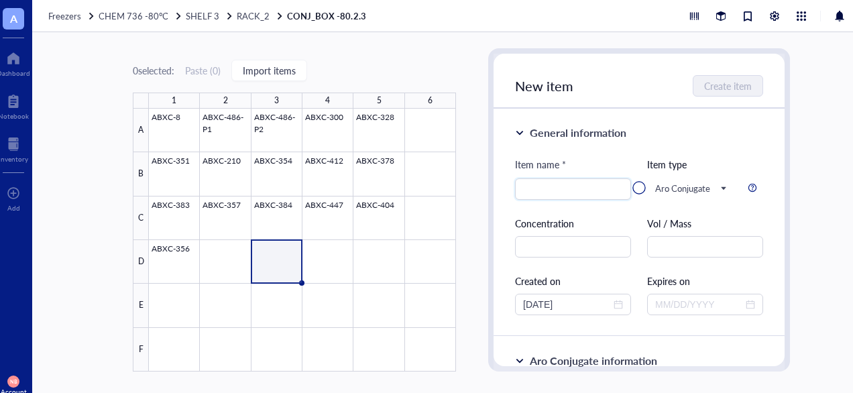
click at [276, 252] on div at bounding box center [302, 240] width 307 height 263
drag, startPoint x: 276, startPoint y: 252, endPoint x: 224, endPoint y: 262, distance: 53.3
click at [224, 262] on div at bounding box center [302, 240] width 307 height 263
click at [226, 262] on div at bounding box center [302, 240] width 307 height 263
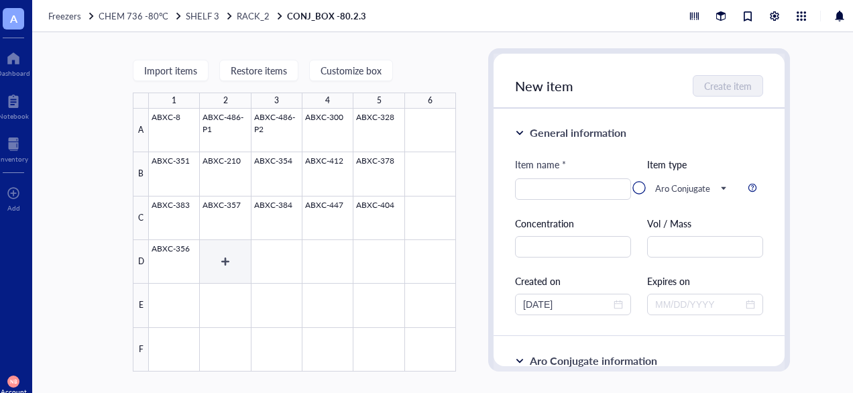
type textarea "Keep everyone on the same page…"
click at [564, 243] on div at bounding box center [639, 188] width 291 height 268
click at [547, 248] on div at bounding box center [639, 188] width 291 height 268
drag, startPoint x: 547, startPoint y: 248, endPoint x: 528, endPoint y: 205, distance: 47.7
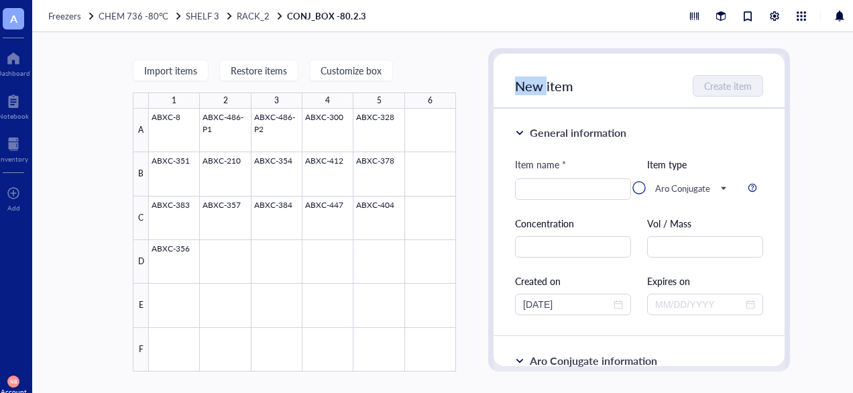
click at [528, 205] on div at bounding box center [639, 188] width 291 height 268
click at [644, 190] on div at bounding box center [639, 188] width 291 height 268
click at [595, 195] on div at bounding box center [639, 188] width 291 height 268
click at [588, 190] on div at bounding box center [639, 188] width 291 height 268
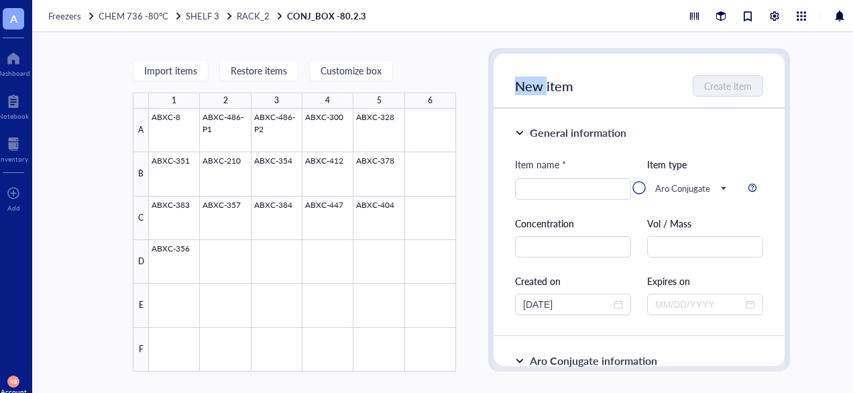
click at [588, 190] on div at bounding box center [639, 188] width 291 height 268
drag, startPoint x: 588, startPoint y: 190, endPoint x: 559, endPoint y: 196, distance: 29.5
click at [559, 196] on div at bounding box center [639, 188] width 291 height 268
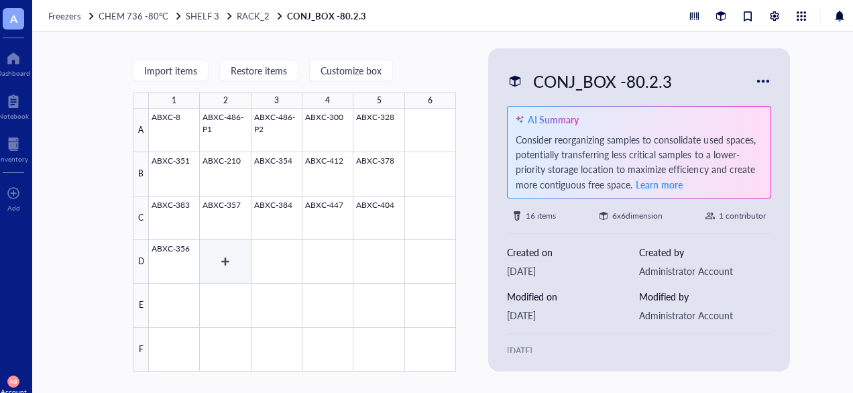
click at [219, 248] on div at bounding box center [302, 240] width 307 height 263
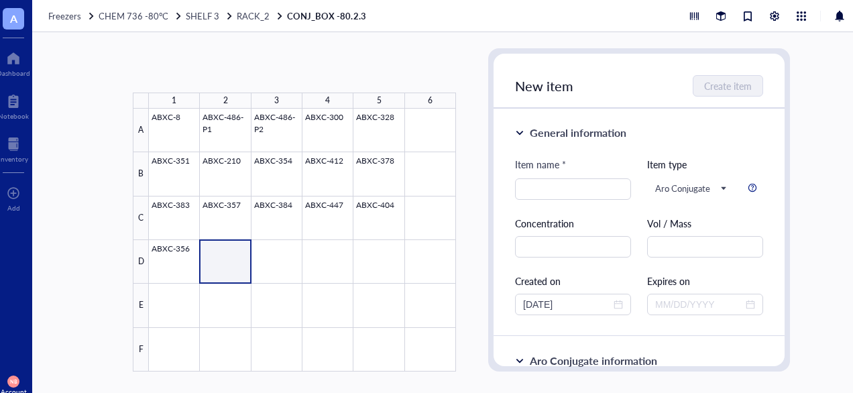
type textarea "Keep everyone on the same page…"
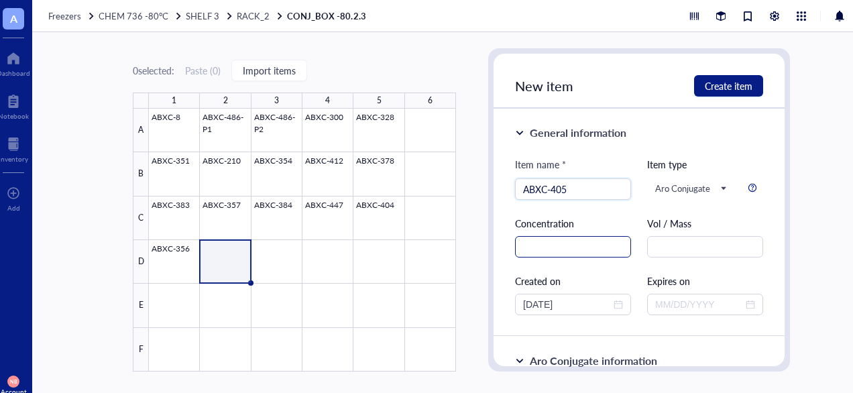
type input "ABXC-405"
click at [535, 246] on input "text" at bounding box center [573, 246] width 116 height 21
type input "8.9 mg/mL"
click at [706, 247] on input "text" at bounding box center [705, 246] width 116 height 21
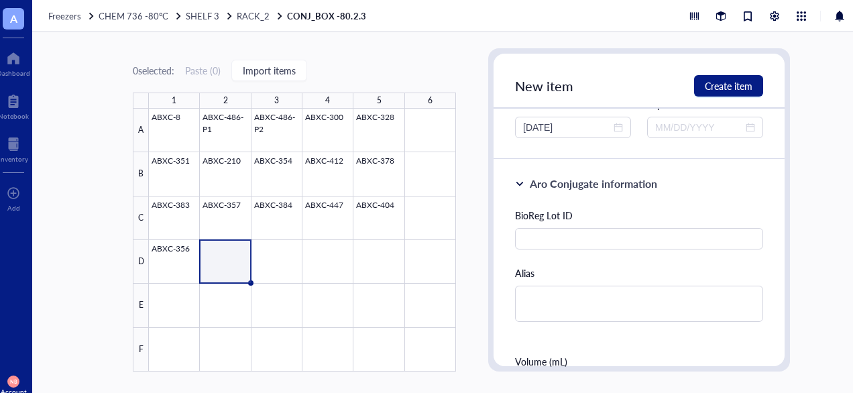
scroll to position [181, 0]
type input "1.4 mL"
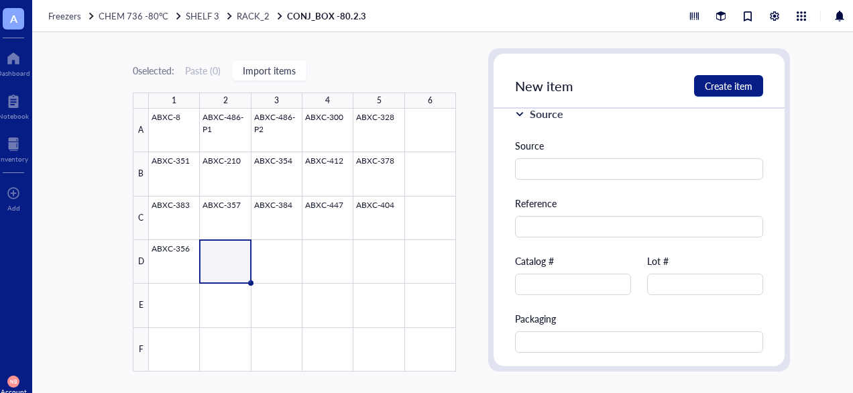
scroll to position [933, 0]
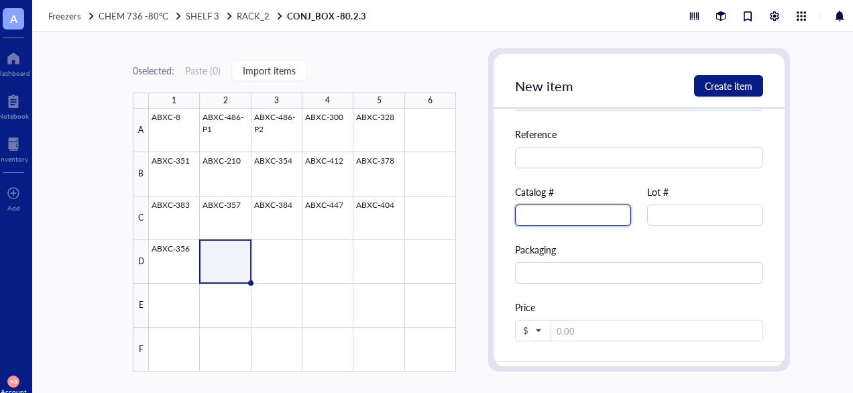
click at [555, 216] on input "text" at bounding box center [573, 215] width 116 height 21
type input "ABXC-405"
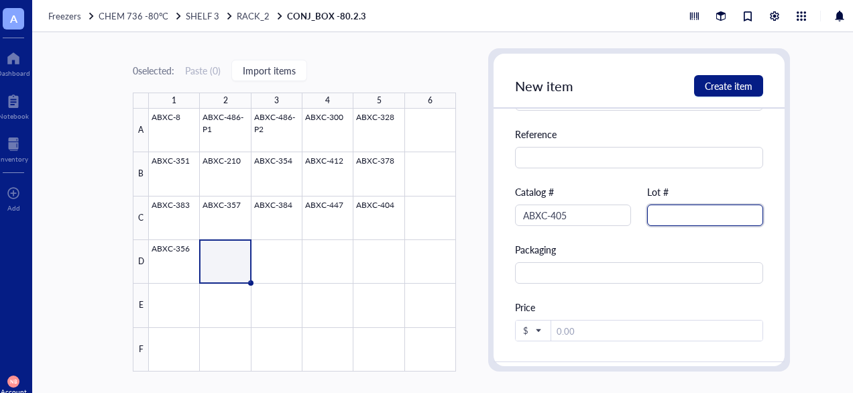
click at [701, 222] on input "text" at bounding box center [705, 215] width 116 height 21
type input "5"
type input "7964"
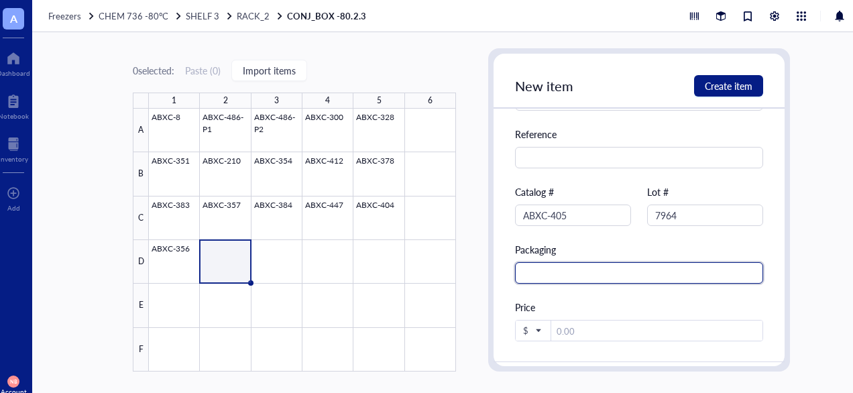
click at [537, 268] on input "text" at bounding box center [639, 272] width 248 height 21
type input "5 mL Conical"
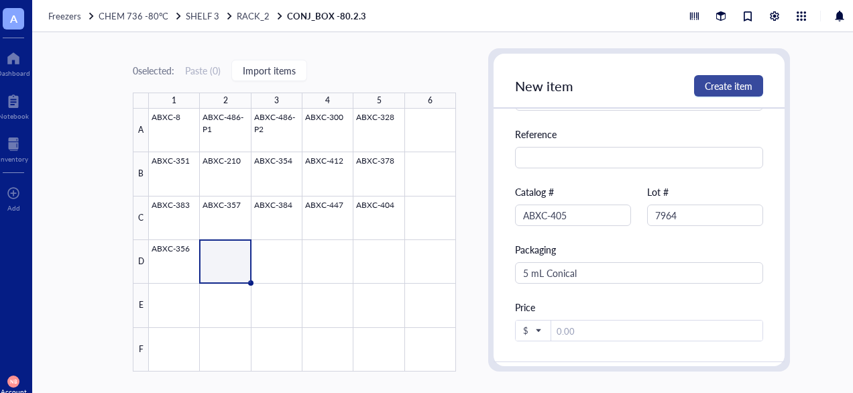
click at [724, 83] on span "Create item" at bounding box center [729, 85] width 48 height 11
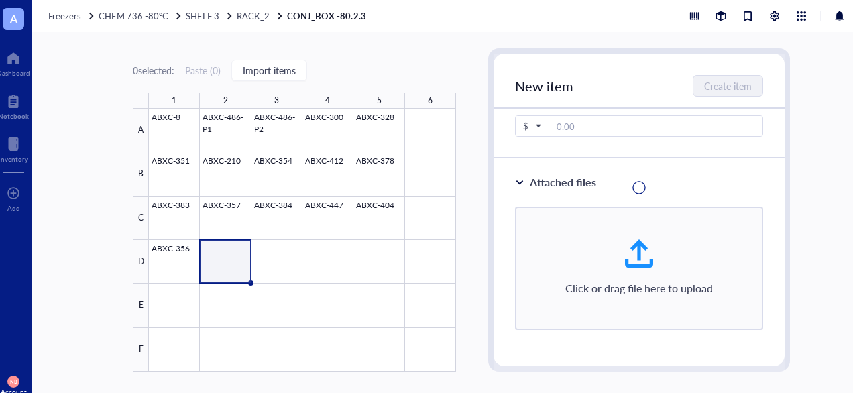
scroll to position [443, 0]
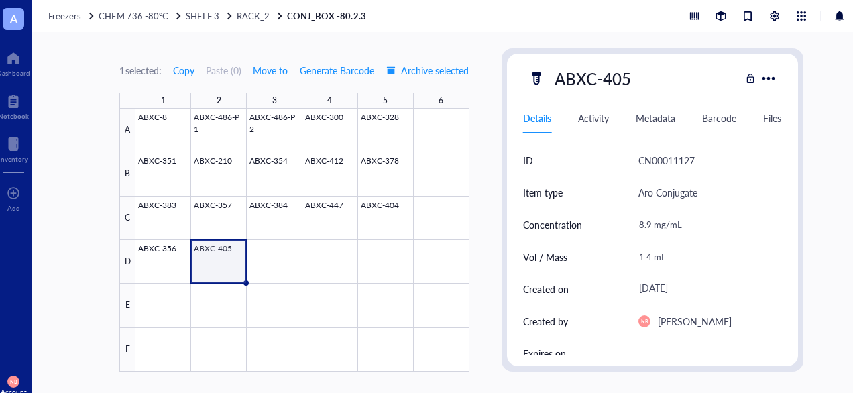
click at [724, 83] on div "ABXC-405" at bounding box center [635, 78] width 212 height 28
click at [276, 259] on div at bounding box center [301, 240] width 333 height 263
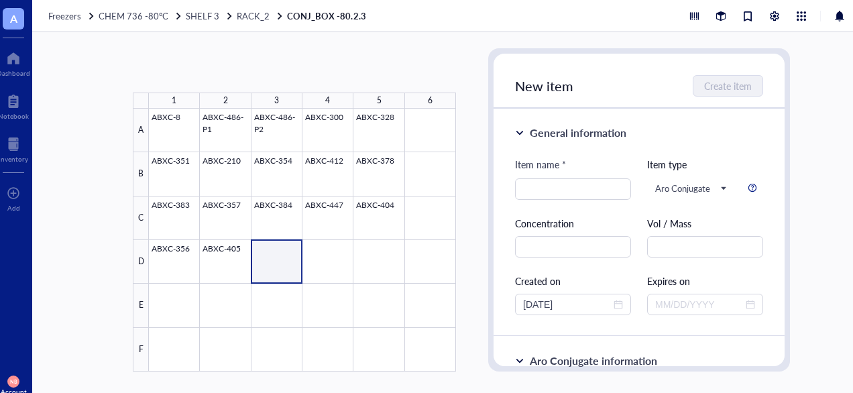
type textarea "Keep everyone on the same page…"
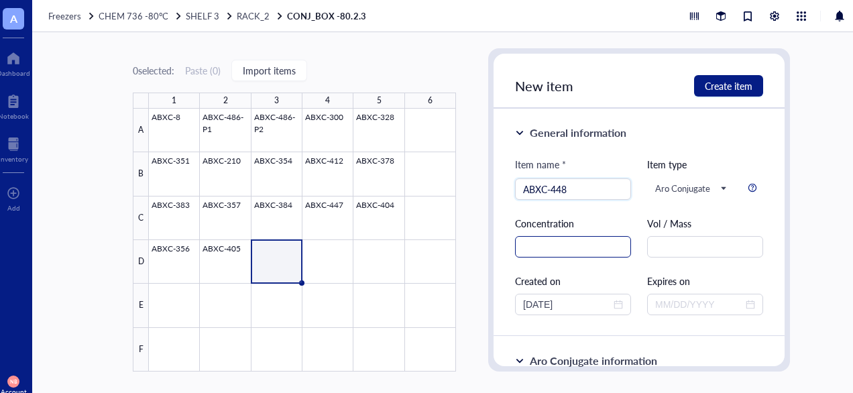
type input "ABXC-448"
click at [531, 249] on input "text" at bounding box center [573, 246] width 116 height 21
type input "17.5 mg/mL"
click at [700, 249] on input "text" at bounding box center [705, 246] width 116 height 21
type input "400 uL"
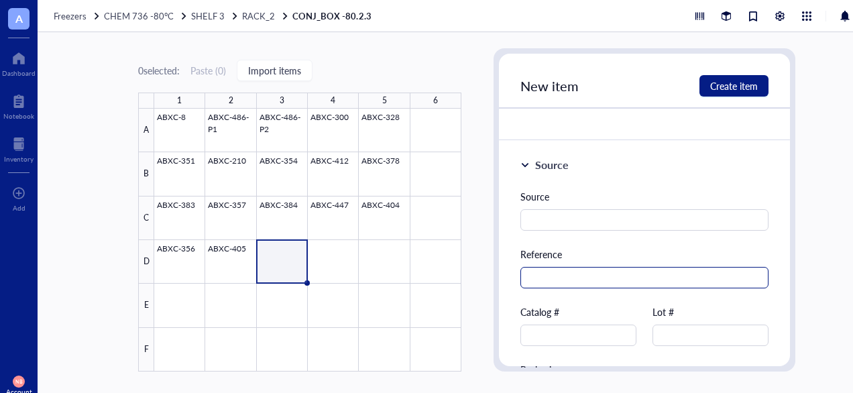
scroll to position [814, 0]
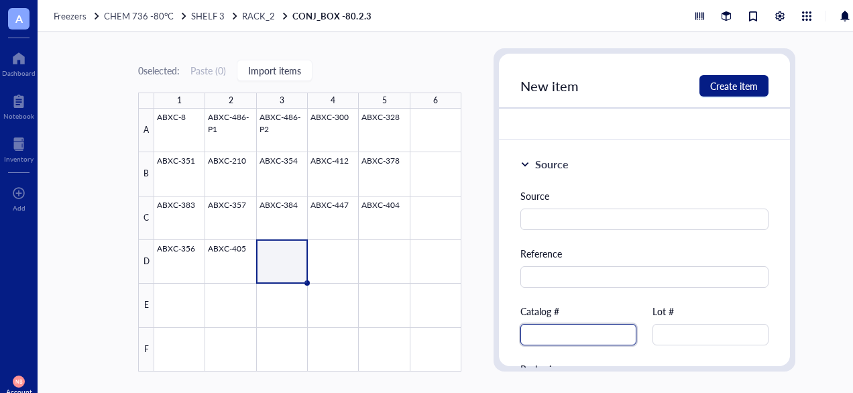
click at [568, 332] on input "text" at bounding box center [578, 334] width 116 height 21
type input "ABXC-448"
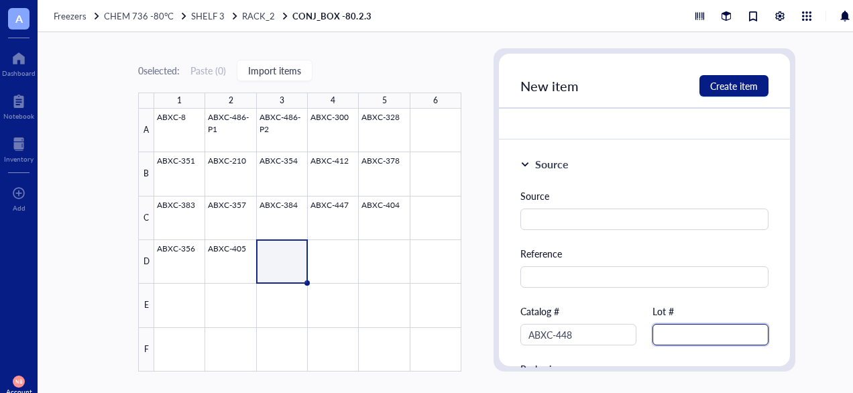
click at [698, 336] on input "text" at bounding box center [711, 334] width 116 height 21
type input "8219"
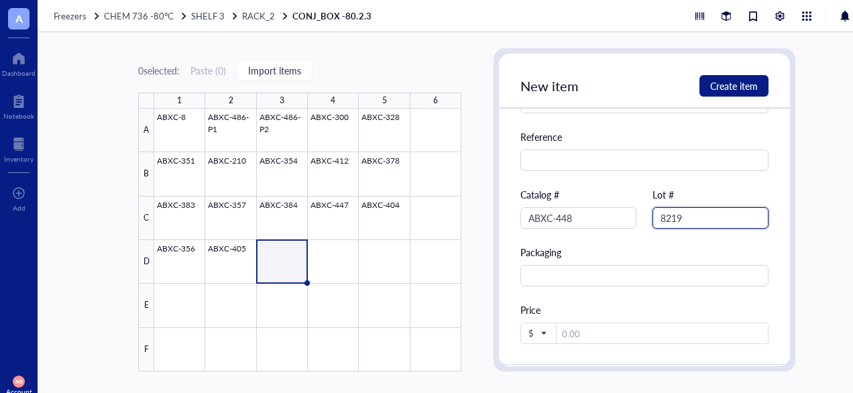
scroll to position [934, 0]
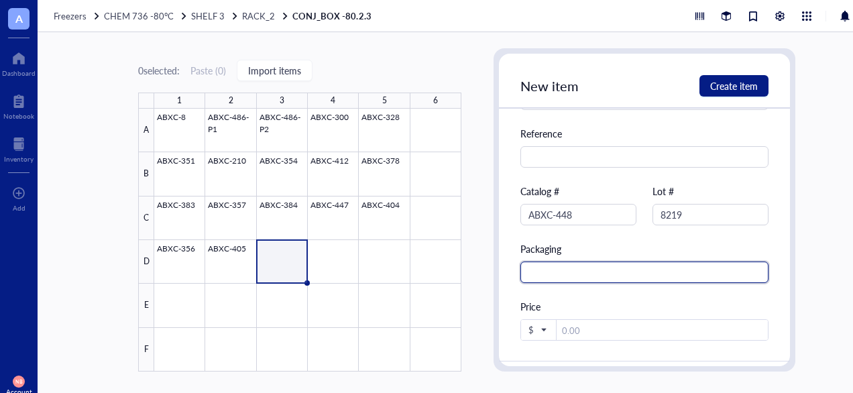
click at [595, 278] on input "text" at bounding box center [644, 272] width 248 height 21
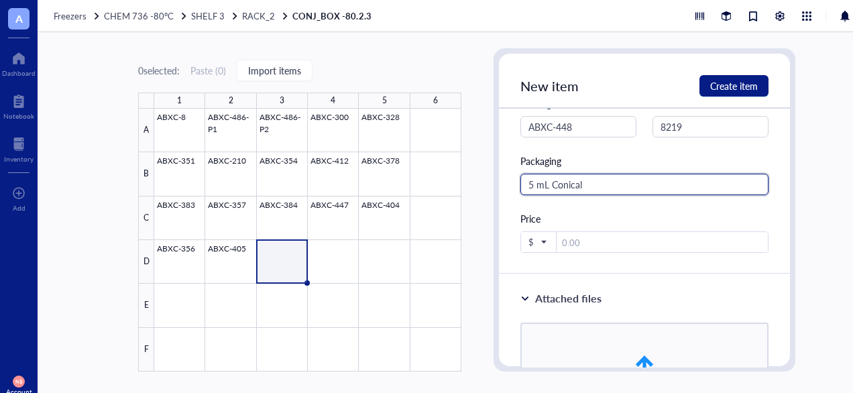
scroll to position [1014, 0]
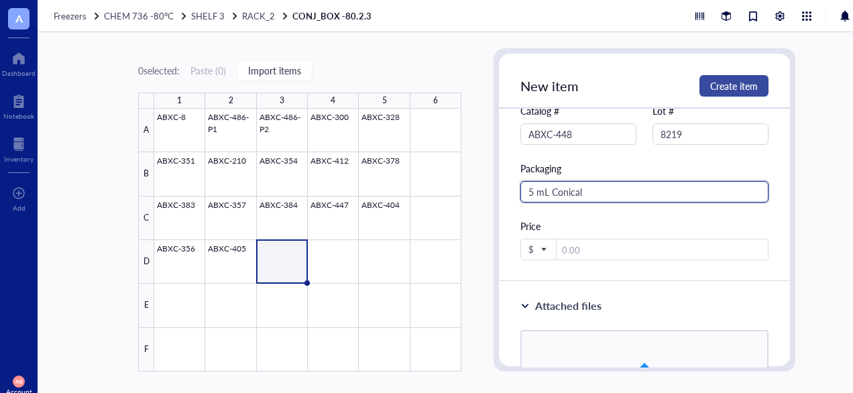
type input "5 mL Conical"
click at [740, 93] on button "Create item" at bounding box center [734, 85] width 69 height 21
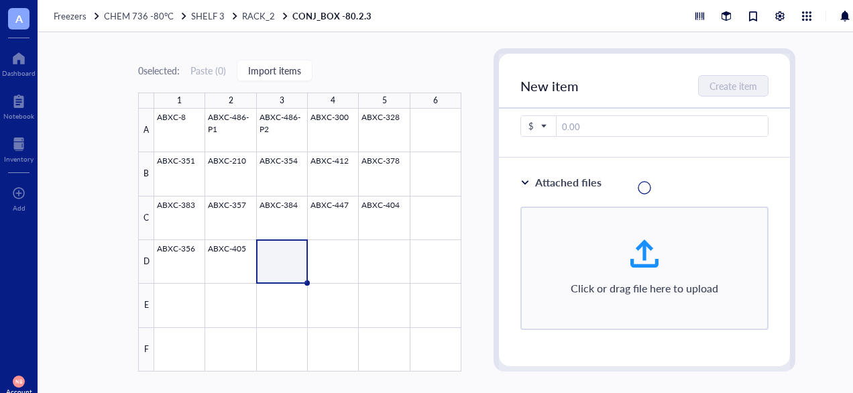
scroll to position [524, 0]
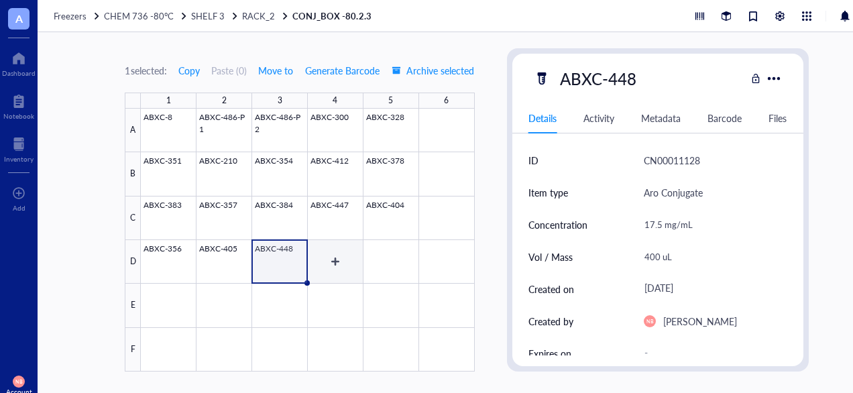
click at [338, 258] on div at bounding box center [307, 240] width 333 height 263
type textarea "Keep everyone on the same page…"
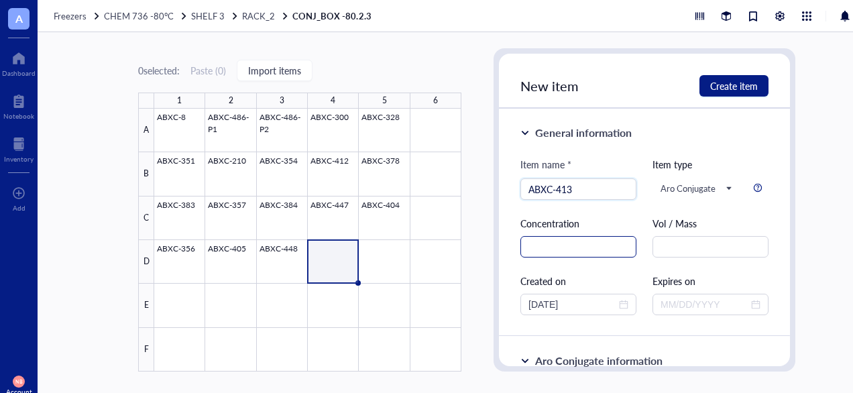
type input "ABXC-413"
click at [560, 248] on input "text" at bounding box center [578, 246] width 116 height 21
type input "8.9 mg/mL"
click at [665, 256] on input "text" at bounding box center [711, 246] width 116 height 21
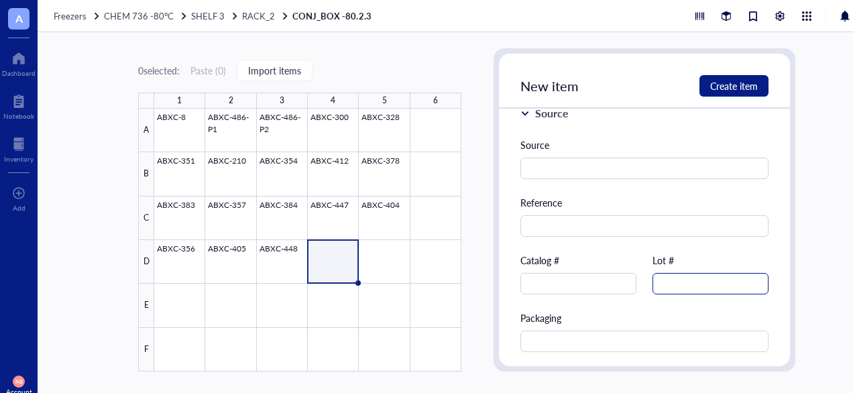
scroll to position [852, 0]
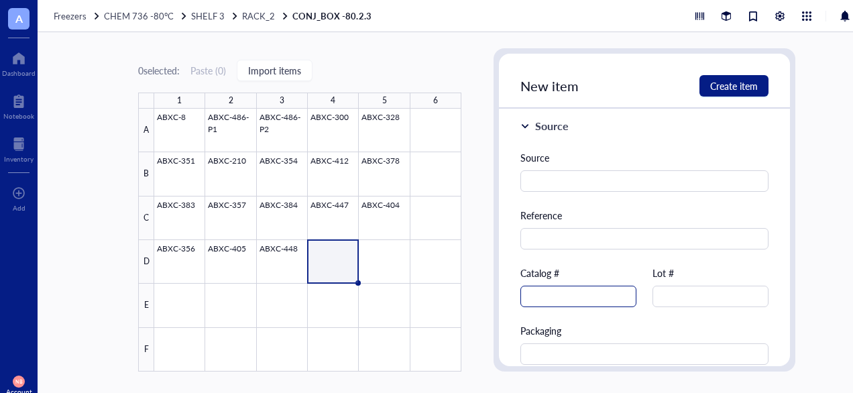
type input "1mL"
click at [591, 303] on input "text" at bounding box center [578, 296] width 116 height 21
type input "ABXC-413"
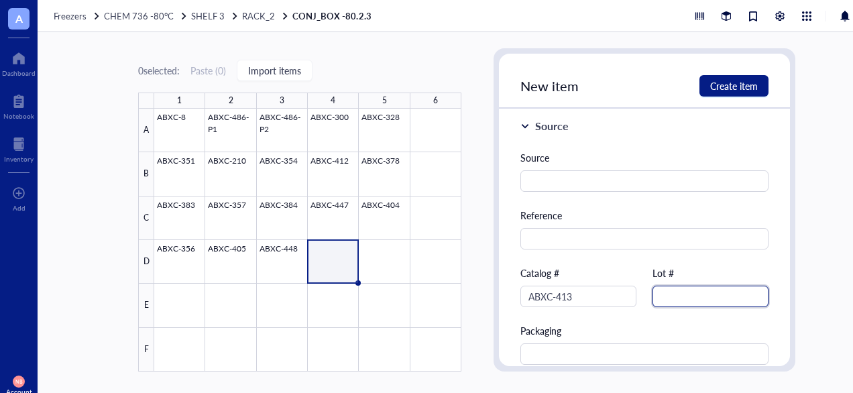
click at [699, 301] on input "text" at bounding box center [711, 296] width 116 height 21
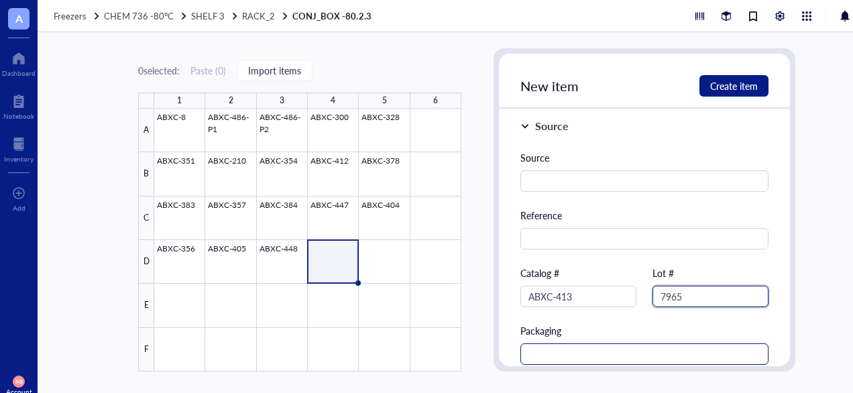
type input "7965"
click at [606, 351] on input "text" at bounding box center [644, 353] width 248 height 21
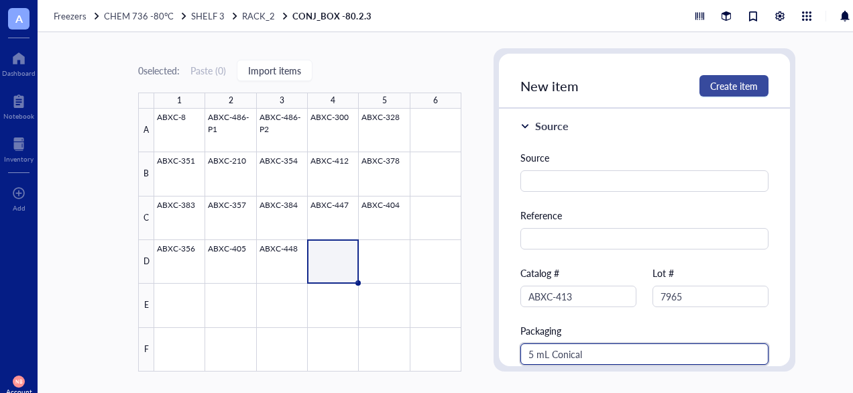
type input "5 mL Conical"
click at [724, 87] on span "Create item" at bounding box center [734, 85] width 48 height 11
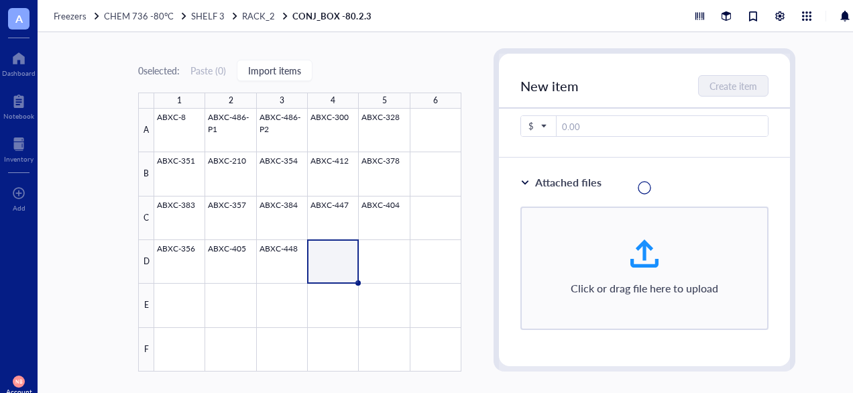
scroll to position [362, 0]
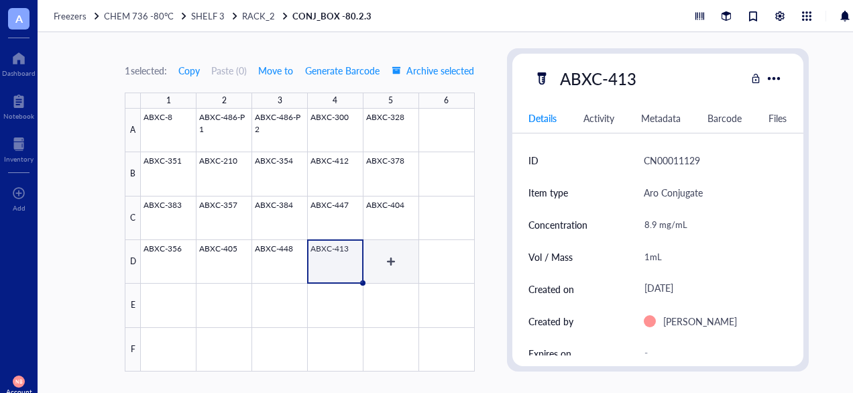
click at [388, 261] on div at bounding box center [307, 240] width 333 height 263
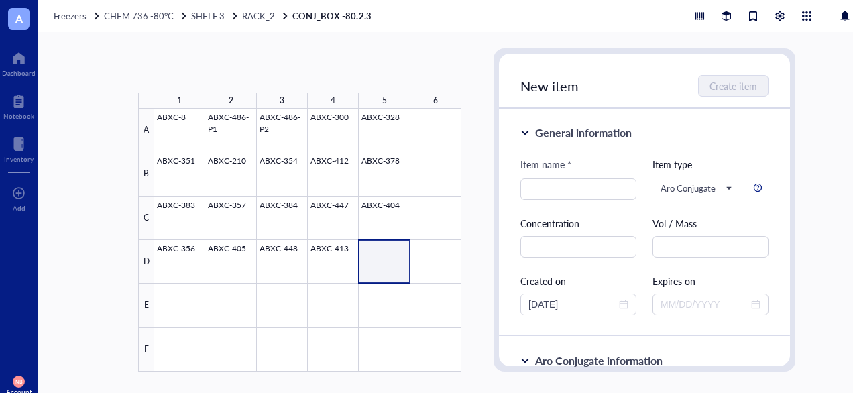
type textarea "Keep everyone on the same page…"
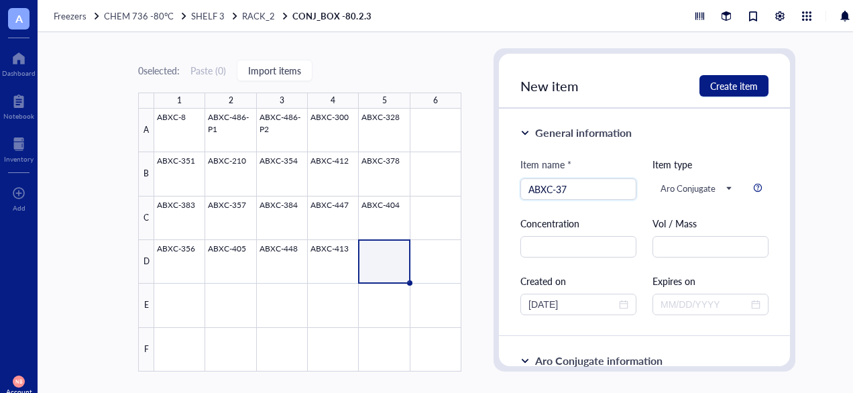
type input "ABXC-37"
click at [573, 235] on div "Concentration" at bounding box center [578, 237] width 116 height 42
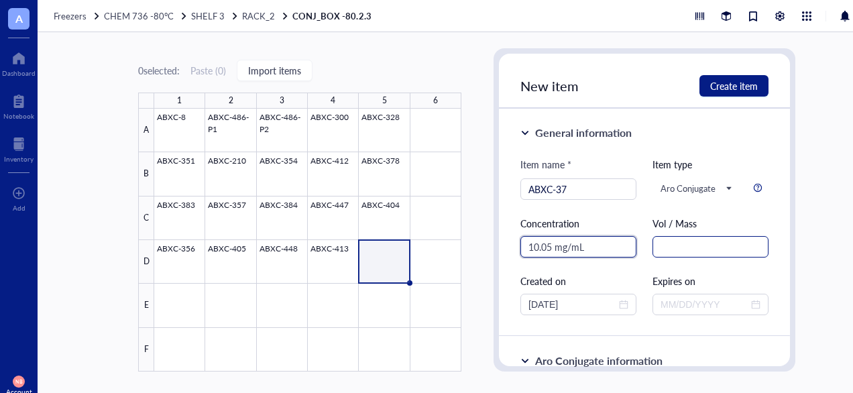
type input "10.05 mg/mL"
click at [704, 249] on input "text" at bounding box center [711, 246] width 116 height 21
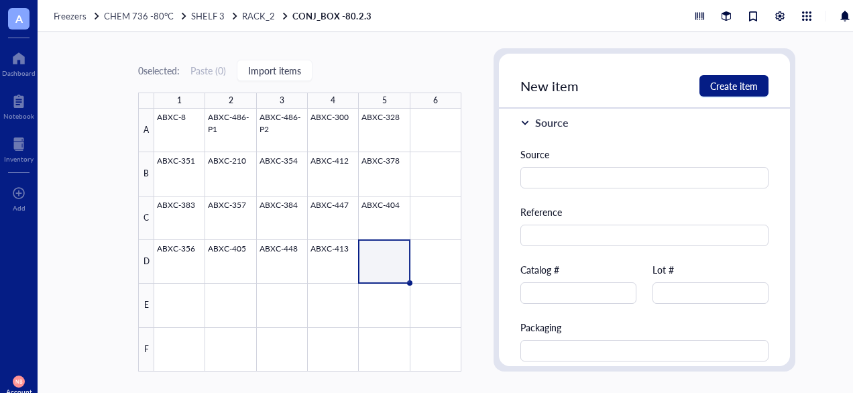
scroll to position [879, 0]
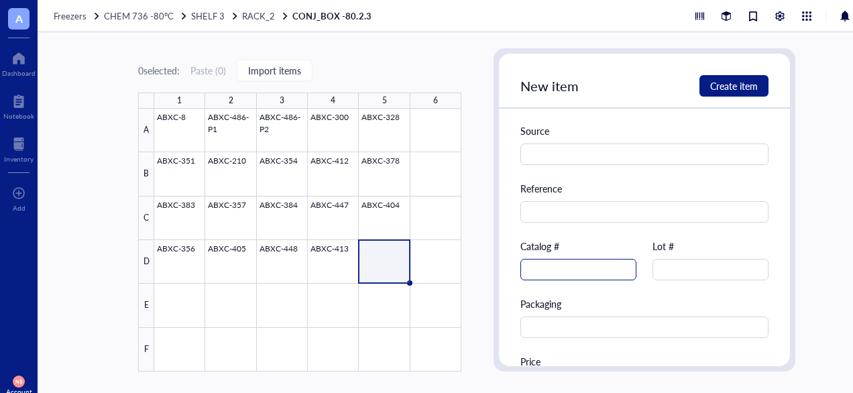
type input "300 uL"
click at [588, 275] on input "text" at bounding box center [578, 269] width 116 height 21
type input "ABXC-37"
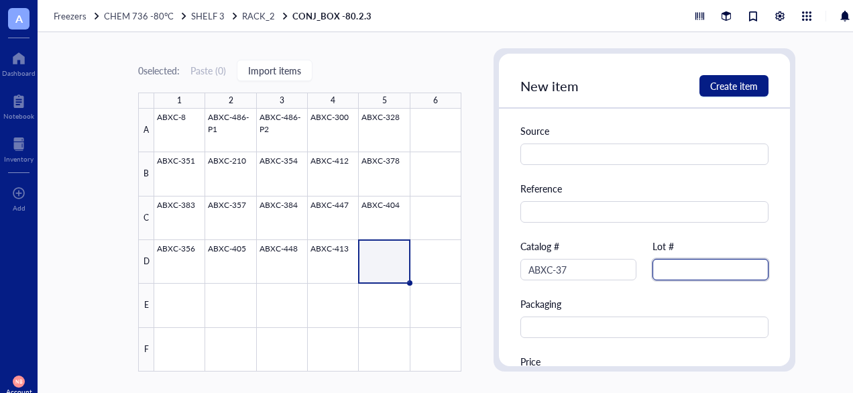
click at [712, 272] on input "text" at bounding box center [711, 269] width 116 height 21
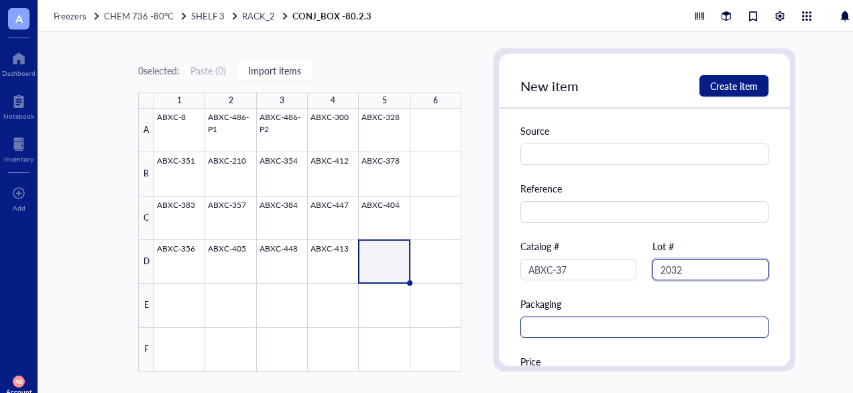
type input "2032"
click at [595, 328] on input "text" at bounding box center [644, 327] width 248 height 21
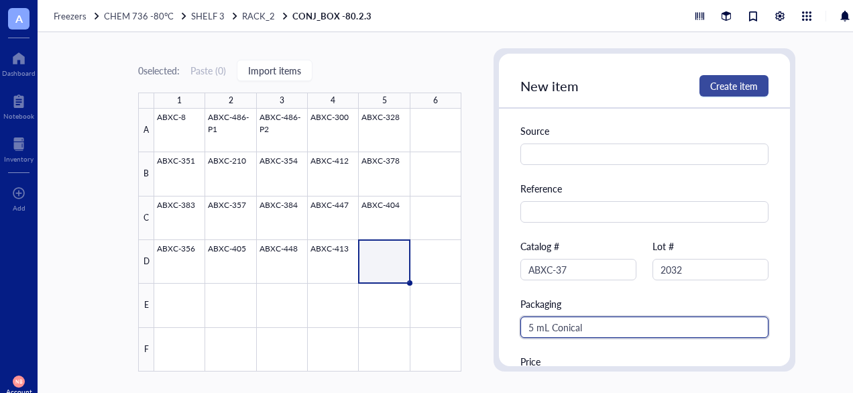
type input "5 mL Conical"
click at [753, 89] on span "Create item" at bounding box center [734, 85] width 48 height 11
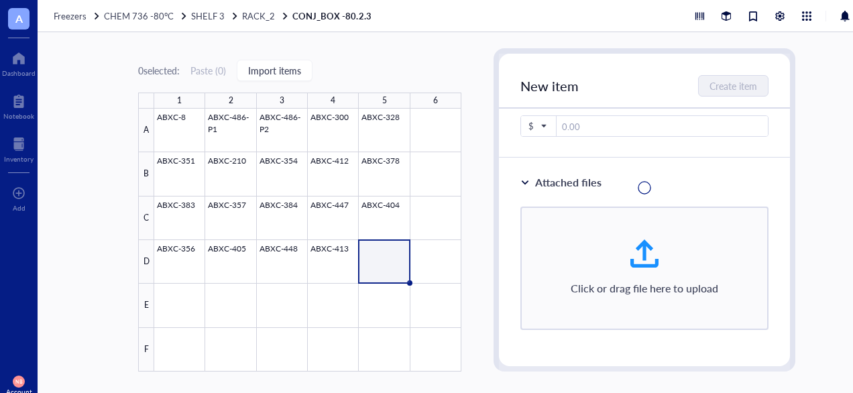
scroll to position [389, 0]
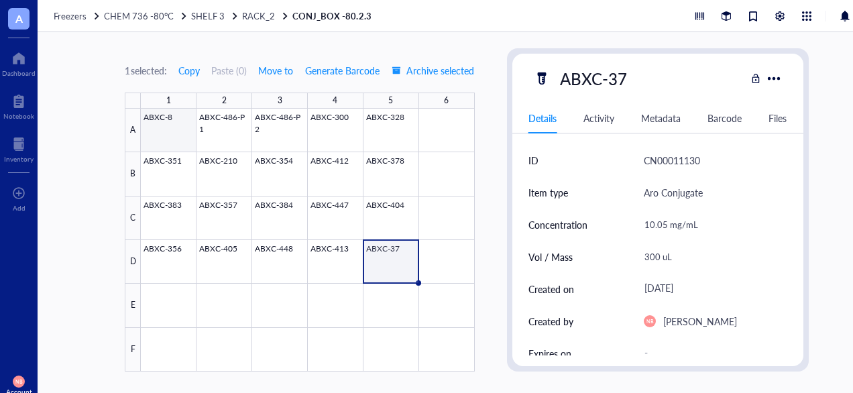
click at [153, 129] on div "1 2 3 4 5 6 A B C D E F ABXC-8 ABXC-486-P1 ABXC-486-P2 ABXC-300 ABXC-328 ABXC-3…" at bounding box center [299, 232] width 349 height 279
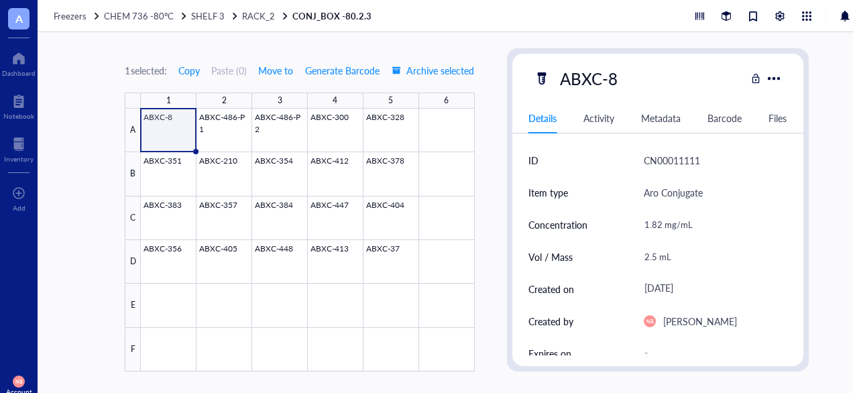
click at [493, 196] on div "1 selected: Copy Paste ( 0 ) Move to Generate Barcode Archive selected 1 2 3 4 …" at bounding box center [467, 212] width 858 height 361
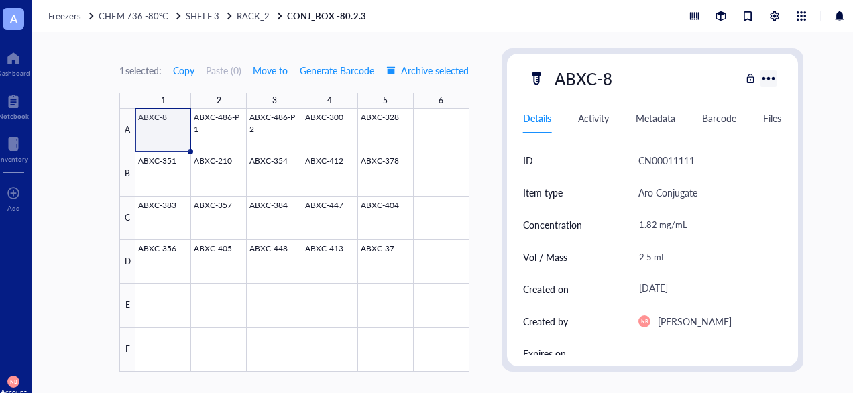
click at [771, 80] on div at bounding box center [768, 78] width 21 height 21
click at [592, 118] on div "Activity" at bounding box center [593, 118] width 31 height 15
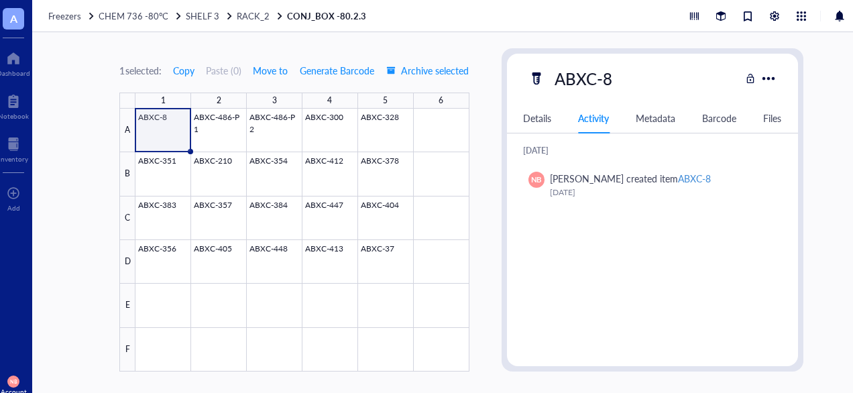
click at [665, 117] on div "Metadata" at bounding box center [656, 118] width 40 height 15
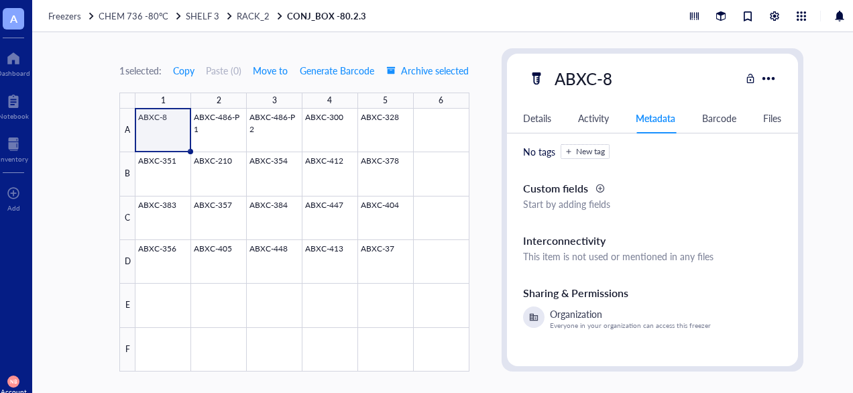
click at [718, 118] on div "Barcode" at bounding box center [719, 118] width 34 height 15
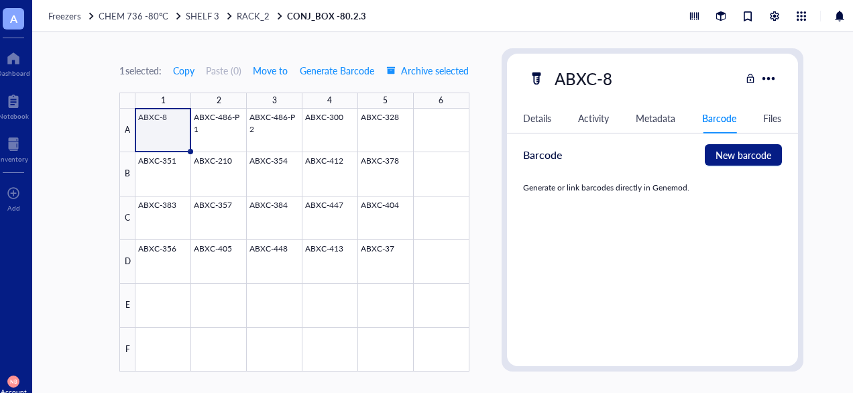
click at [529, 115] on div "Details" at bounding box center [537, 118] width 28 height 15
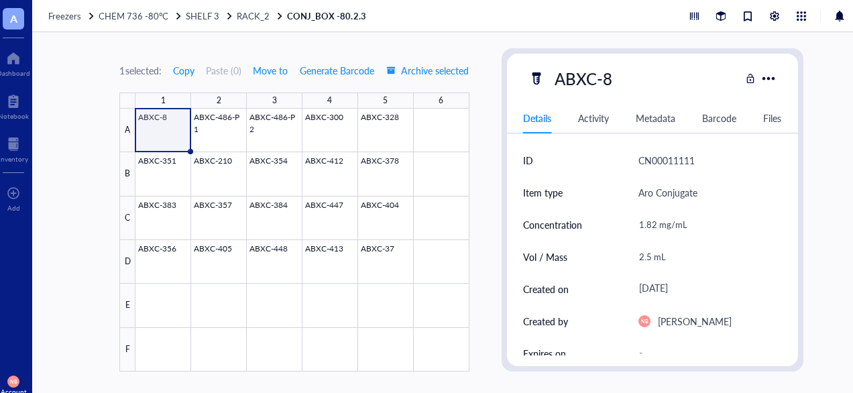
click at [145, 125] on div "1 2 3 4 5 6 A B C D E F ABXC-8 ABXC-486-P1 ABXC-486-P2 ABXC-300 ABXC-328 ABXC-3…" at bounding box center [293, 232] width 349 height 279
click at [135, 125] on div "A" at bounding box center [127, 131] width 16 height 44
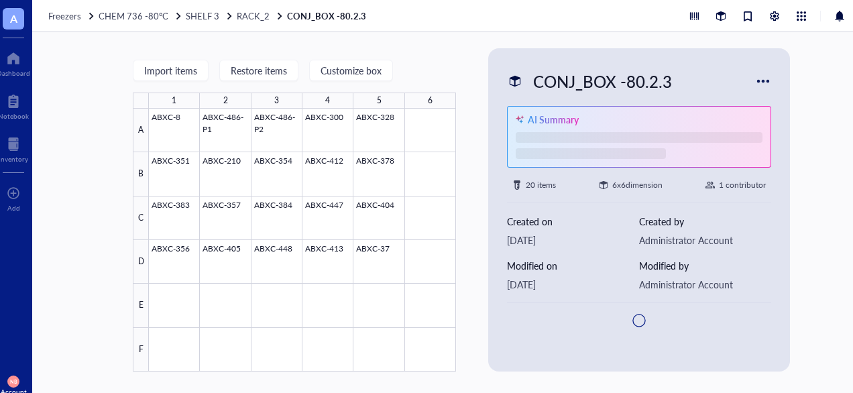
type textarea "Keep everyone on the same page…"
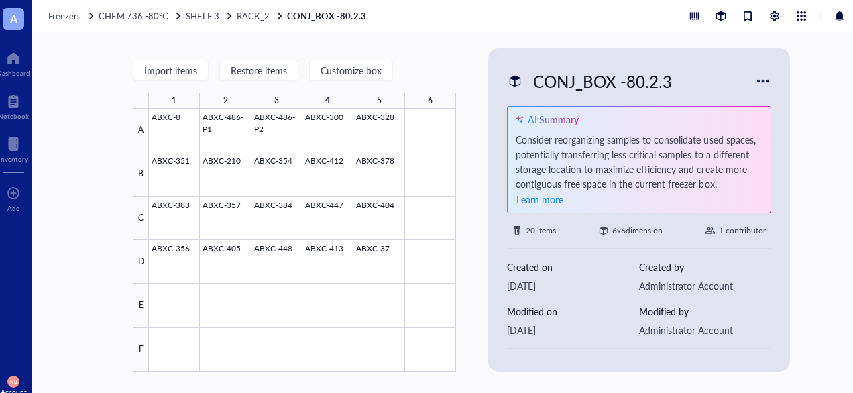
scroll to position [33, 0]
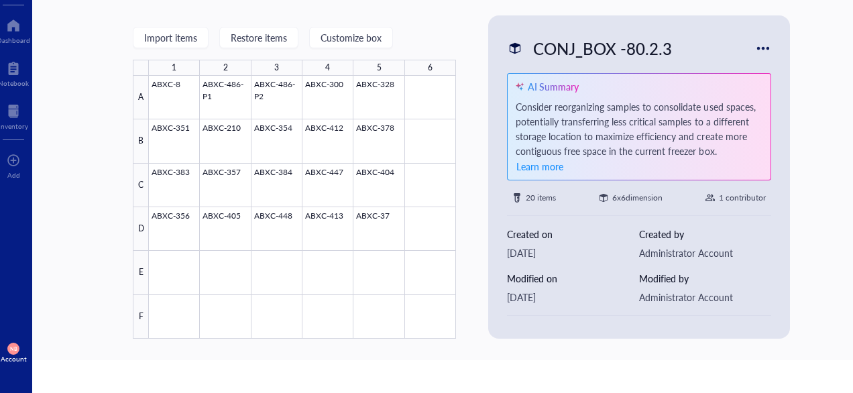
click at [469, 223] on div "Import items Restore items Customize box 1 2 3 4 5 6 A B C D E F ABXC-8 ABXC-48…" at bounding box center [461, 179] width 858 height 361
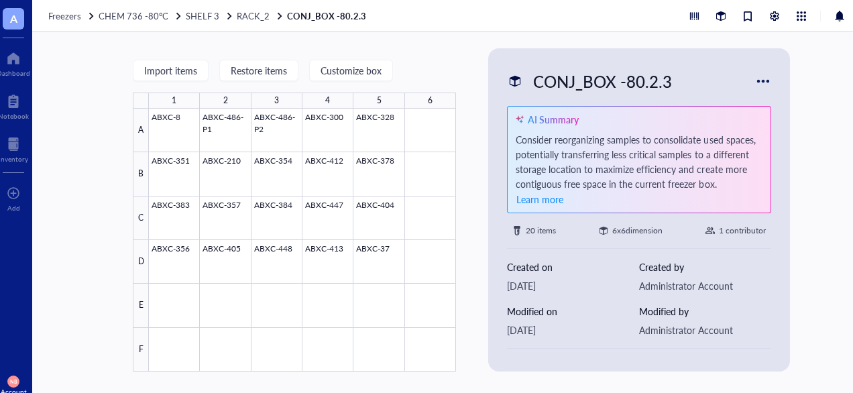
click at [469, 223] on div "Import items Restore items Customize box 1 2 3 4 5 6 A B C D E F ABXC-8 ABXC-48…" at bounding box center [461, 212] width 858 height 361
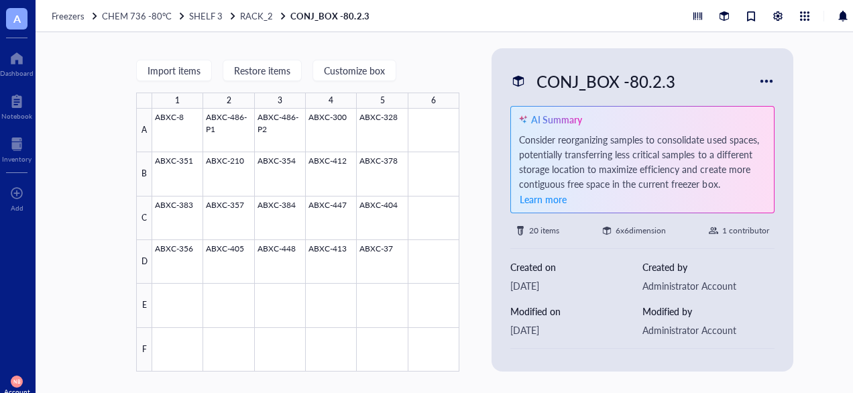
scroll to position [0, 5]
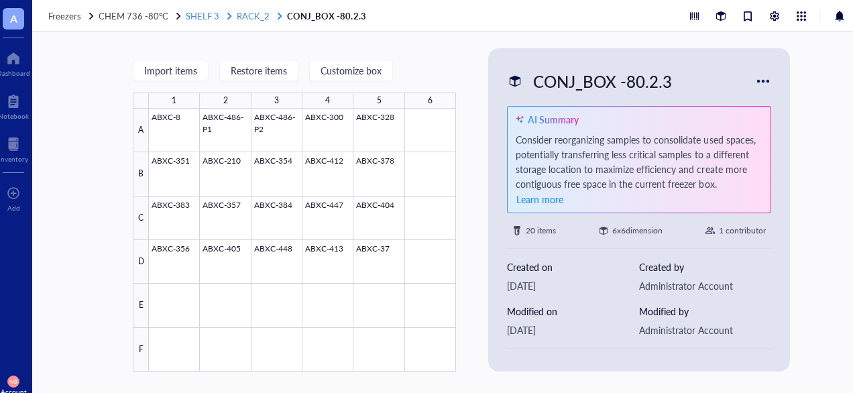
click at [201, 19] on span "SHELF 3" at bounding box center [203, 15] width 34 height 13
click at [201, 19] on link "SHELF 3 RACK_2" at bounding box center [235, 16] width 99 height 12
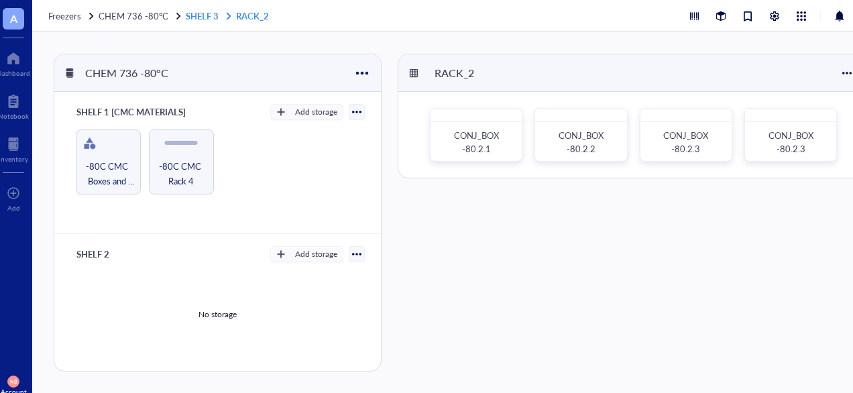
click at [199, 17] on link "SHELF 3 RACK_2" at bounding box center [229, 16] width 86 height 12
click at [192, 13] on link "SHELF 3 RACK_2" at bounding box center [229, 16] width 86 height 12
click at [178, 17] on div at bounding box center [178, 15] width 9 height 9
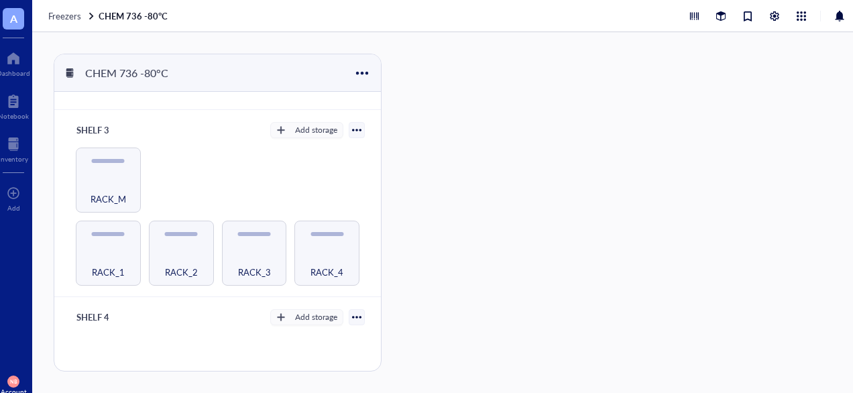
scroll to position [268, 0]
click at [235, 239] on div "RACK_3" at bounding box center [254, 251] width 65 height 65
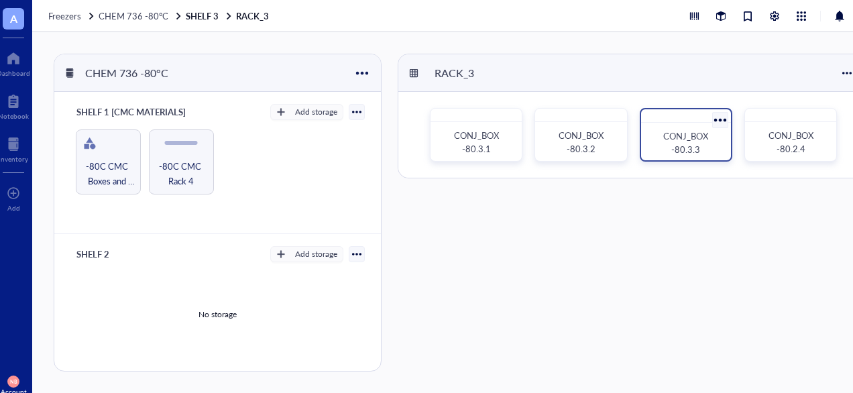
drag, startPoint x: 707, startPoint y: 143, endPoint x: 713, endPoint y: 152, distance: 11.2
click at [713, 152] on div "CONJ_BOX -80.3.3" at bounding box center [686, 142] width 68 height 27
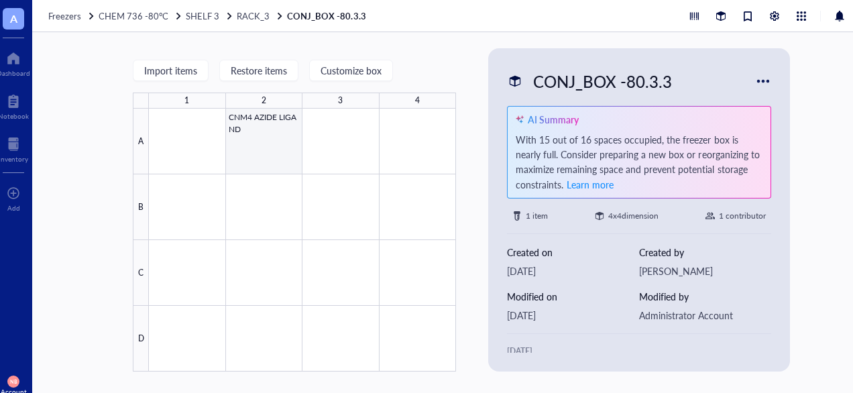
click at [252, 130] on div at bounding box center [302, 240] width 307 height 263
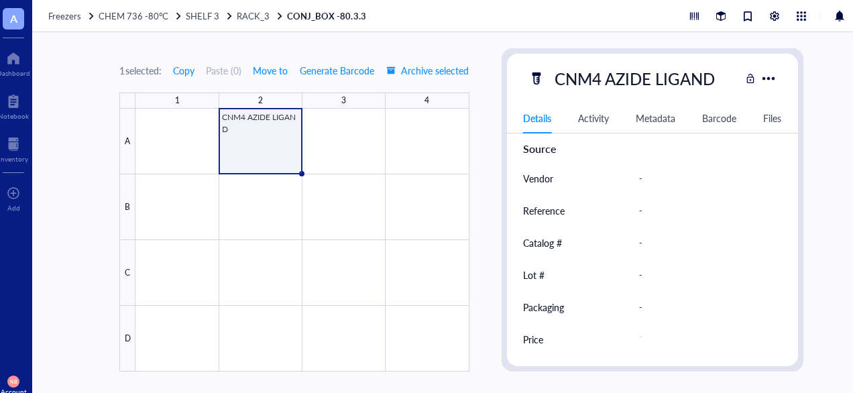
scroll to position [33, 0]
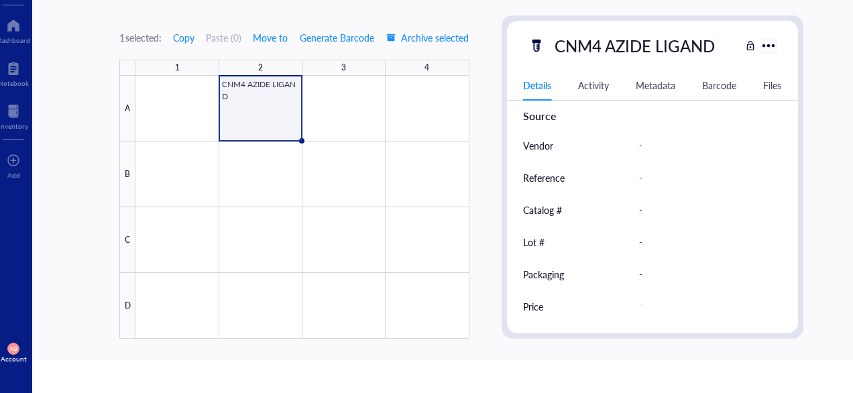
click at [770, 42] on div at bounding box center [768, 45] width 19 height 19
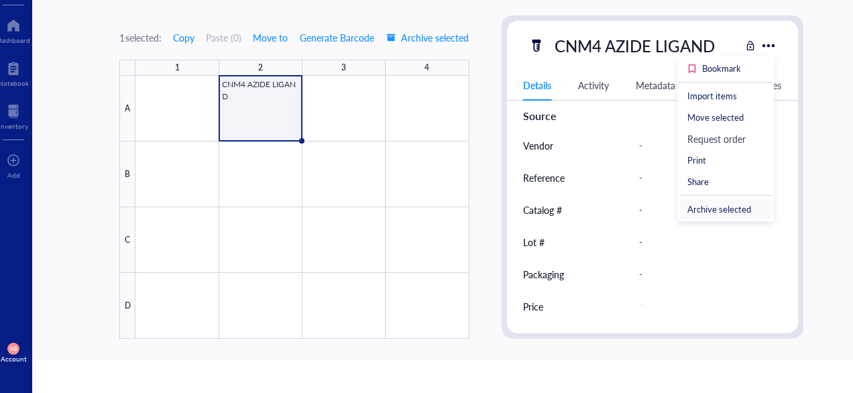
click at [710, 213] on div "Archive selected" at bounding box center [719, 209] width 64 height 12
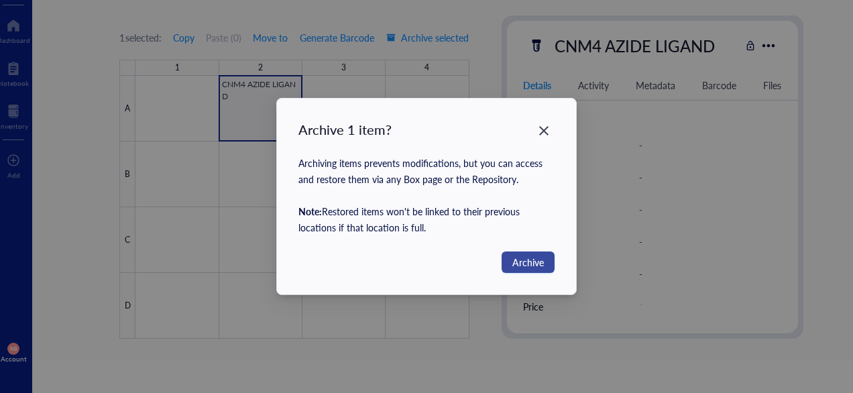
click at [537, 260] on span "Archive" at bounding box center [528, 262] width 32 height 15
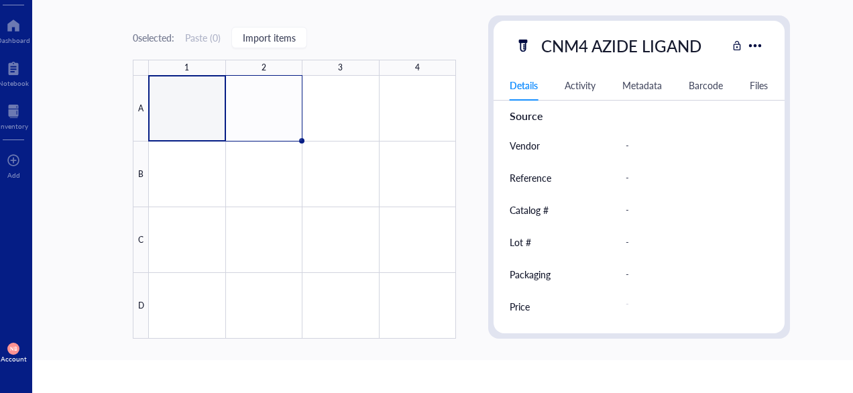
click at [207, 110] on div at bounding box center [302, 207] width 307 height 263
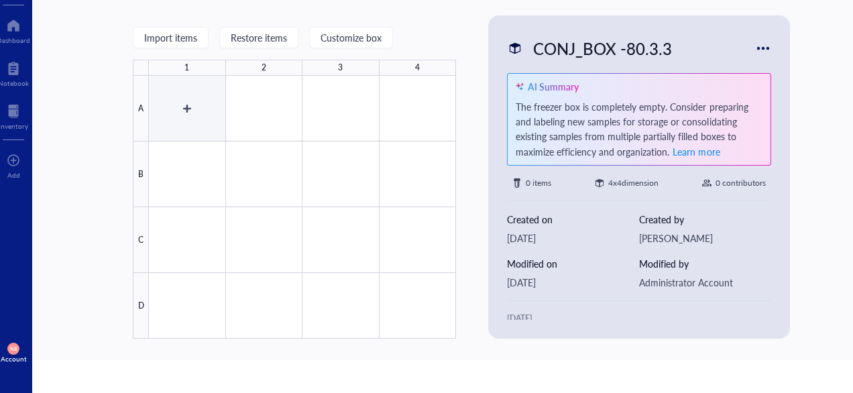
click at [214, 195] on div at bounding box center [302, 207] width 307 height 263
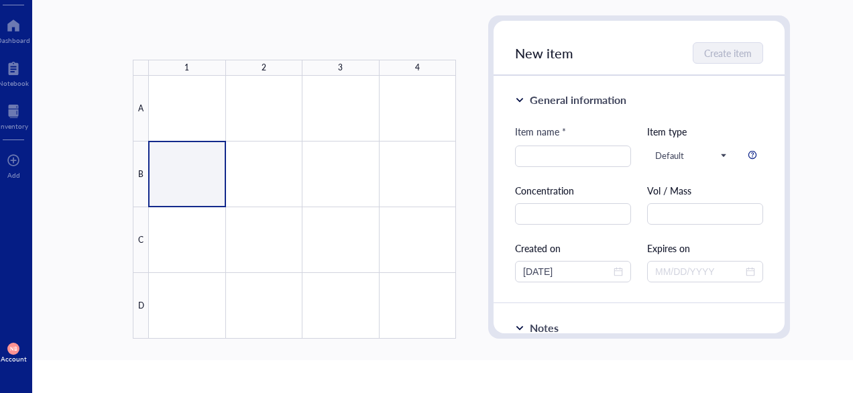
click at [180, 98] on div at bounding box center [302, 207] width 307 height 263
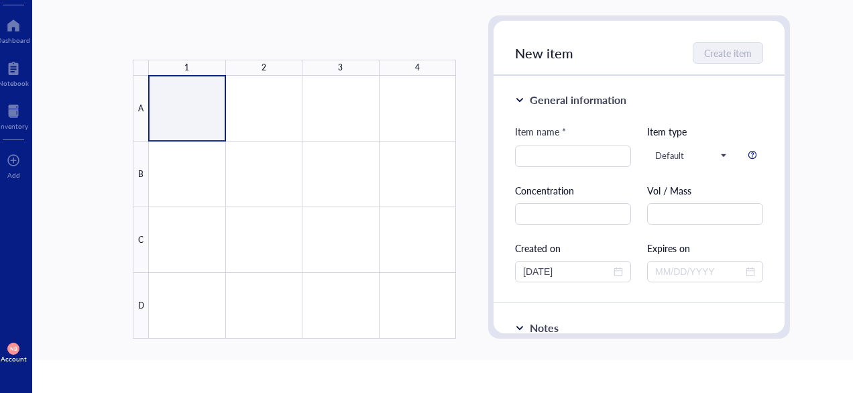
click at [180, 98] on div at bounding box center [302, 207] width 307 height 263
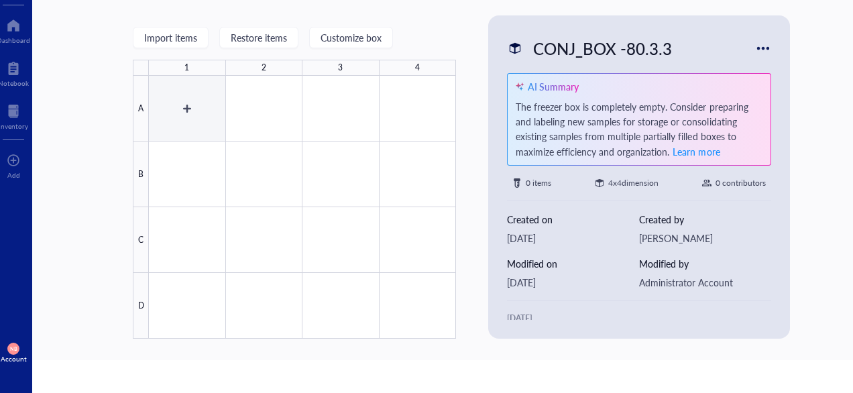
click at [193, 106] on div at bounding box center [302, 207] width 307 height 263
click at [277, 89] on div at bounding box center [302, 207] width 307 height 263
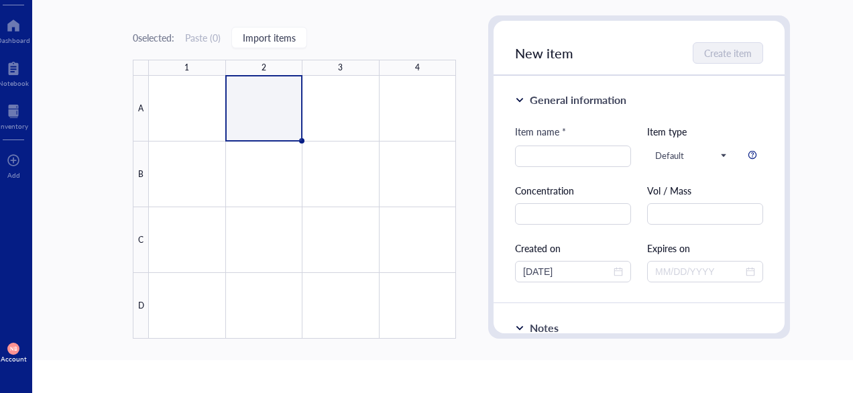
drag, startPoint x: 474, startPoint y: 49, endPoint x: 471, endPoint y: 91, distance: 41.7
click at [471, 91] on div "0 selected: Paste ( 0 ) Import items 1 2 3 4 A B C D CONJ_BOX -80.3.3 AI Summar…" at bounding box center [461, 179] width 858 height 361
click at [190, 126] on div at bounding box center [302, 207] width 307 height 263
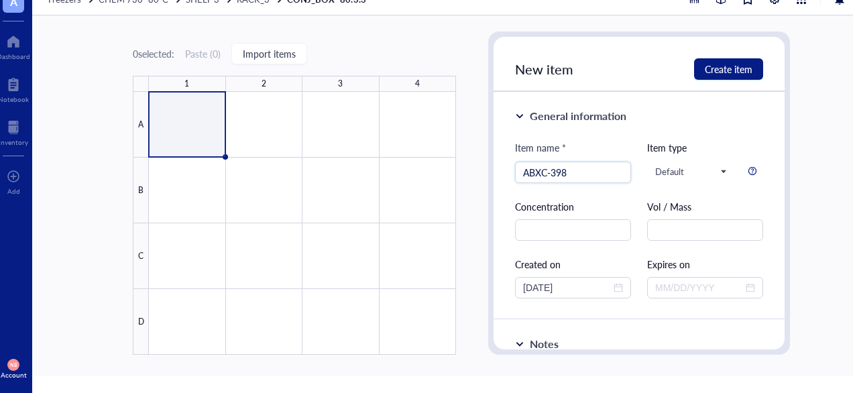
scroll to position [27, 0]
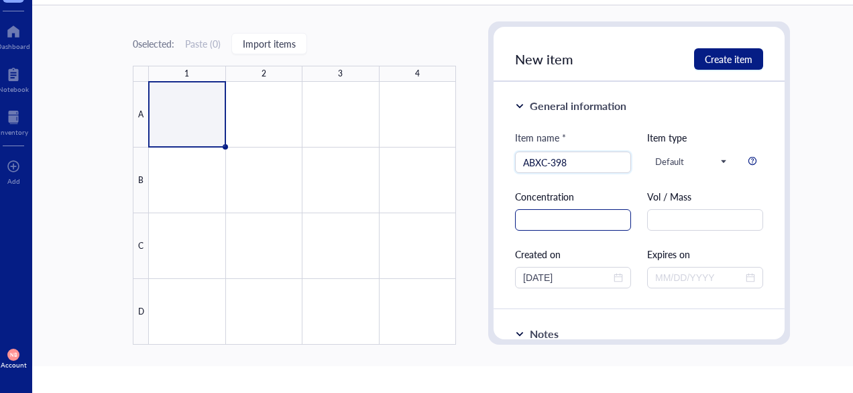
type input "ABXC-398"
click at [539, 218] on input "text" at bounding box center [573, 219] width 116 height 21
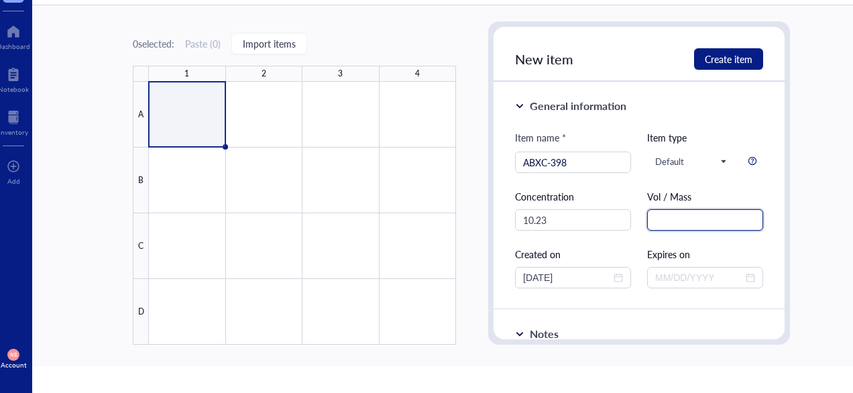
click at [687, 225] on input "text" at bounding box center [705, 219] width 116 height 21
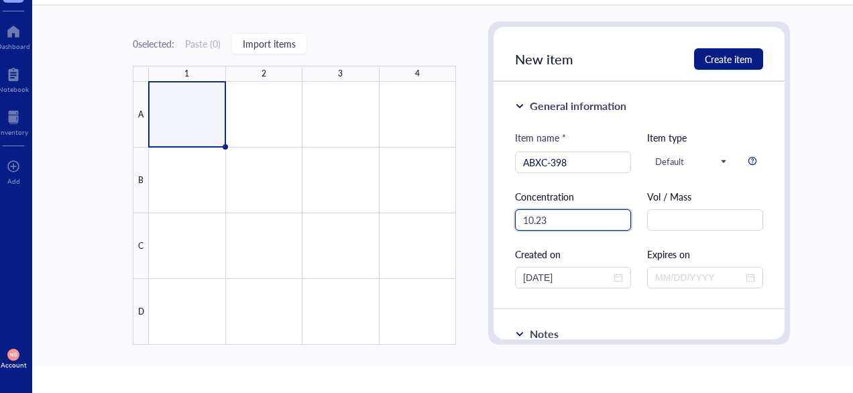
click at [608, 229] on input "10.23" at bounding box center [573, 219] width 116 height 21
type input "10.23 mg/n"
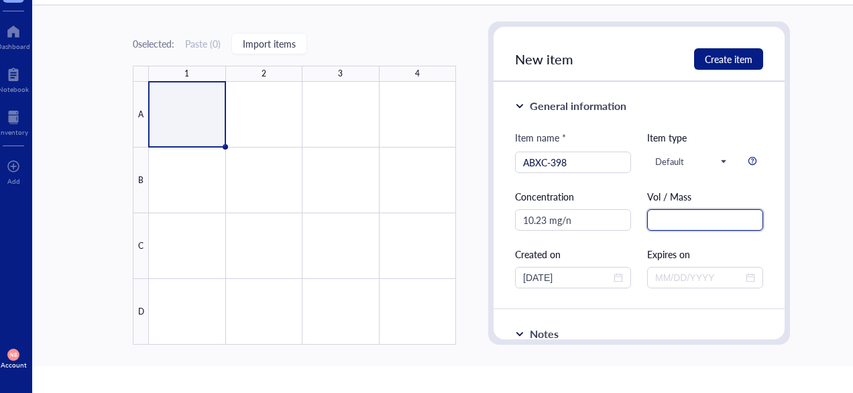
click at [708, 217] on input "text" at bounding box center [705, 219] width 116 height 21
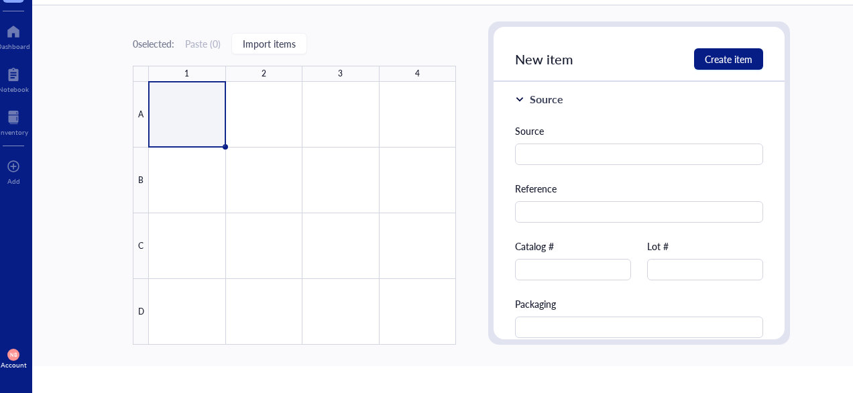
scroll to position [372, 0]
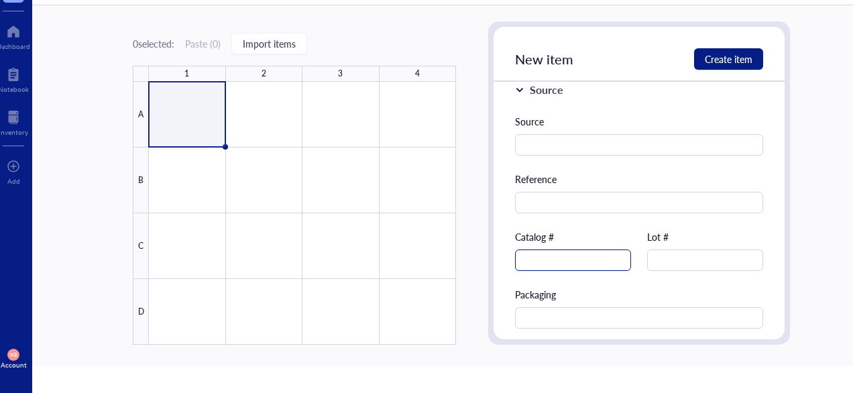
type input "22.5 mL"
click at [558, 260] on input "text" at bounding box center [573, 259] width 116 height 21
type input "ABXC-398"
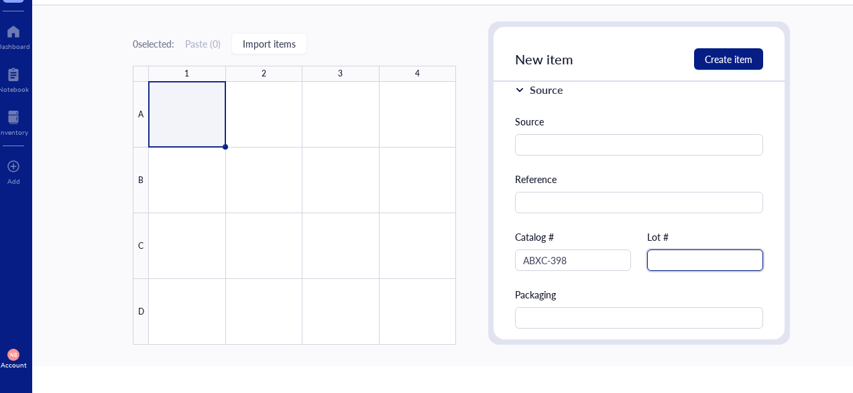
click at [664, 262] on input "text" at bounding box center [705, 259] width 116 height 21
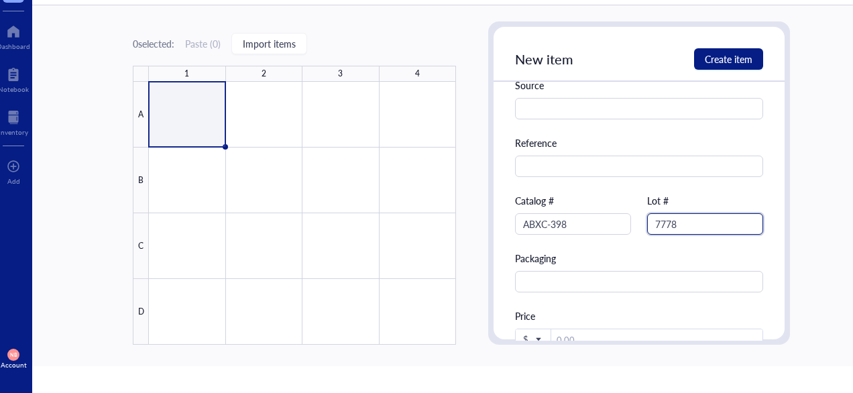
scroll to position [410, 0]
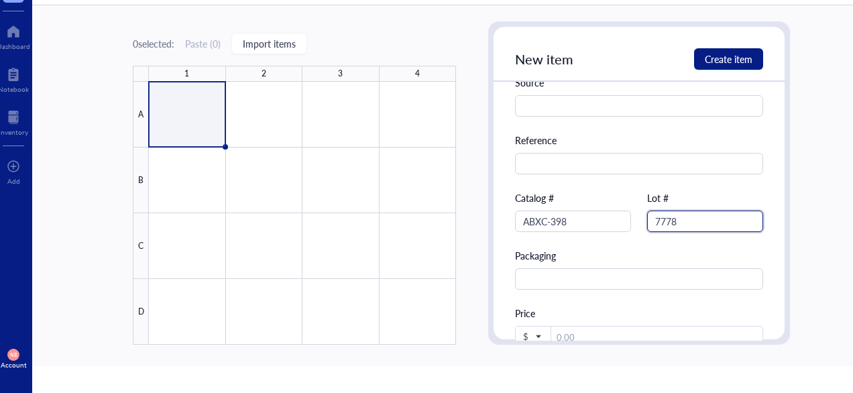
type input "7778"
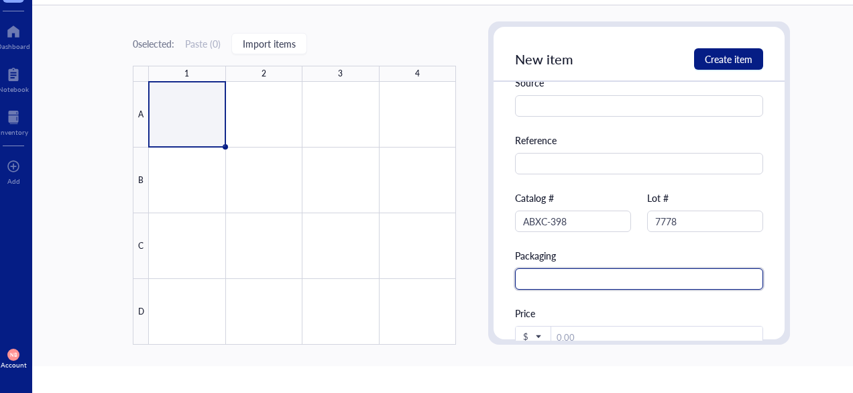
click at [564, 274] on input "text" at bounding box center [639, 278] width 248 height 21
type input "50 mL Conical"
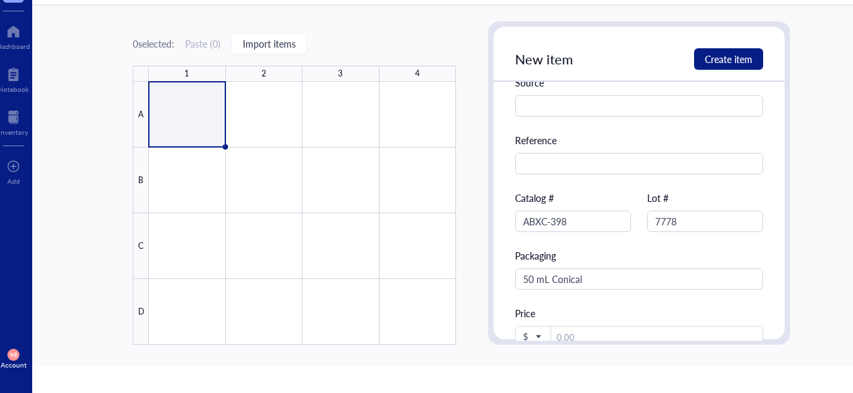
click at [822, 19] on div "0 selected: Paste ( 0 ) Import items 1 2 3 4 A B C D CONJ_BOX -80.3.3 AI Summar…" at bounding box center [461, 185] width 858 height 361
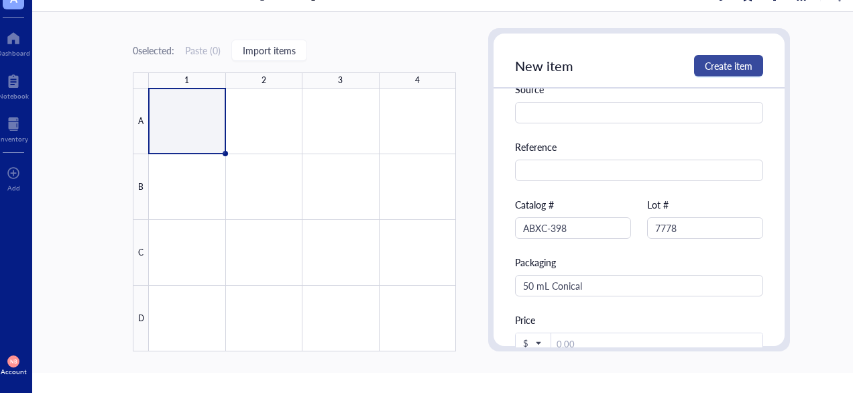
click at [730, 66] on span "Create item" at bounding box center [729, 65] width 48 height 11
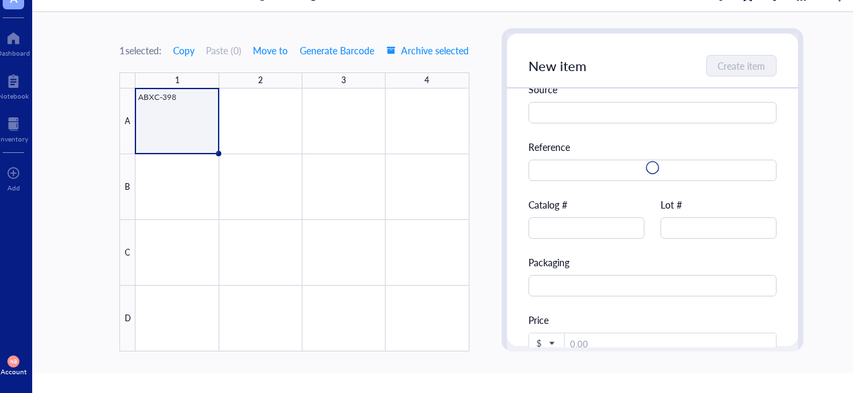
scroll to position [17, 0]
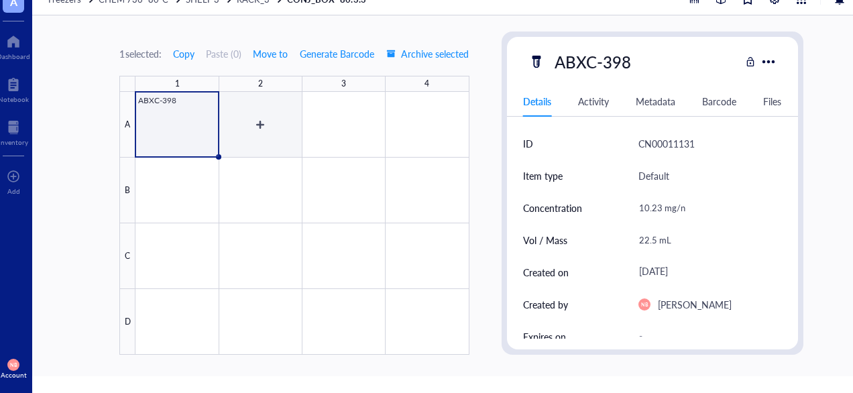
click at [283, 123] on div at bounding box center [301, 223] width 333 height 263
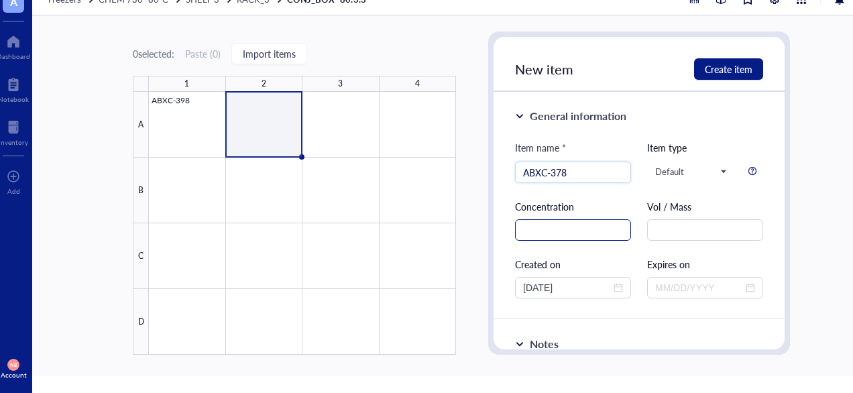
type input "ABXC-378"
click at [557, 226] on input "text" at bounding box center [573, 229] width 116 height 21
type input "9.11 mg/mL"
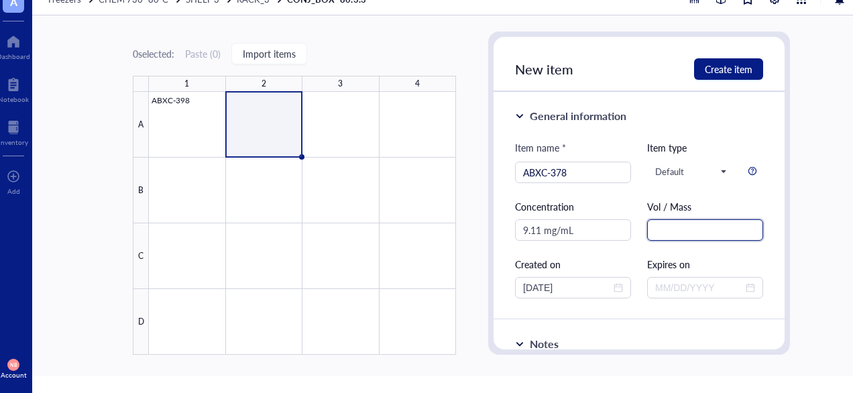
click at [683, 221] on input "text" at bounding box center [705, 229] width 116 height 21
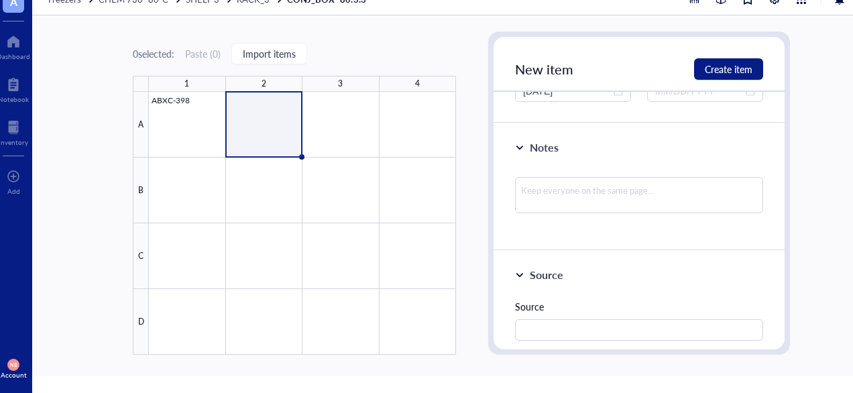
scroll to position [203, 0]
type input "12.5 mL"
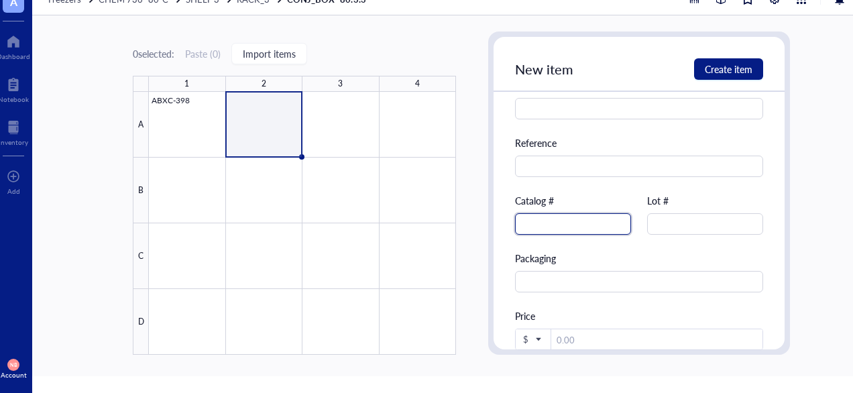
click at [557, 223] on input "text" at bounding box center [573, 223] width 116 height 21
type input "ABXC-378"
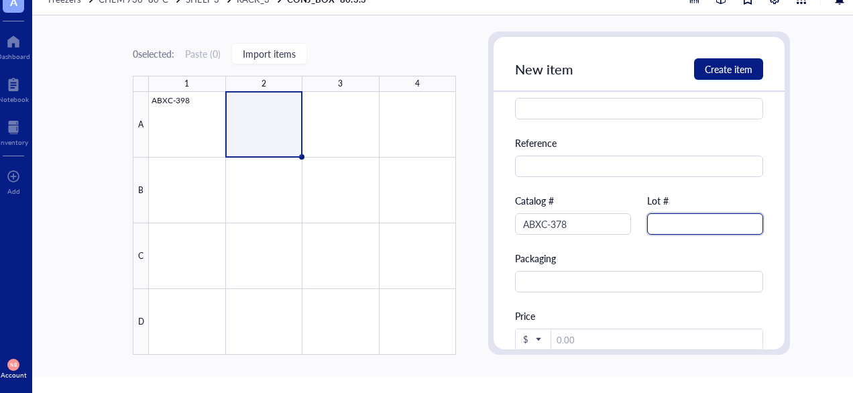
click at [669, 217] on input "text" at bounding box center [705, 223] width 116 height 21
type input "8166"
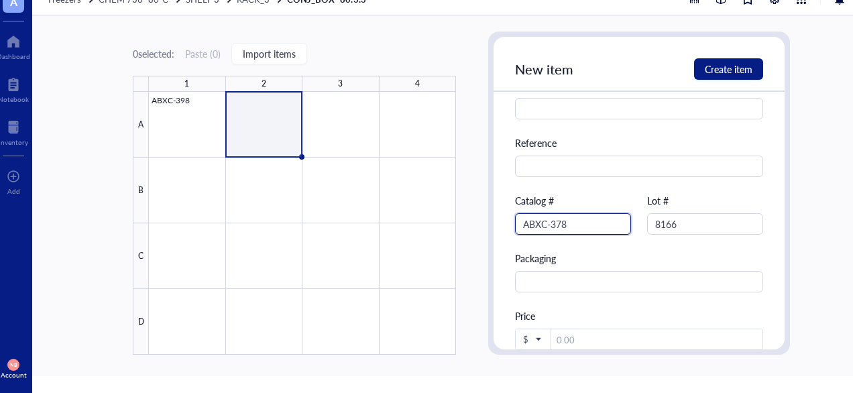
click at [571, 231] on input "ABXC-378" at bounding box center [573, 223] width 116 height 21
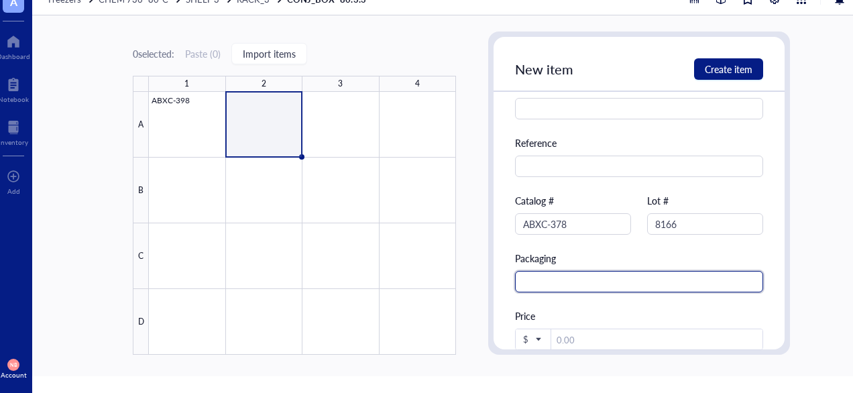
click at [585, 283] on input "text" at bounding box center [639, 281] width 248 height 21
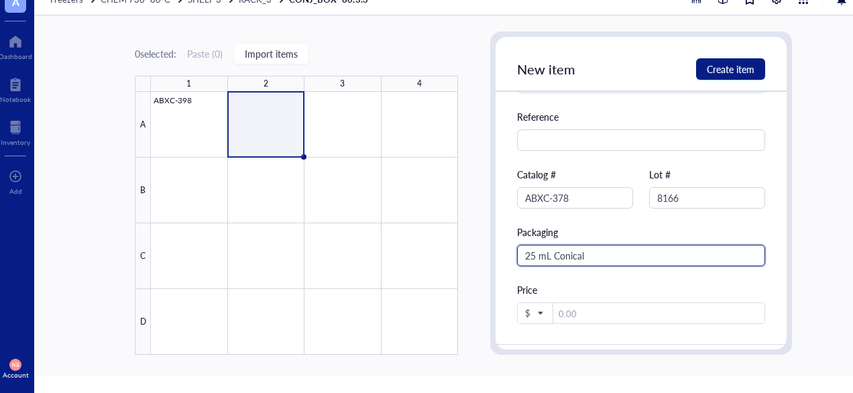
scroll to position [0, 0]
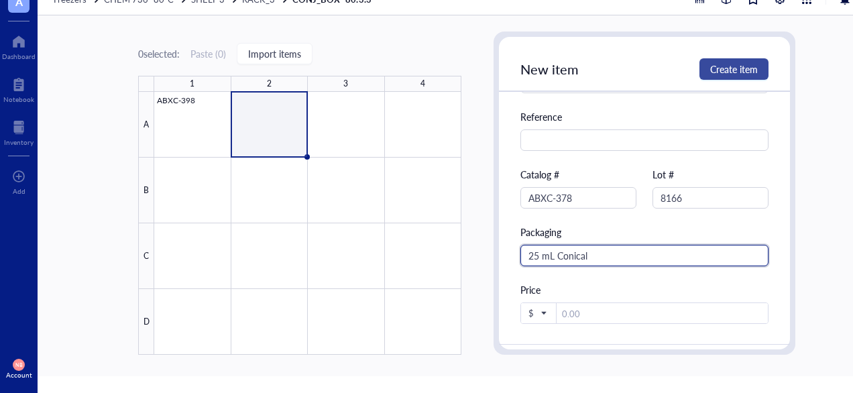
type input "25 mL Conical"
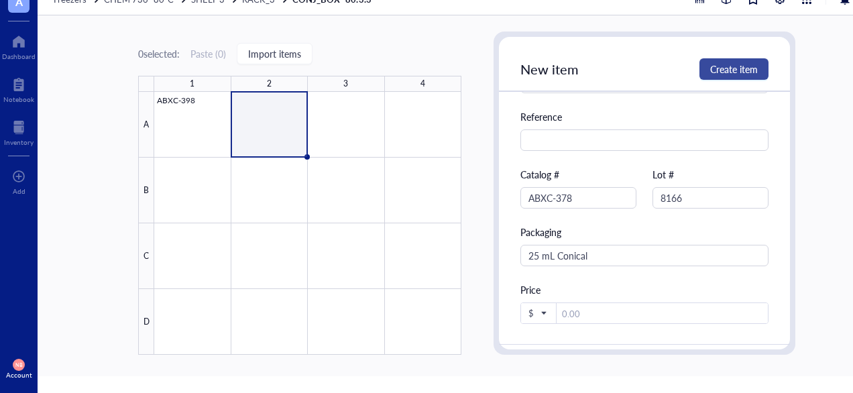
click at [726, 66] on span "Create item" at bounding box center [734, 69] width 48 height 11
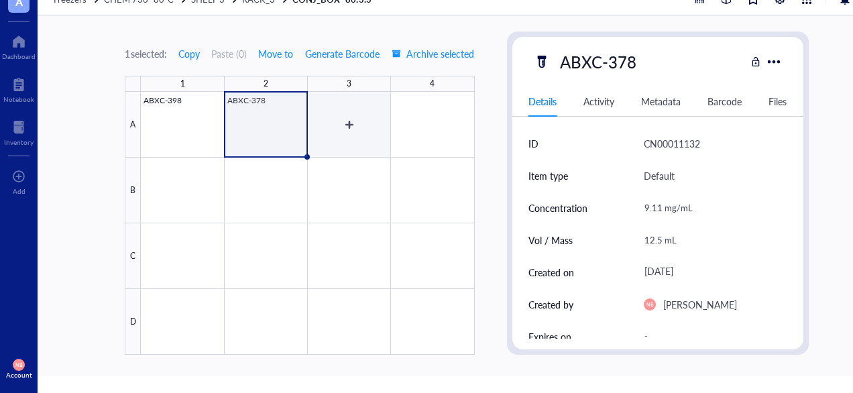
click at [362, 127] on div at bounding box center [307, 223] width 333 height 263
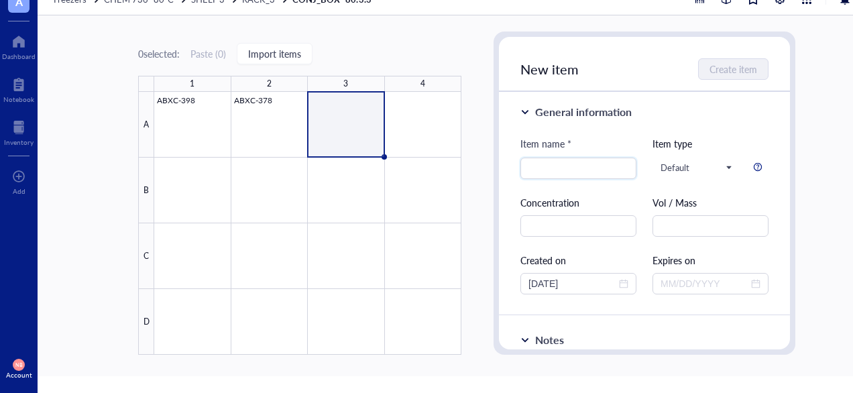
scroll to position [4, 0]
type input "ABXC-379"
click at [457, 375] on div "0 selected: Paste ( 0 ) Import items 1 2 3 4 A B C D ABXC-398 ABXC-378 CONJ_BOX…" at bounding box center [467, 195] width 858 height 361
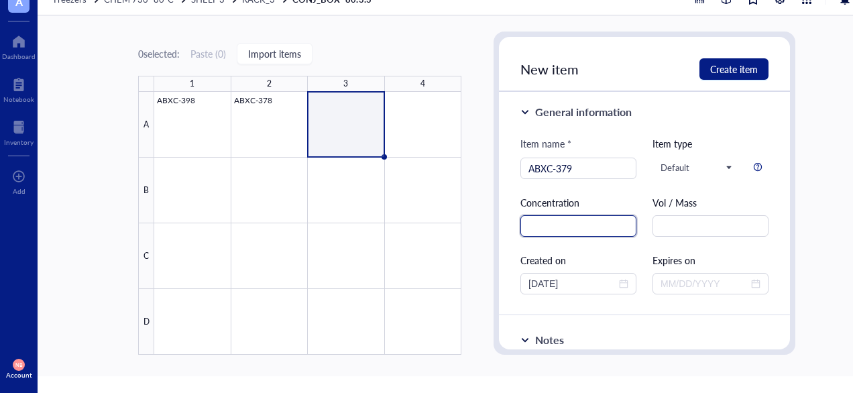
click at [552, 224] on input "text" at bounding box center [578, 225] width 116 height 21
type input "11.2 mg/mL"
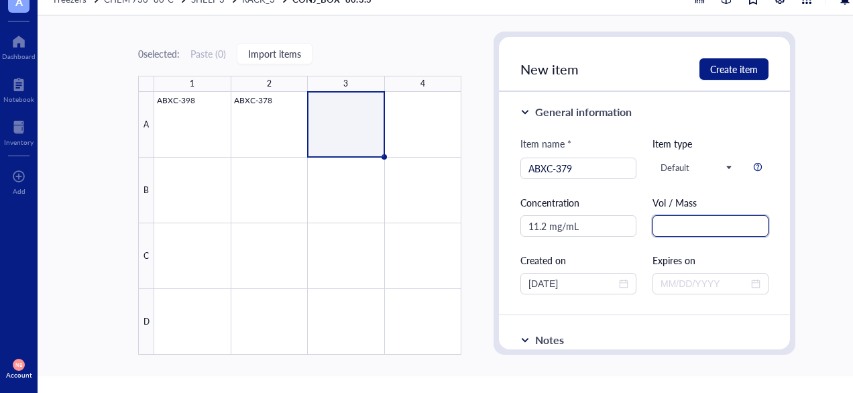
click at [677, 223] on input "text" at bounding box center [711, 225] width 116 height 21
click at [670, 227] on input "1.1 mL" at bounding box center [711, 225] width 116 height 21
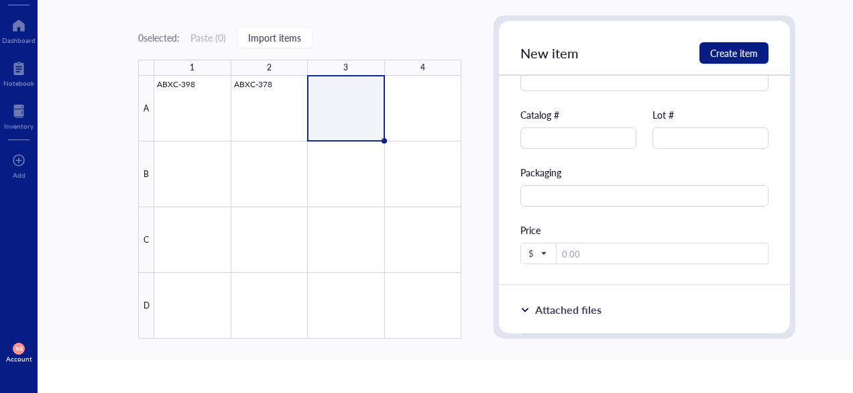
scroll to position [484, 0]
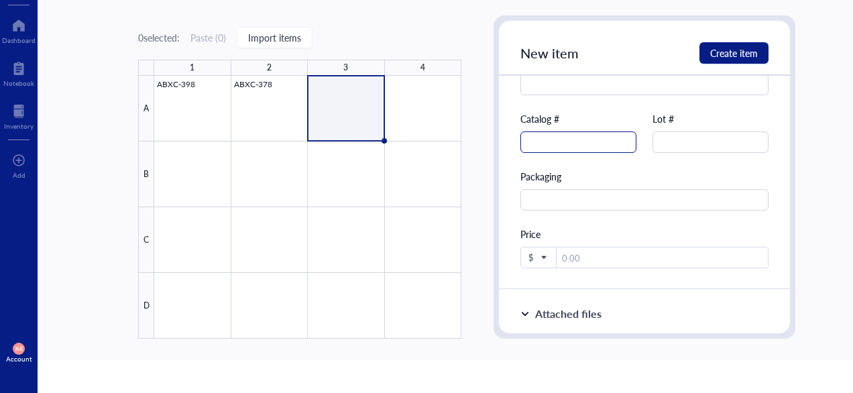
type input "1 mL"
click at [595, 148] on input "text" at bounding box center [578, 141] width 116 height 21
type input "ABXC-379"
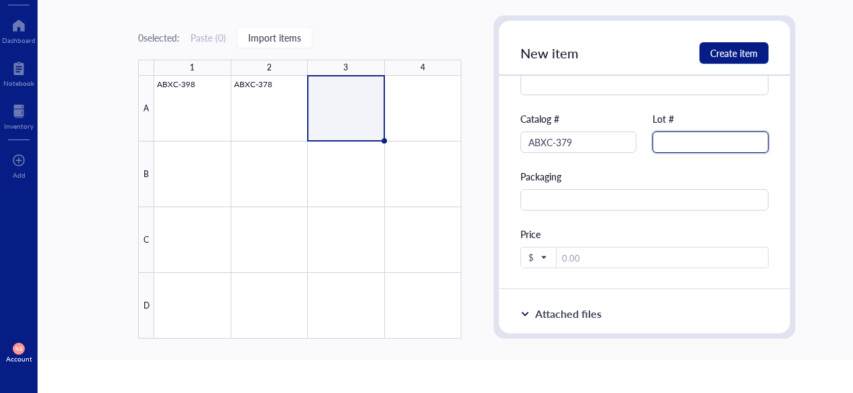
click at [673, 151] on input "text" at bounding box center [711, 141] width 116 height 21
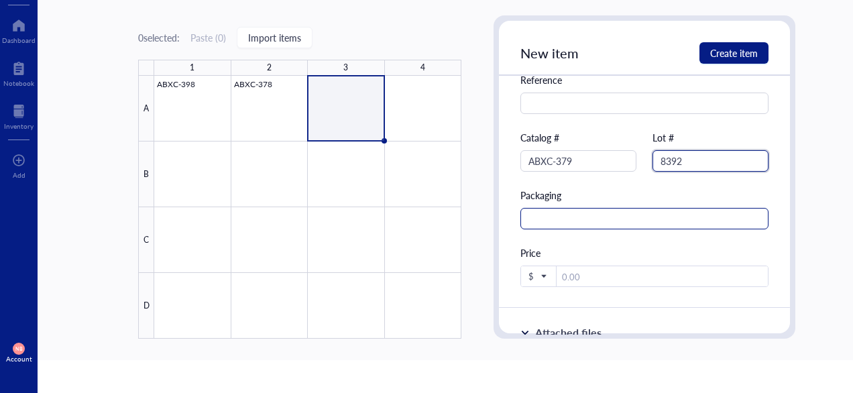
type input "8392"
click at [544, 221] on input "text" at bounding box center [644, 218] width 248 height 21
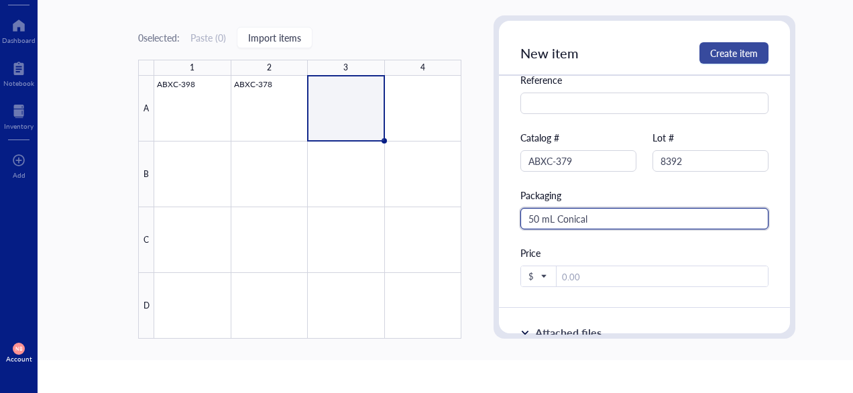
type input "50 mL Conical"
click at [714, 60] on button "Create item" at bounding box center [734, 52] width 69 height 21
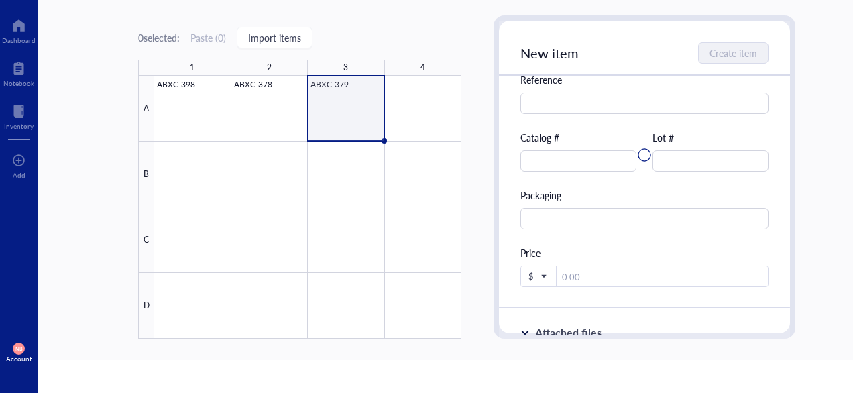
click at [431, 111] on div at bounding box center [307, 207] width 307 height 263
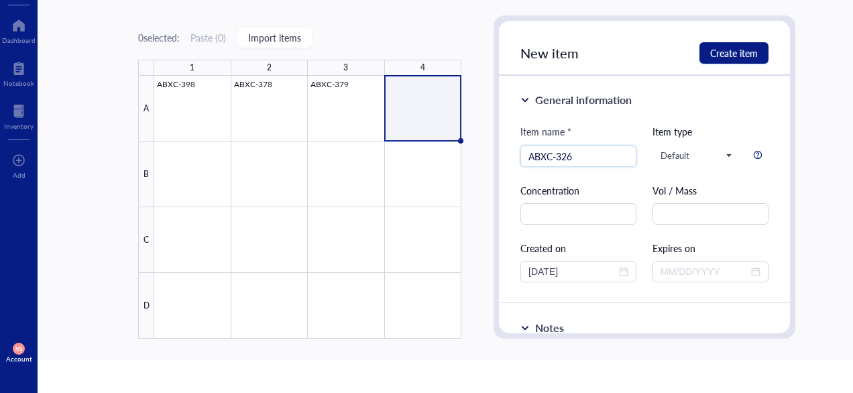
scroll to position [23, 0]
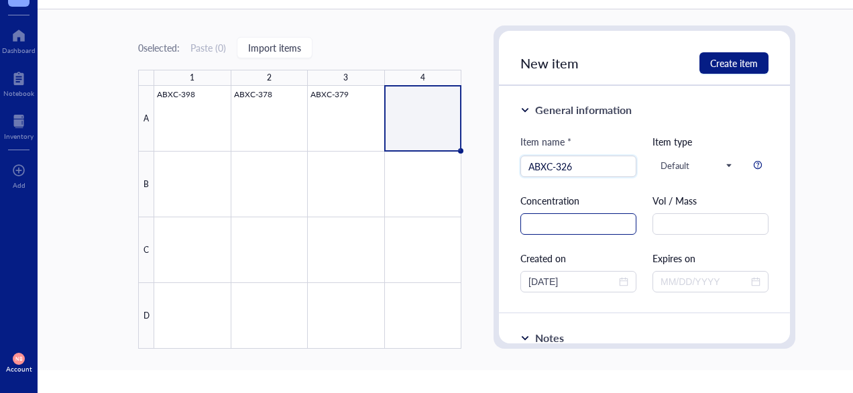
type input "ABXC-326"
click at [541, 229] on input "text" at bounding box center [578, 223] width 116 height 21
type input "9.48 mg/mL"
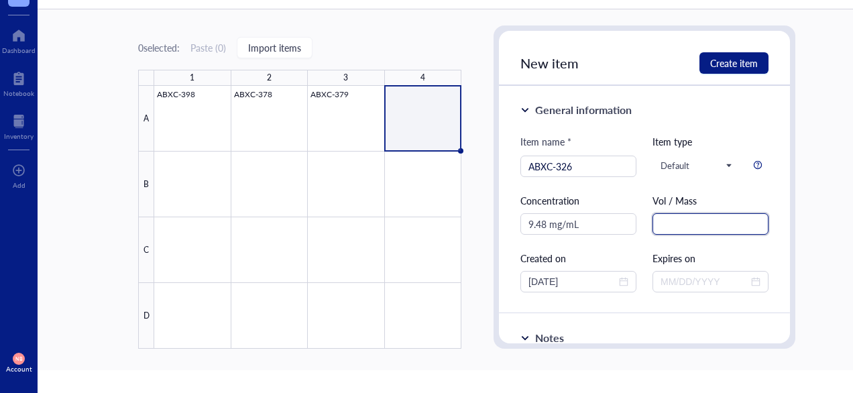
click at [724, 219] on input "text" at bounding box center [711, 223] width 116 height 21
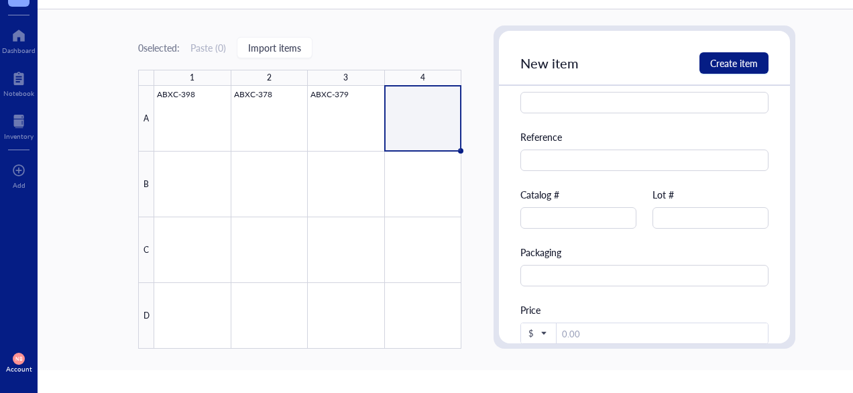
scroll to position [419, 0]
type input "32.5 mL"
click at [581, 221] on input "text" at bounding box center [578, 216] width 116 height 21
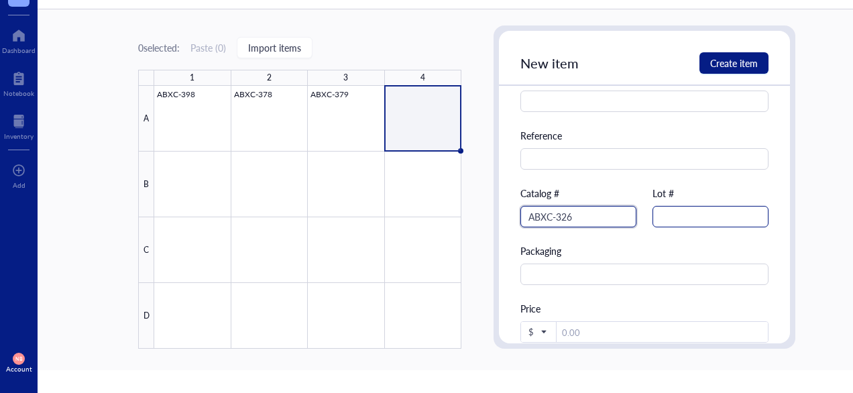
type input "ABXC-326"
click at [686, 219] on input "text" at bounding box center [711, 216] width 116 height 21
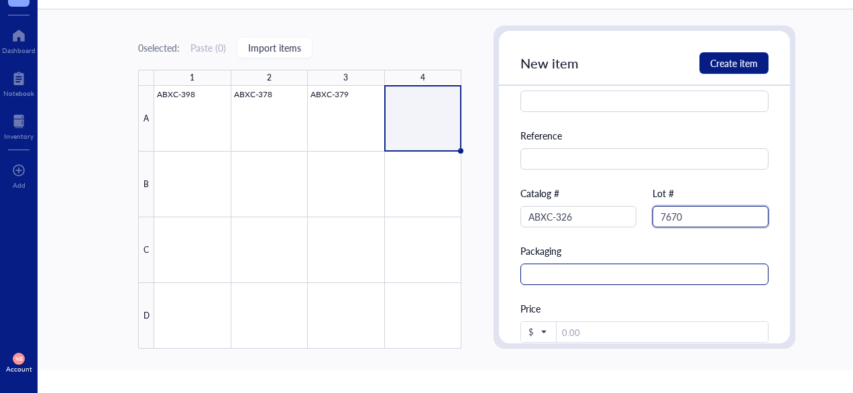
type input "7670"
click at [582, 270] on input "text" at bounding box center [644, 274] width 248 height 21
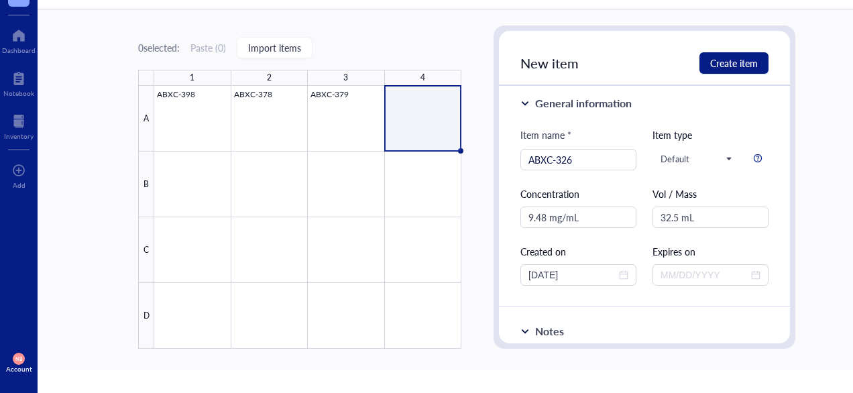
scroll to position [6, 0]
type input "50 mL Conical"
drag, startPoint x: 734, startPoint y: 52, endPoint x: 698, endPoint y: 36, distance: 39.0
click at [698, 36] on div "New item Create item" at bounding box center [644, 58] width 291 height 55
click at [718, 60] on span "Create item" at bounding box center [734, 63] width 48 height 11
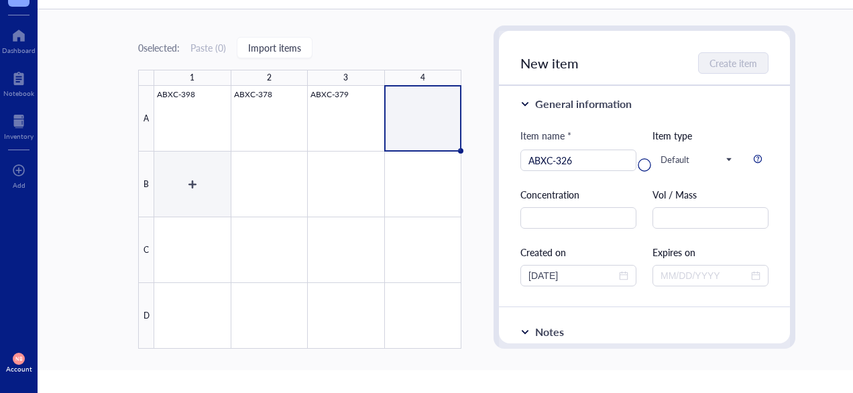
click at [197, 173] on div at bounding box center [307, 217] width 307 height 263
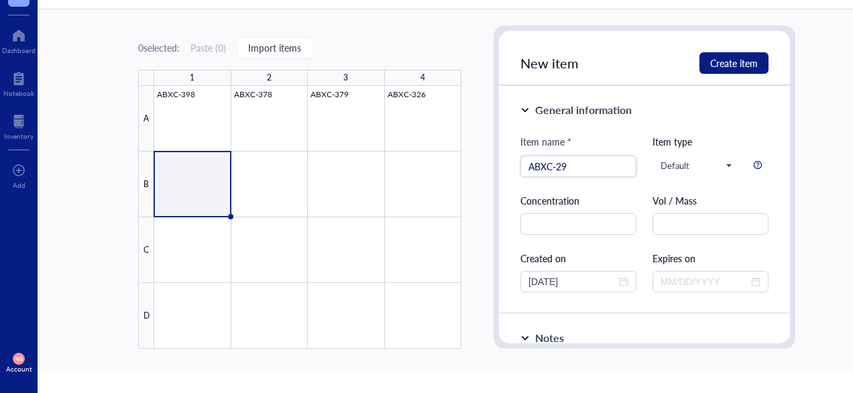
type input "ABXC-29"
click at [541, 235] on div "Item name * ABXC-29 ABXC-29 Item type Default Concentration Vol / Mass Created …" at bounding box center [644, 213] width 248 height 158
click at [553, 230] on input "text" at bounding box center [578, 223] width 116 height 21
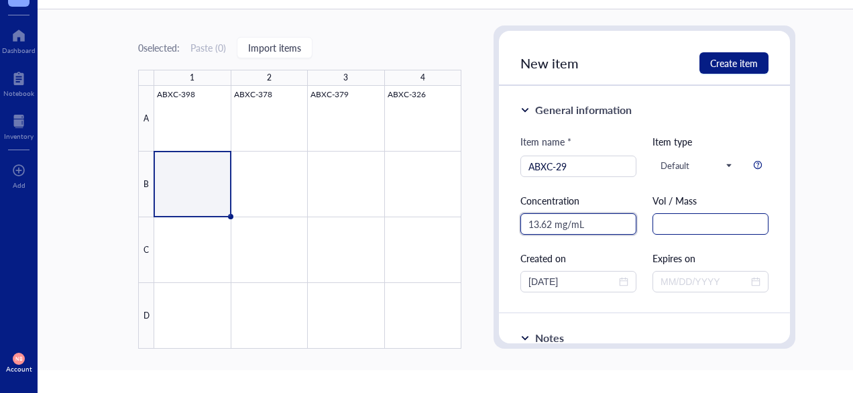
type input "13.62 mg/mL"
click at [671, 221] on input "text" at bounding box center [711, 223] width 116 height 21
type input "2"
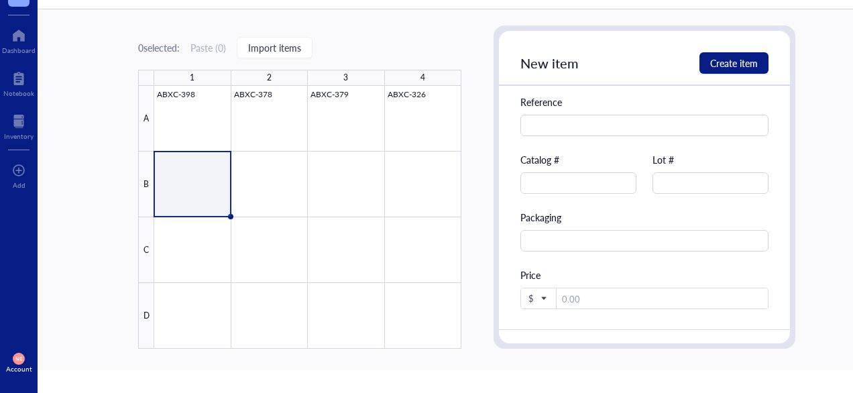
scroll to position [456, 0]
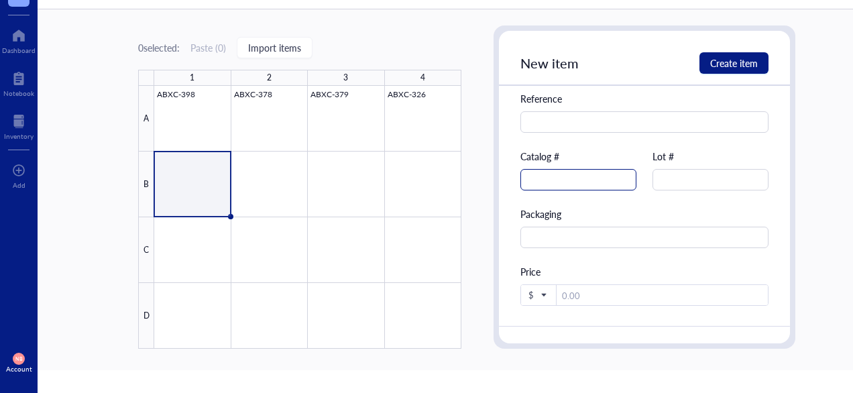
type input "16 mL"
click at [562, 174] on input "text" at bounding box center [578, 179] width 116 height 21
type input "ABXC-29"
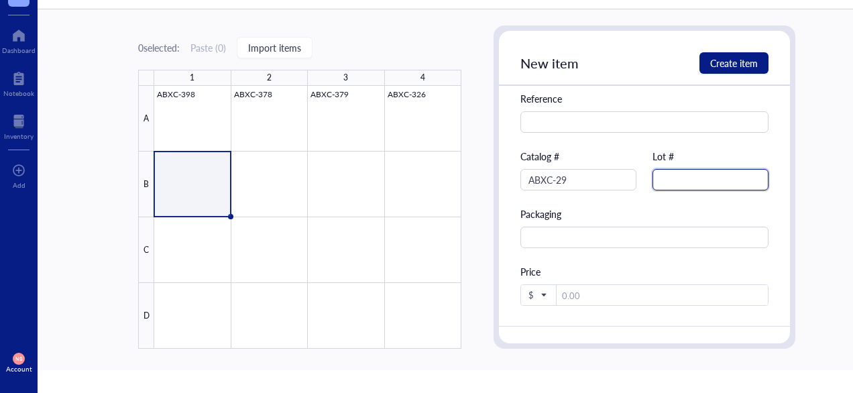
click at [653, 184] on input "text" at bounding box center [711, 179] width 116 height 21
type input "8220"
click at [577, 248] on div "Source Reference Catalog # ABXC-29 Lot # 8220 Packaging Price $" at bounding box center [644, 170] width 248 height 272
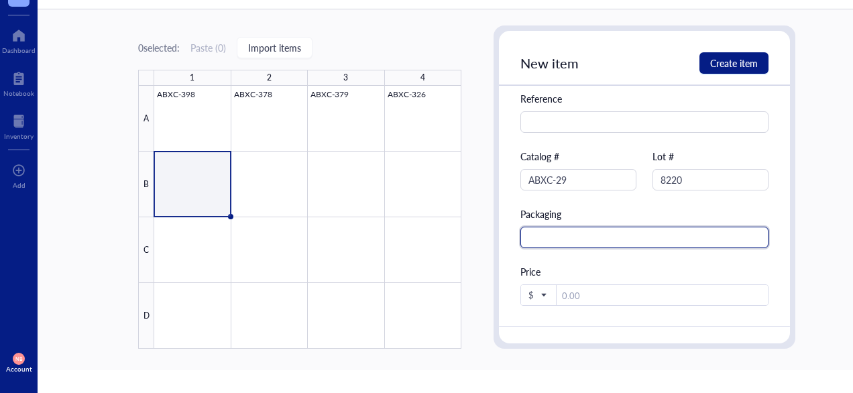
click at [565, 238] on input "text" at bounding box center [644, 237] width 248 height 21
type input "50 mL Conical"
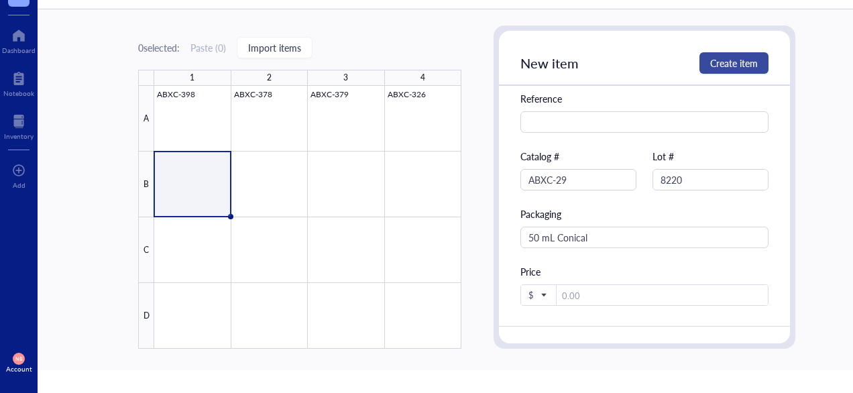
click at [741, 68] on span "Create item" at bounding box center [734, 63] width 48 height 11
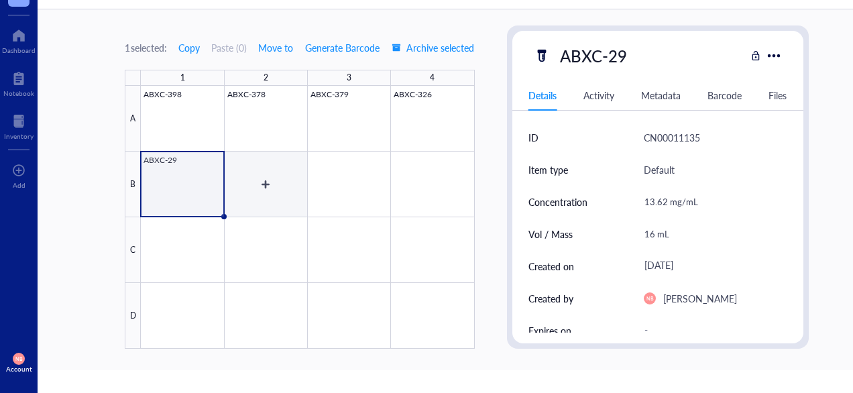
click at [270, 175] on div at bounding box center [307, 217] width 333 height 263
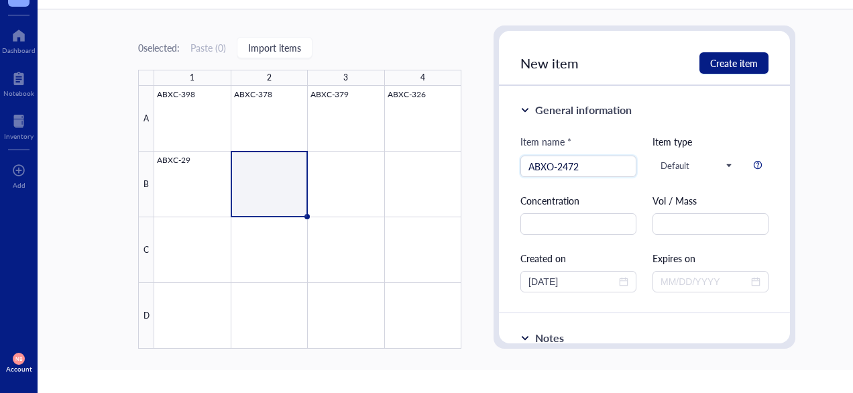
scroll to position [0, 3]
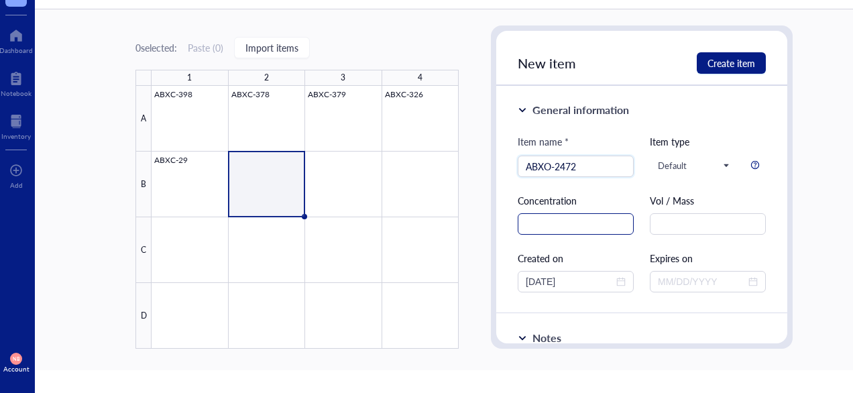
type input "ABXO-2472"
click at [528, 230] on input "text" at bounding box center [576, 223] width 116 height 21
type input "66.8 mg"
click at [608, 219] on input "66.8 mg" at bounding box center [576, 223] width 116 height 21
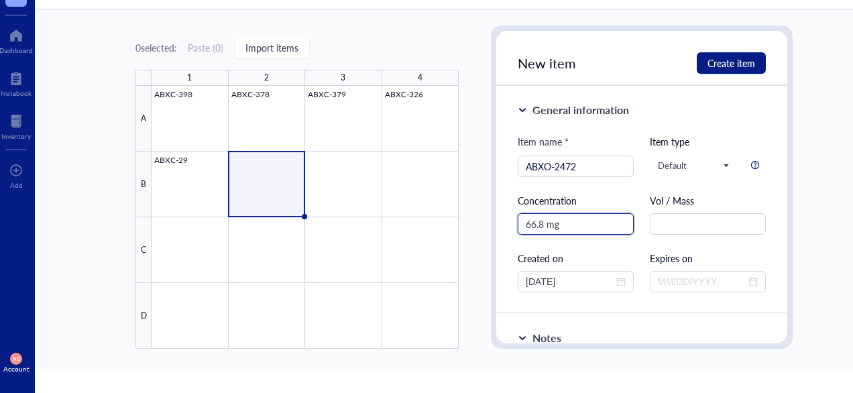
click at [608, 219] on input "66.8 mg" at bounding box center [576, 223] width 116 height 21
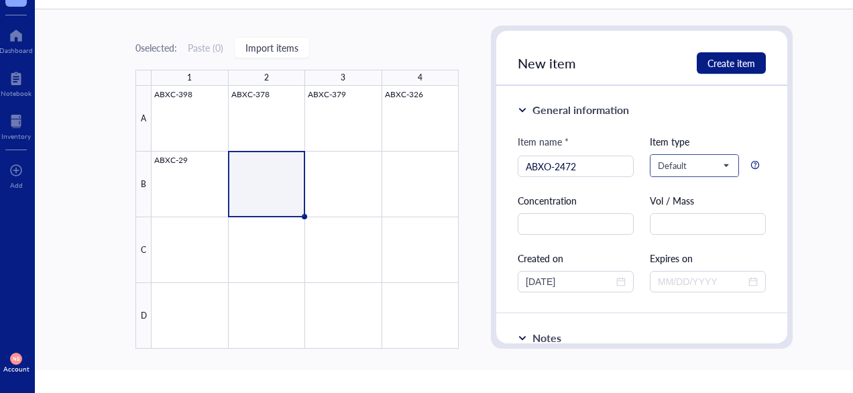
click at [655, 176] on div "Default" at bounding box center [694, 165] width 89 height 23
click at [664, 230] on input "text" at bounding box center [708, 223] width 116 height 21
click at [666, 231] on input "text" at bounding box center [708, 223] width 116 height 21
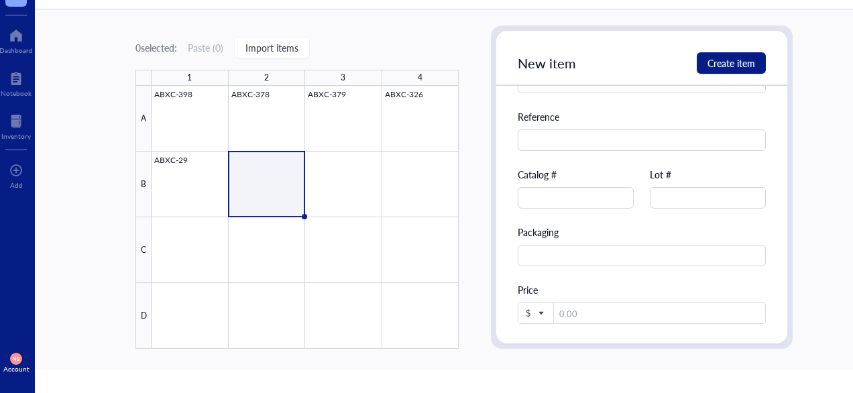
scroll to position [444, 0]
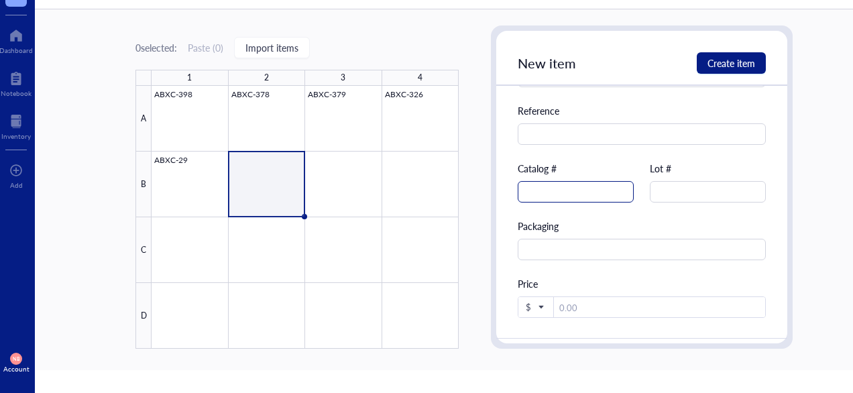
type input "66.8 mg(13mL)"
click at [581, 188] on input "text" at bounding box center [576, 191] width 116 height 21
type input "ABXO-2472"
click at [663, 191] on input "text" at bounding box center [708, 191] width 116 height 21
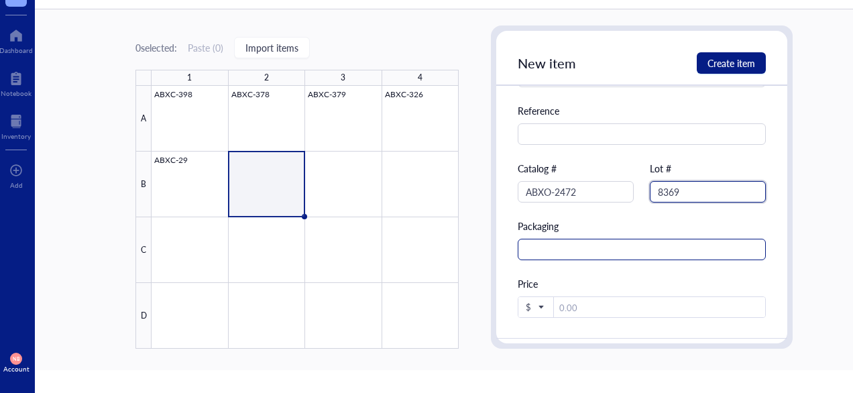
type input "8369"
click at [600, 249] on input "text" at bounding box center [642, 249] width 248 height 21
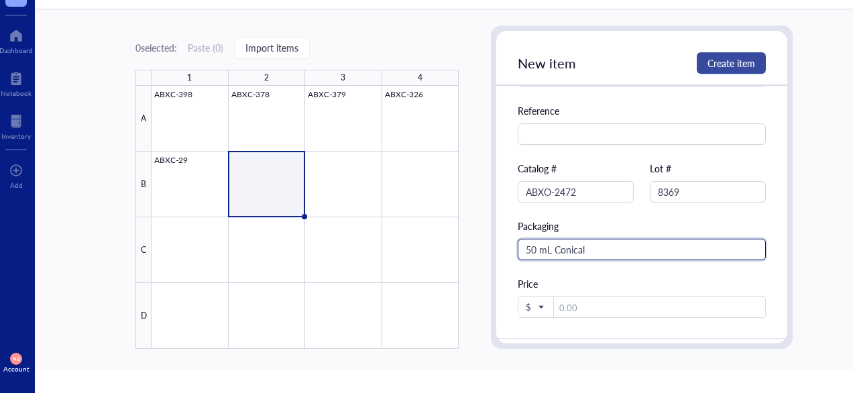
type input "50 mL Conical"
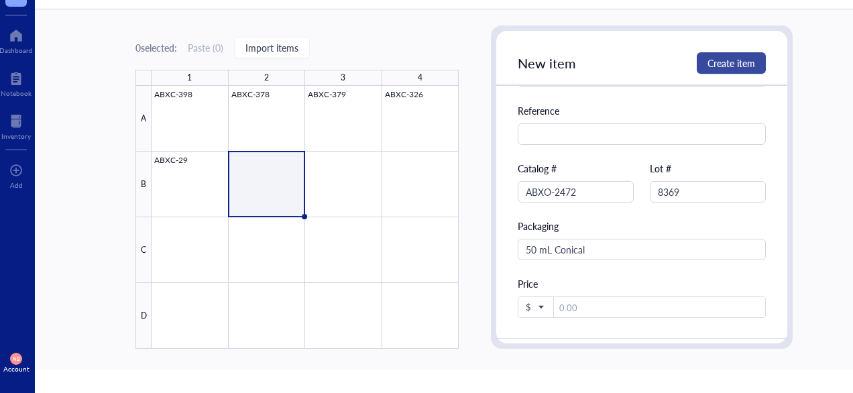
click at [737, 58] on span "Create item" at bounding box center [732, 63] width 48 height 11
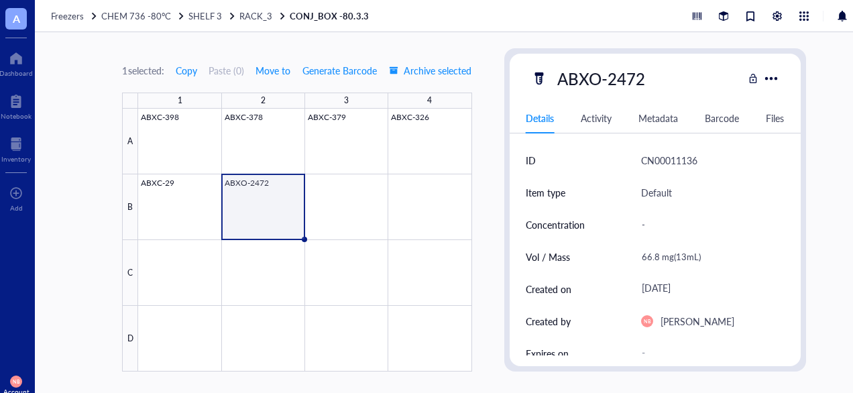
click at [571, 34] on div "1 selected: Copy Paste ( 0 ) Move to Generate Barcode Archive selected 1 2 3 4 …" at bounding box center [464, 212] width 858 height 361
click at [569, 31] on div "Freezers CHEM 736 -80°C SHELF 3 RACK_3 CONJ_BOX -80.3.3 1 selected: Copy Paste …" at bounding box center [464, 196] width 858 height 393
drag, startPoint x: 569, startPoint y: 31, endPoint x: 491, endPoint y: 39, distance: 78.2
click at [491, 39] on div "1 selected: Copy Paste ( 0 ) Move to Generate Barcode Archive selected 1 2 3 4 …" at bounding box center [464, 212] width 858 height 361
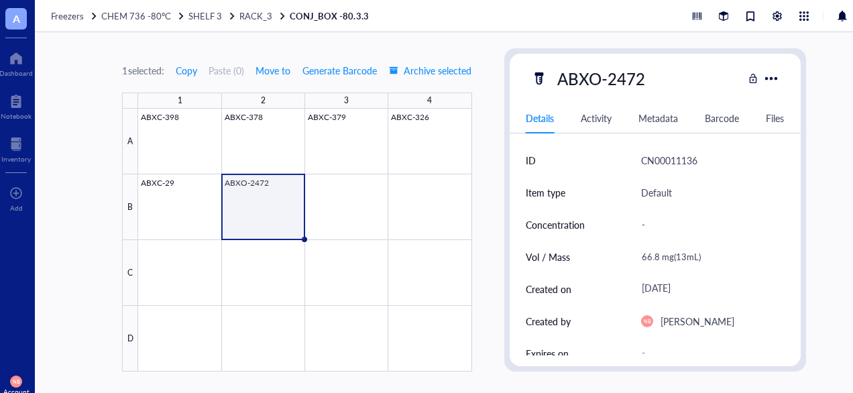
click at [44, 69] on div "1 selected: Copy Paste ( 0 ) Move to Generate Barcode Archive selected 1 2 3 4 …" at bounding box center [464, 212] width 858 height 361
click at [195, 13] on span "SHELF 3" at bounding box center [205, 15] width 34 height 13
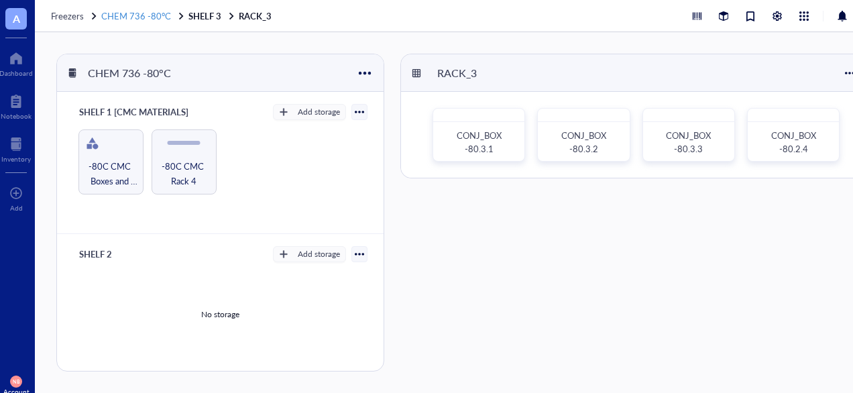
click at [140, 17] on span "CHEM 736 -80°C" at bounding box center [136, 15] width 70 height 13
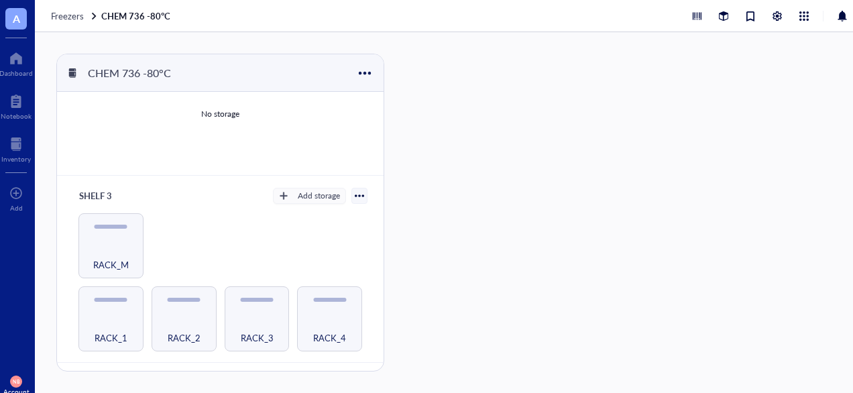
scroll to position [199, 0]
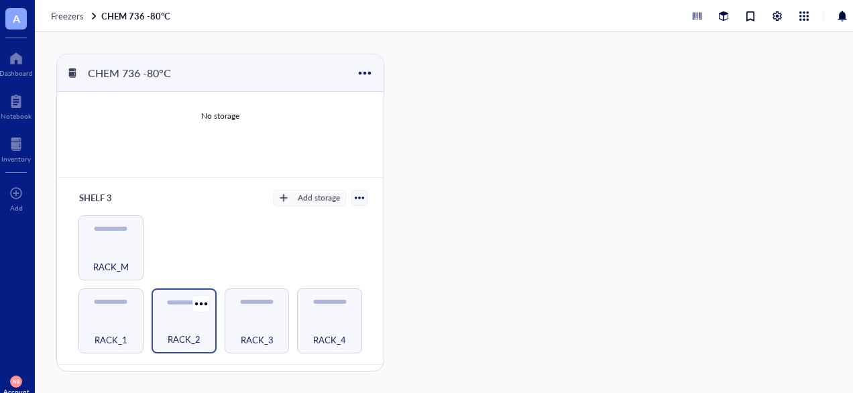
click at [152, 308] on div "RACK_2" at bounding box center [184, 320] width 65 height 65
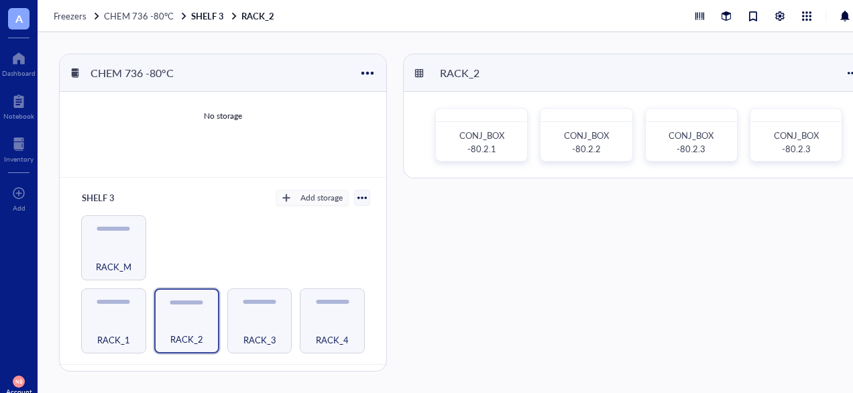
scroll to position [199, 0]
click at [812, 178] on div "RACK_2 CONJ_BOX -80.2.1 CONJ_BOX -80.2.2 CONJ_BOX -80.2.3 CONJ_BOX -80.2.3" at bounding box center [639, 116] width 472 height 125
click at [803, 152] on span "CONJ_BOX -80.2.3" at bounding box center [797, 142] width 47 height 26
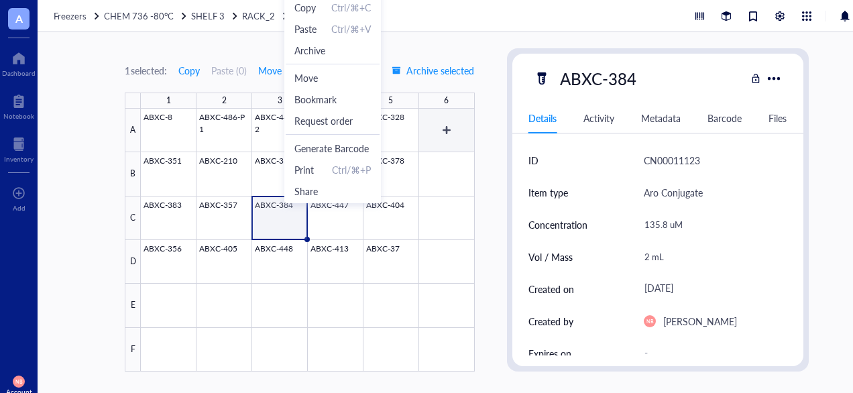
click at [436, 144] on div at bounding box center [307, 240] width 333 height 263
type textarea "Keep everyone on the same page…"
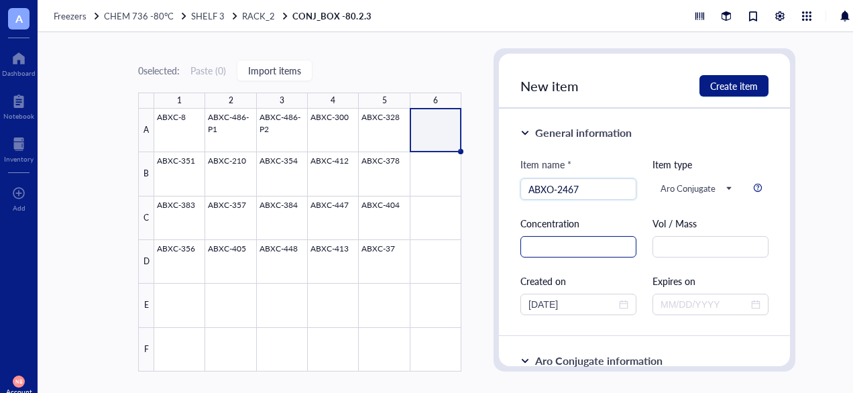
type input "ABXO-2467"
click at [576, 253] on input "text" at bounding box center [578, 246] width 116 height 21
type input "2.79 mg/mL"
click at [670, 245] on input "text" at bounding box center [711, 246] width 116 height 21
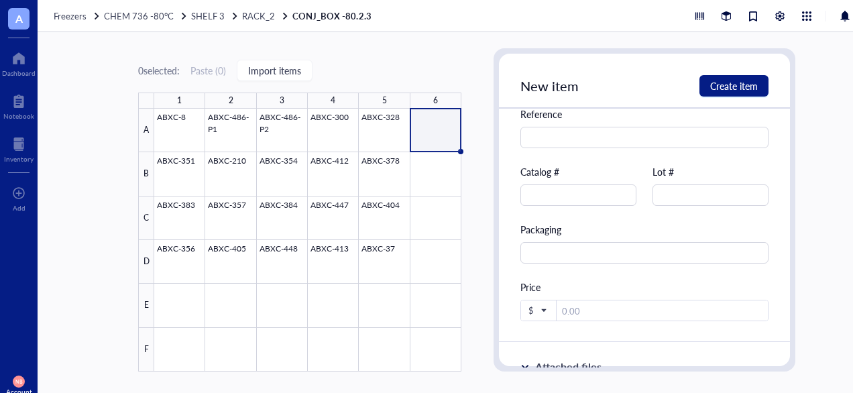
scroll to position [971, 0]
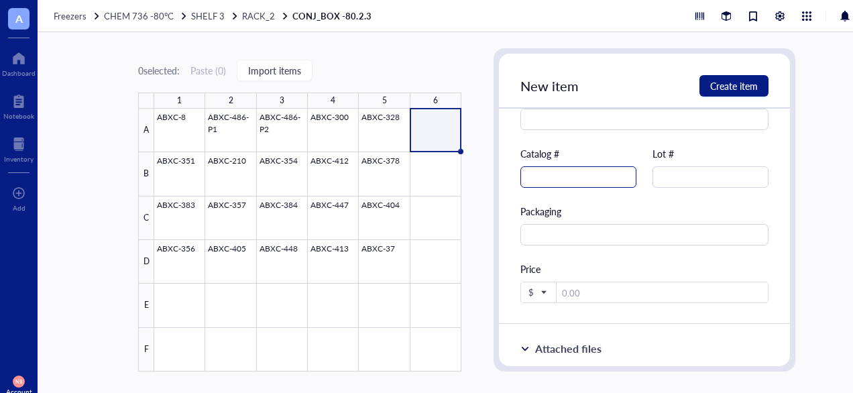
type input "4.3 mL"
click at [559, 185] on input "text" at bounding box center [578, 176] width 116 height 21
type input "ABXO"
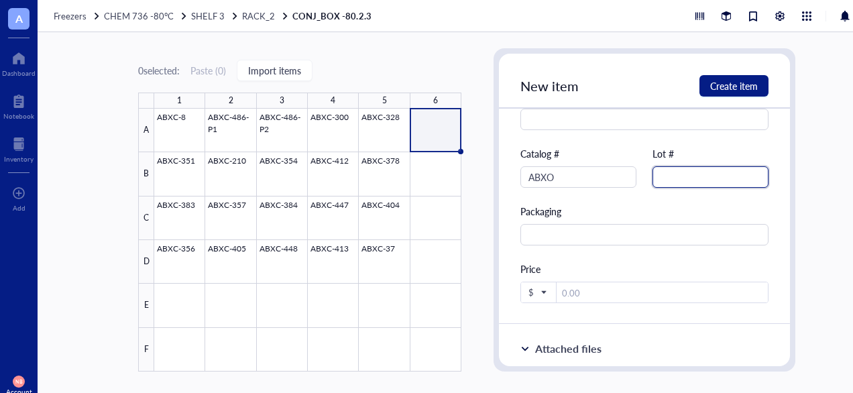
click at [691, 176] on input "text" at bounding box center [711, 176] width 116 height 21
type input "2467"
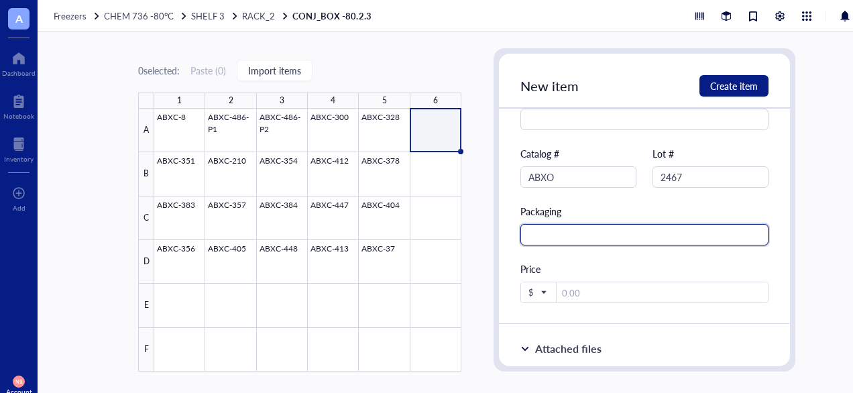
click at [602, 237] on input "text" at bounding box center [644, 234] width 248 height 21
type input "15 mL"
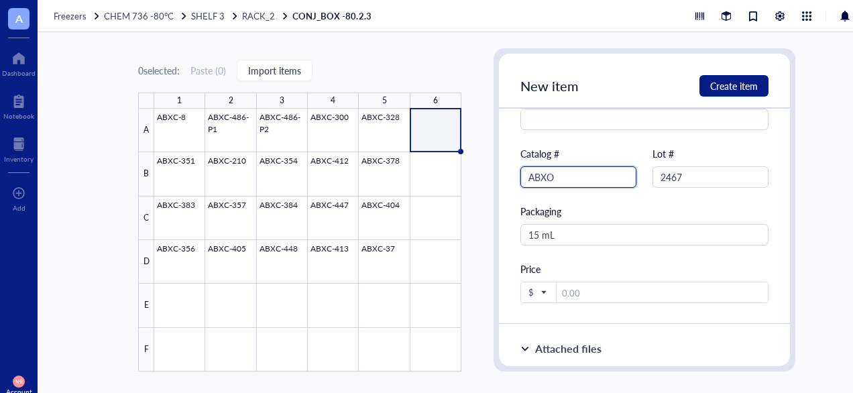
click at [565, 174] on input "ABXO" at bounding box center [578, 176] width 116 height 21
type input "ABXO-2467"
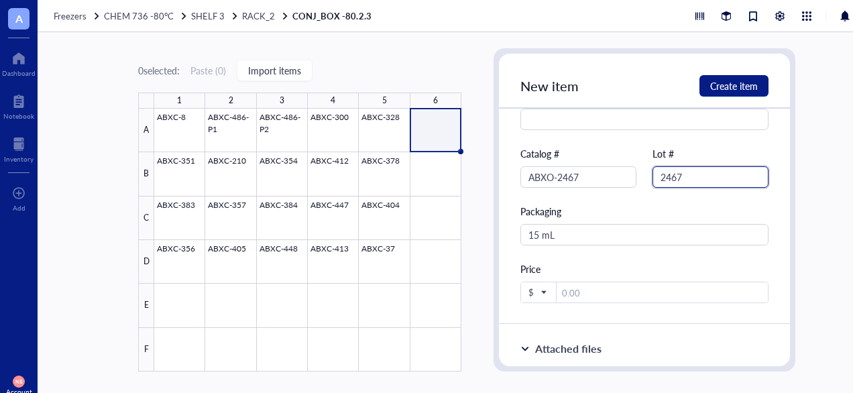
click at [706, 176] on input "2467" at bounding box center [711, 176] width 116 height 21
type input "8321"
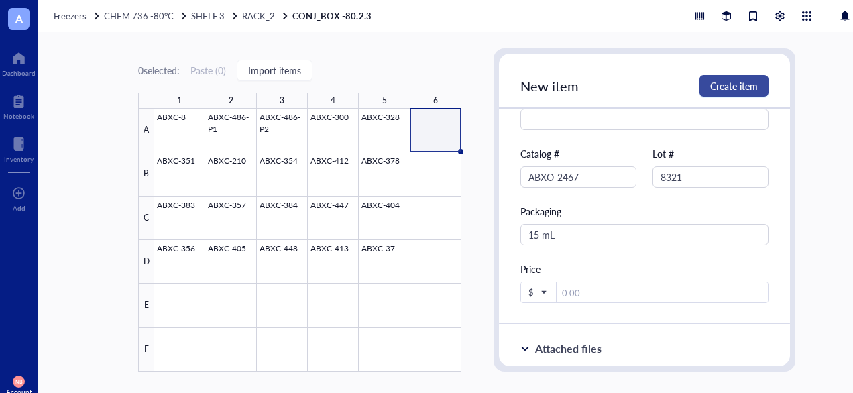
click at [724, 91] on span "Create item" at bounding box center [734, 85] width 48 height 11
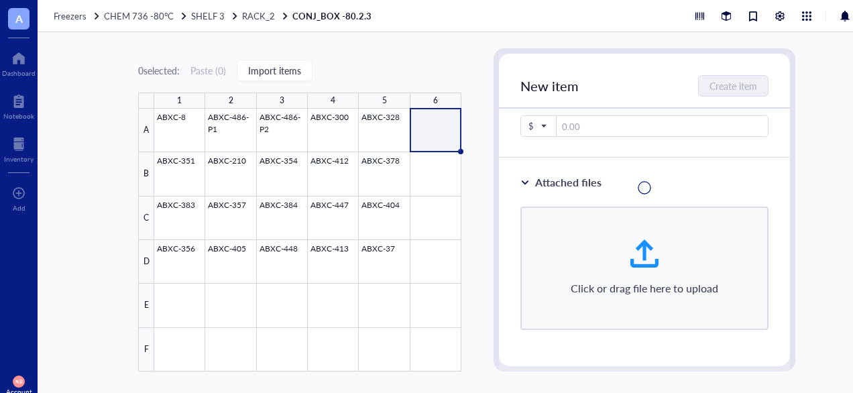
scroll to position [482, 0]
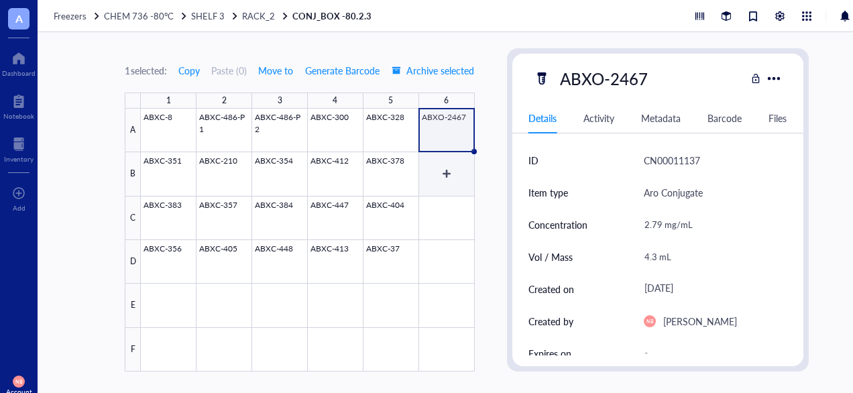
click at [446, 182] on div at bounding box center [307, 240] width 333 height 263
type textarea "Keep everyone on the same page…"
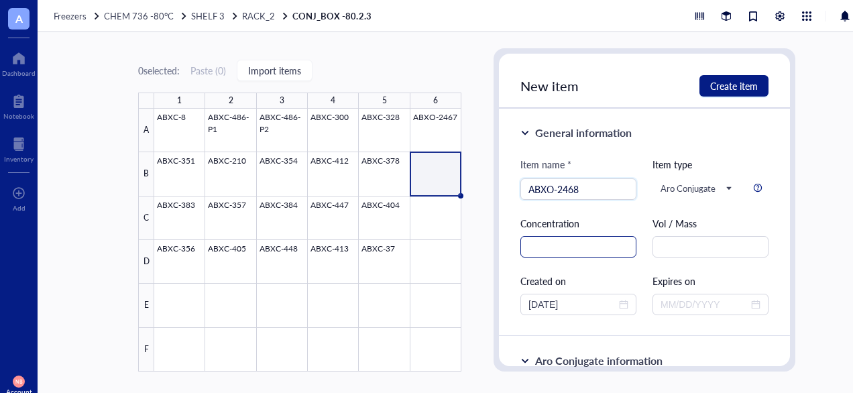
type input "ABXO-2468"
click at [569, 244] on input "text" at bounding box center [578, 246] width 116 height 21
type input "1.87 mg/mL"
click at [711, 238] on input "text" at bounding box center [711, 246] width 116 height 21
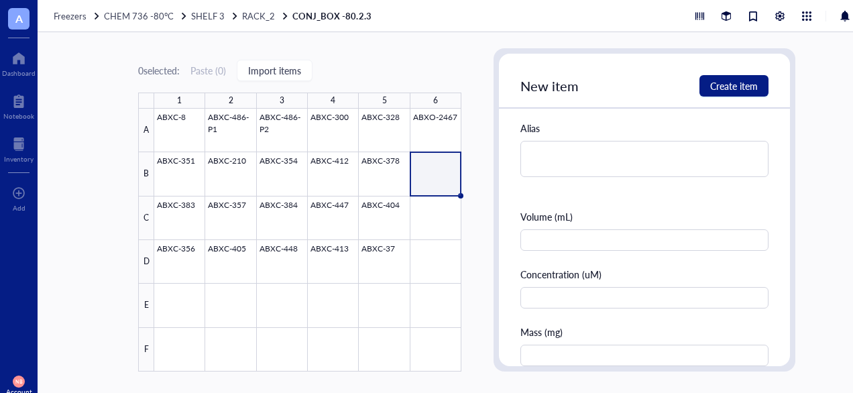
type input "4.5 mL"
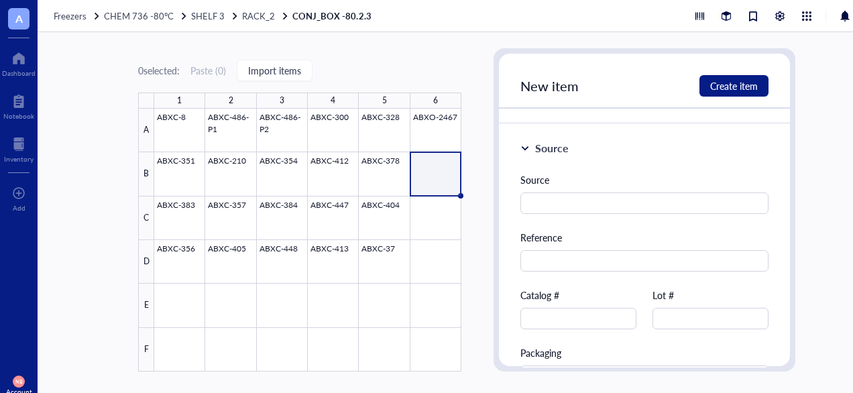
scroll to position [832, 0]
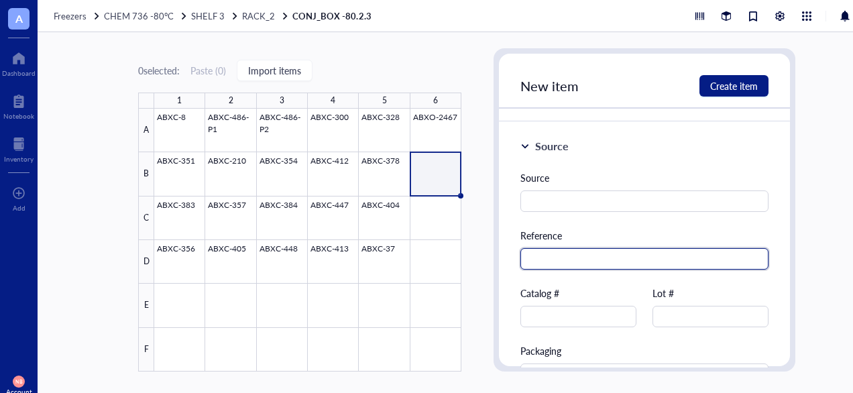
click at [639, 260] on input "text" at bounding box center [644, 258] width 248 height 21
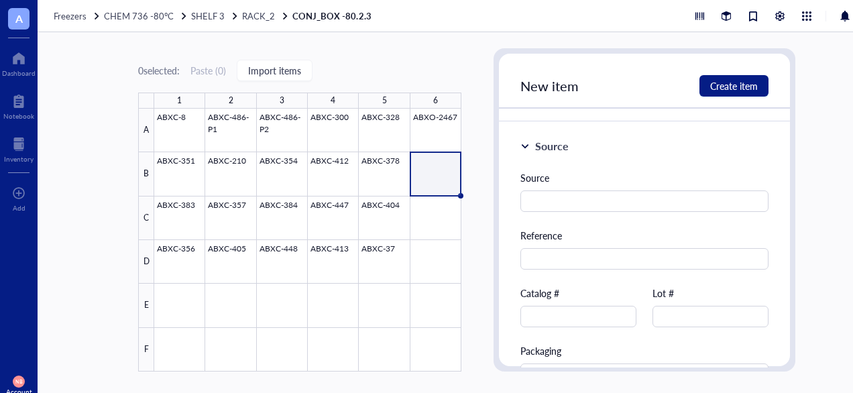
click at [585, 332] on div "Source Reference Catalog # Lot # Packaging Price $" at bounding box center [644, 306] width 248 height 272
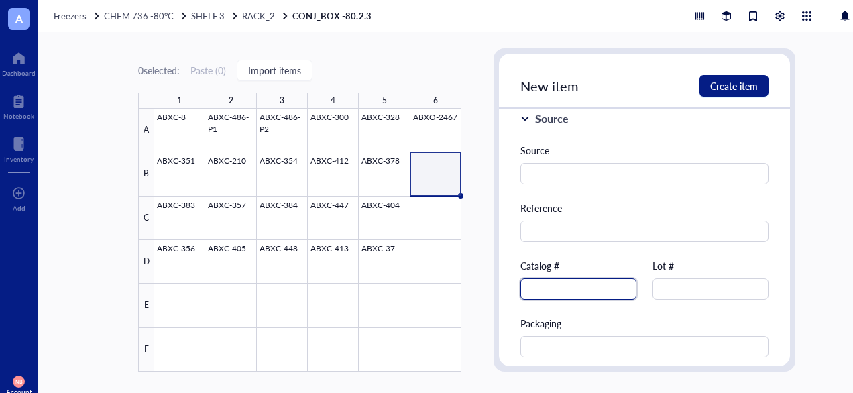
click at [558, 284] on input "text" at bounding box center [578, 288] width 116 height 21
type input "ABXO-2468"
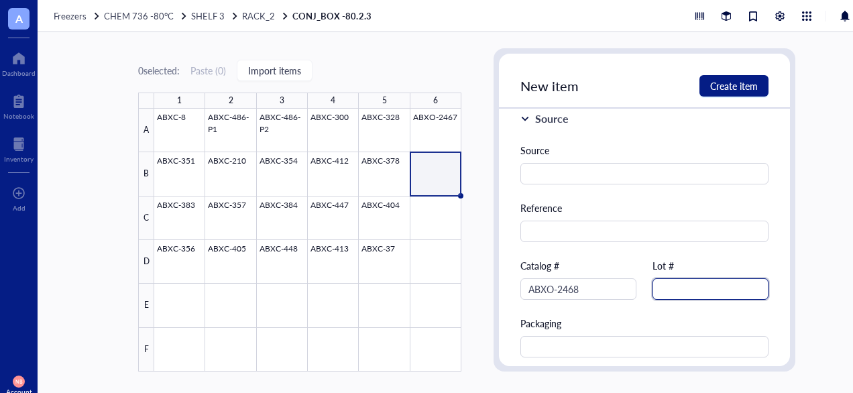
click at [672, 290] on input "text" at bounding box center [711, 288] width 116 height 21
type input "8322"
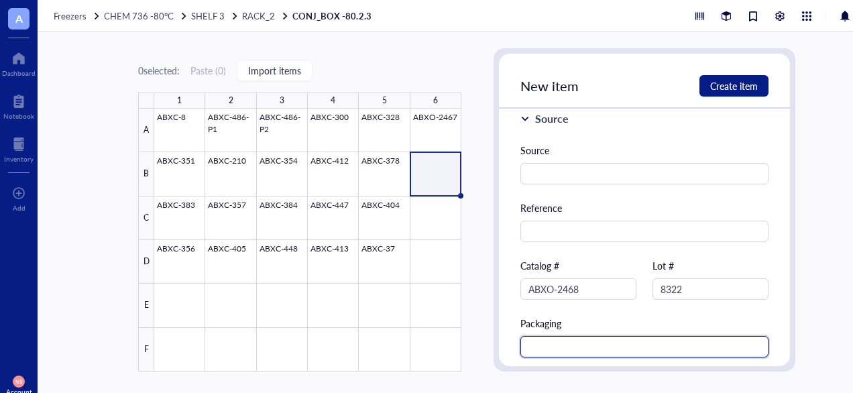
click at [608, 355] on input "text" at bounding box center [644, 346] width 248 height 21
type input "15 mL Conical"
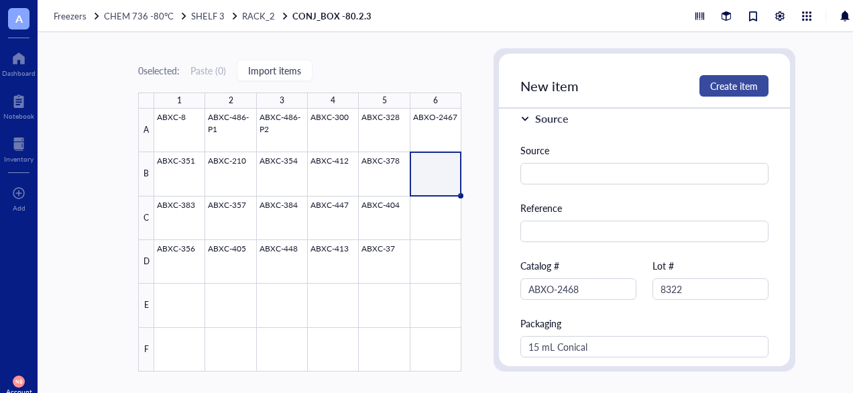
click at [728, 80] on span "Create item" at bounding box center [734, 85] width 48 height 11
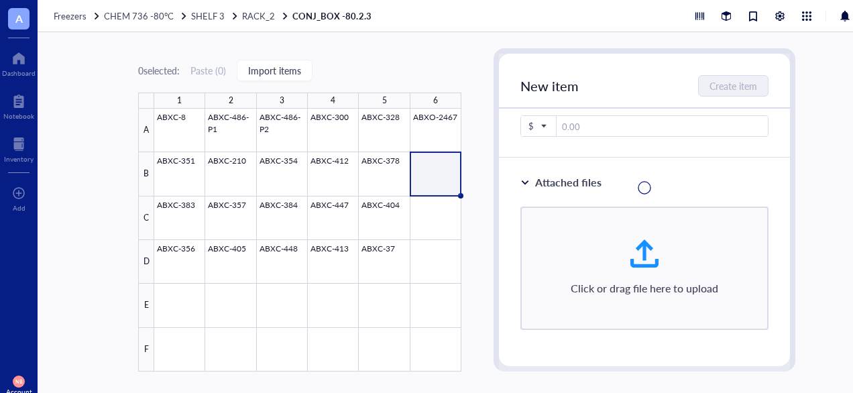
scroll to position [370, 0]
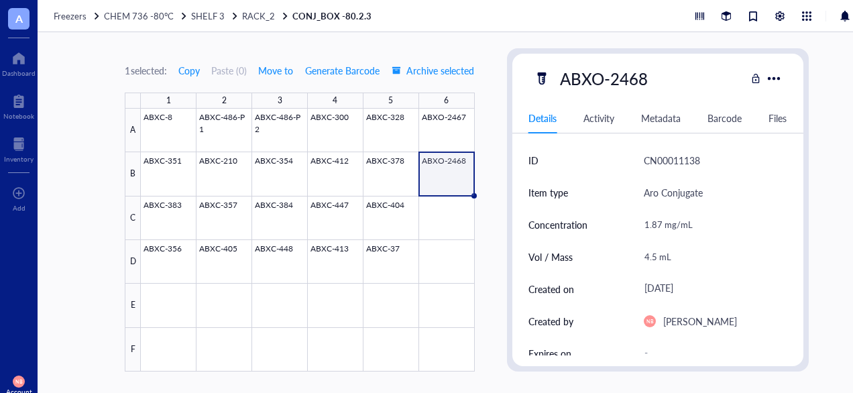
click at [493, 221] on div "1 selected: Copy Paste ( 0 ) Move to Generate Barcode Archive selected 1 2 3 4 …" at bounding box center [467, 212] width 858 height 361
click at [119, 274] on div "1 selected: Copy Paste ( 0 ) Move to Generate Barcode Archive selected 1 2 3 4 …" at bounding box center [467, 212] width 858 height 361
